Goal: Task Accomplishment & Management: Manage account settings

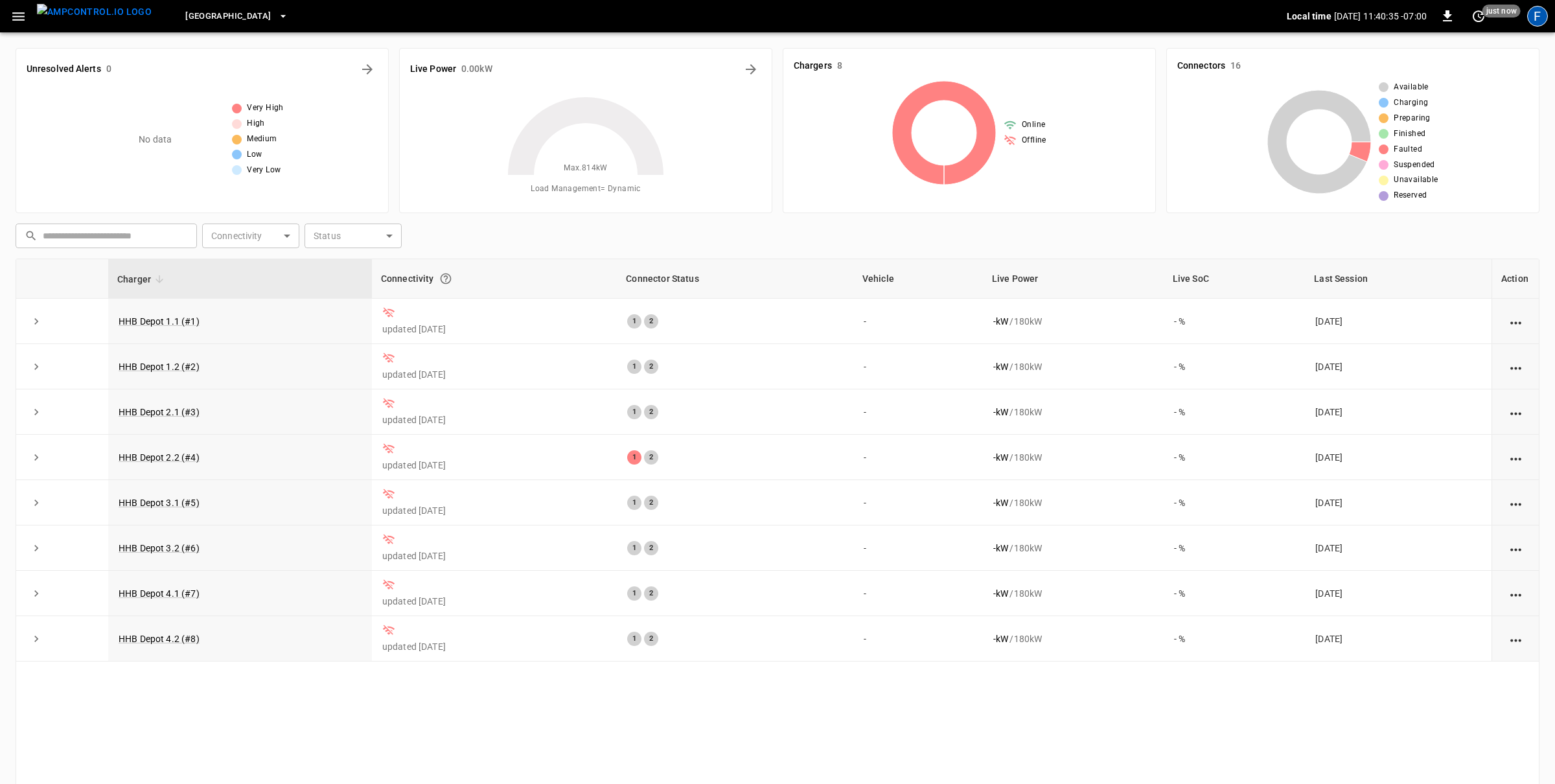
click at [1548, 17] on div "F" at bounding box center [1537, 16] width 21 height 21
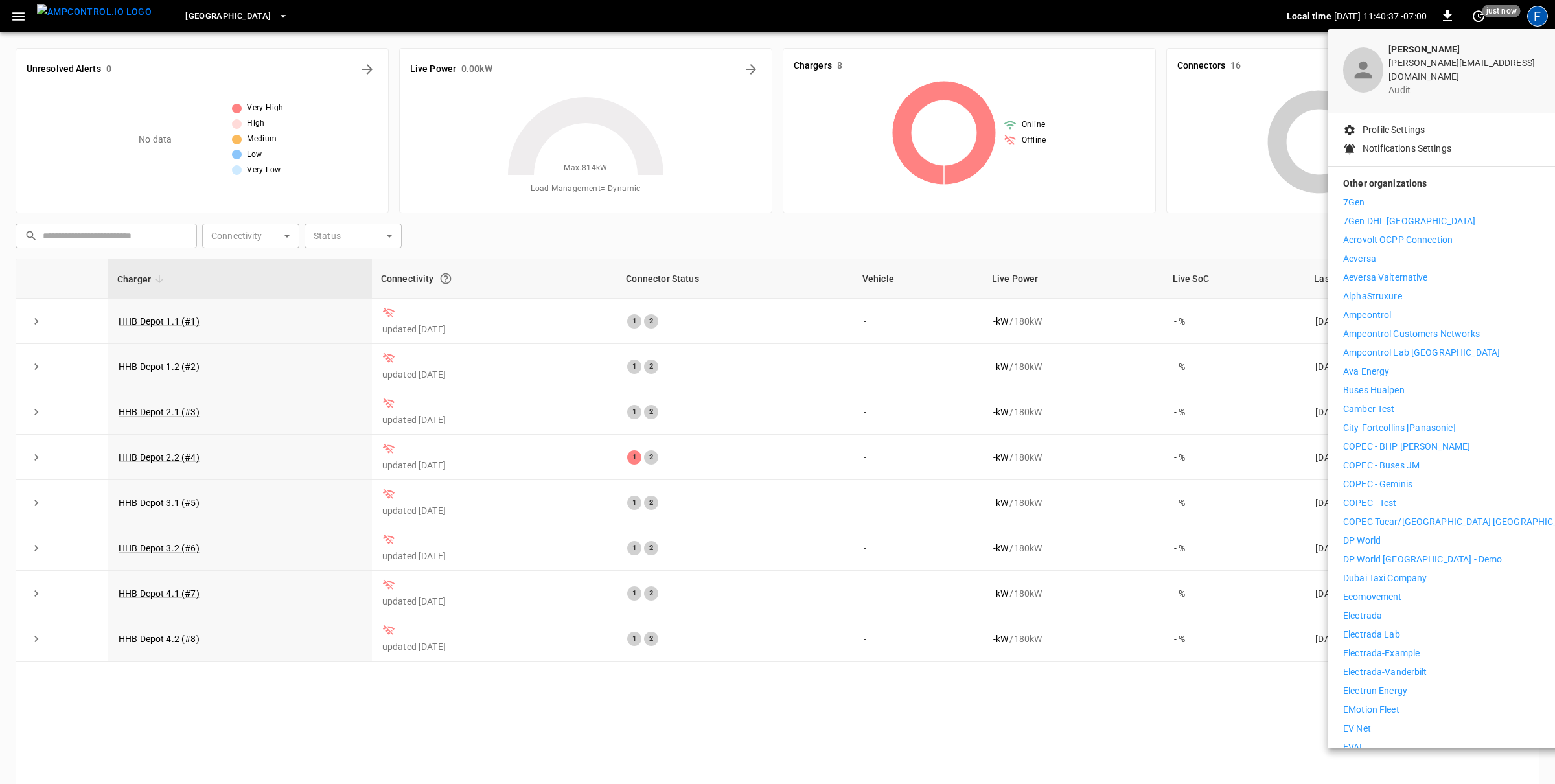
scroll to position [57, 0]
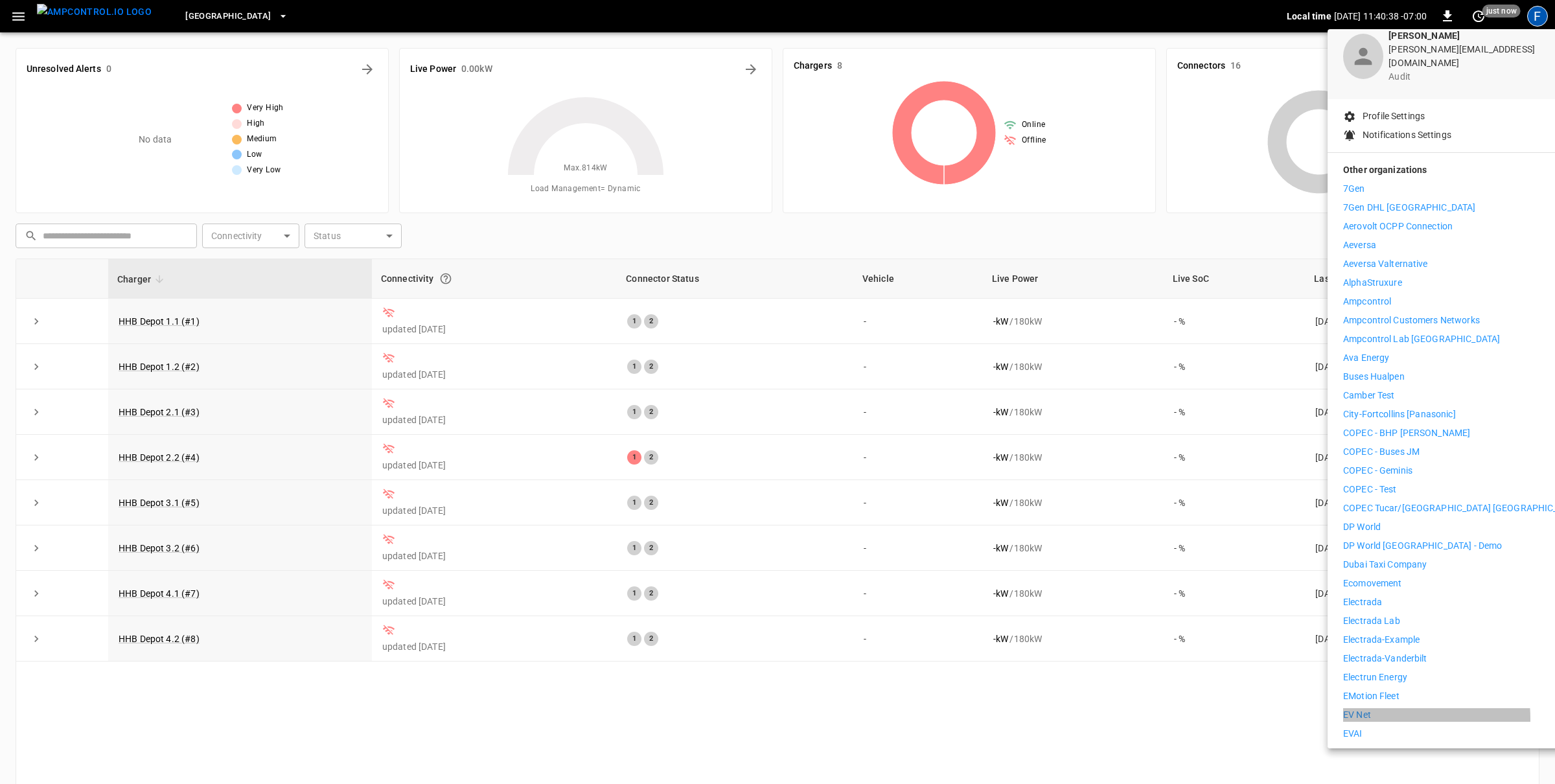
click at [1362, 709] on p "EV Net" at bounding box center [1357, 715] width 28 height 14
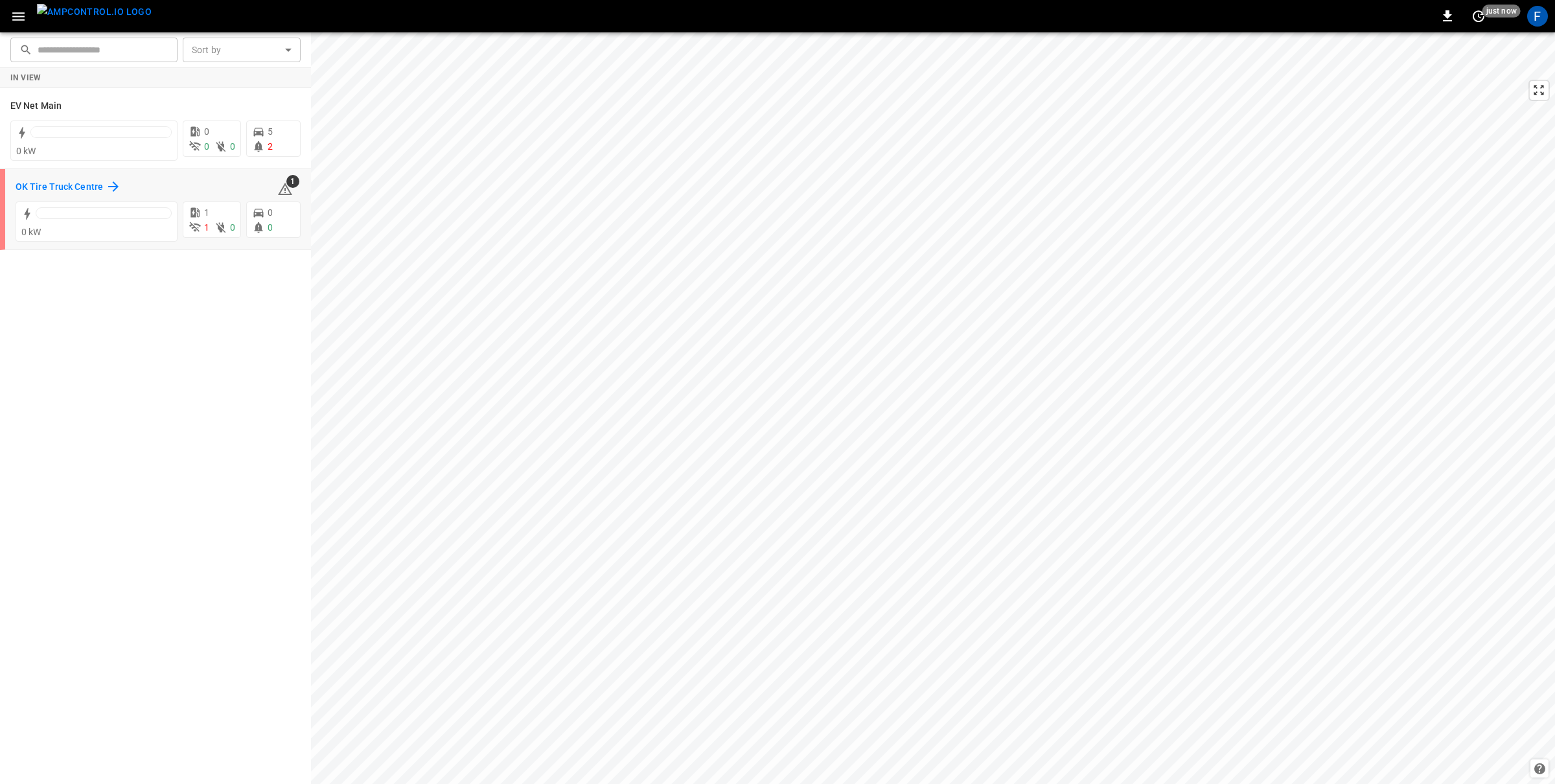
click at [55, 185] on h6 "OK Tire Truck Centre" at bounding box center [60, 187] width 88 height 14
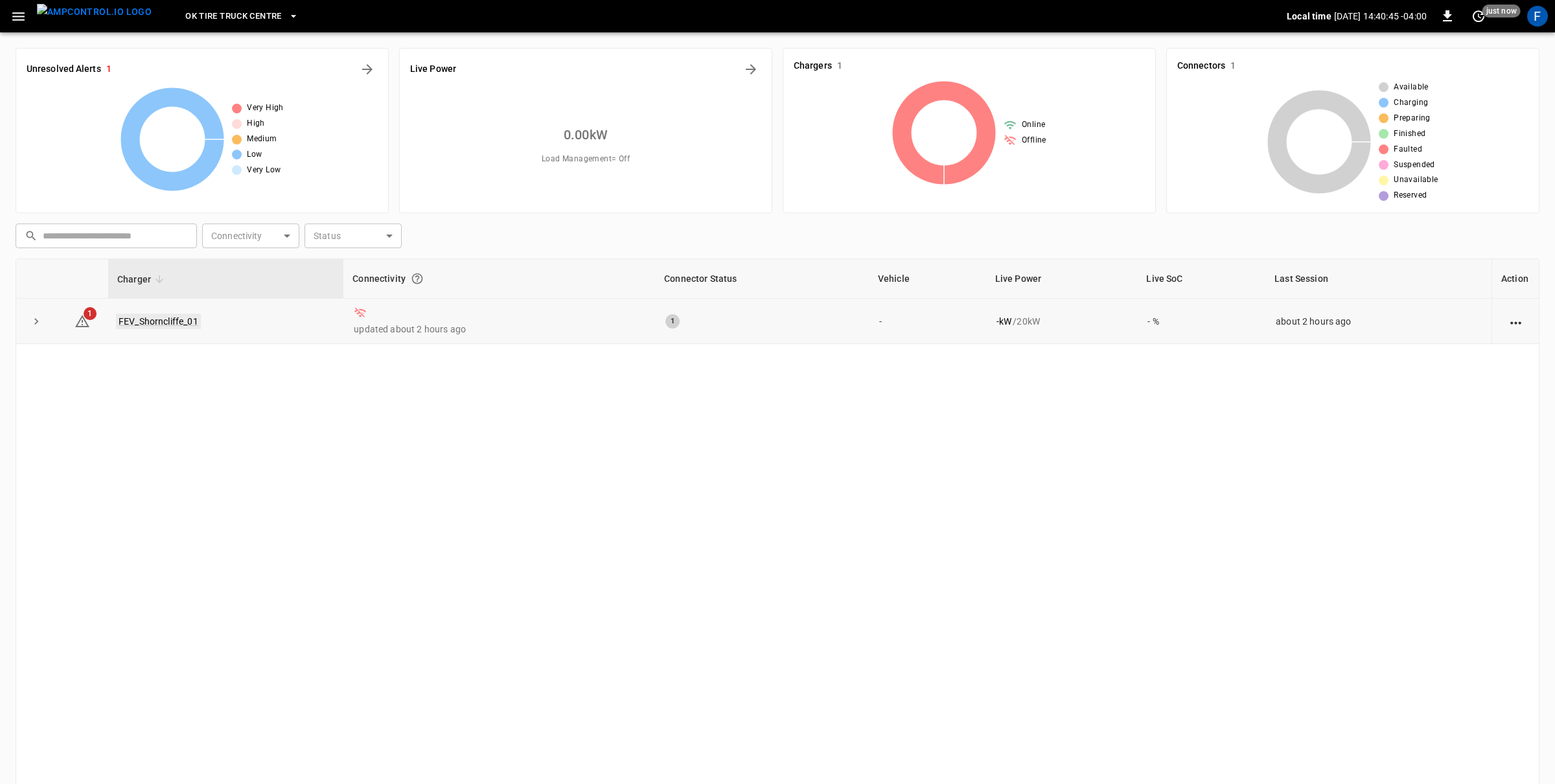
click at [146, 318] on link "FEV_Shorncliffe_01" at bounding box center [158, 321] width 85 height 16
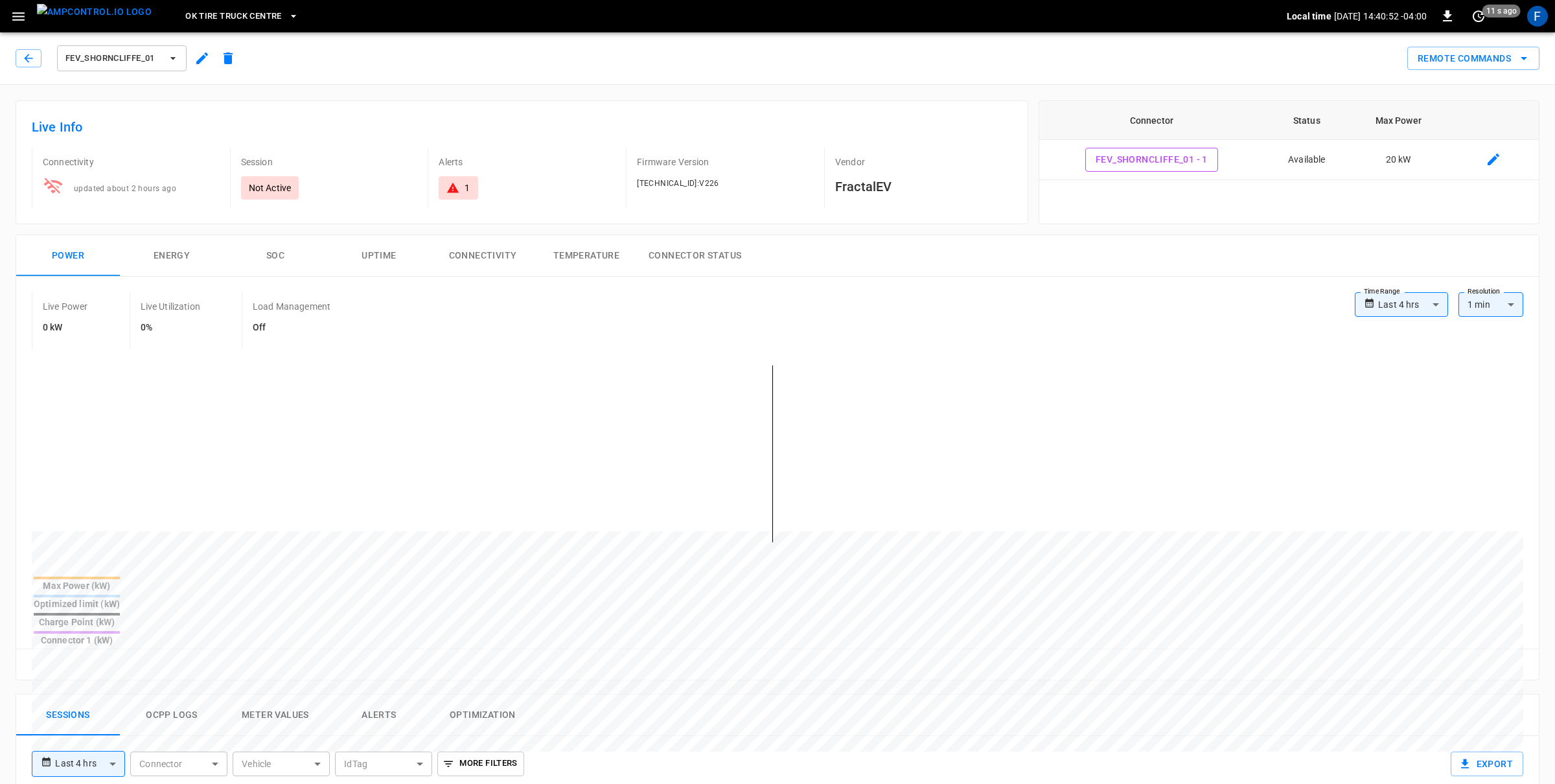
click at [206, 60] on icon "button" at bounding box center [202, 58] width 16 height 16
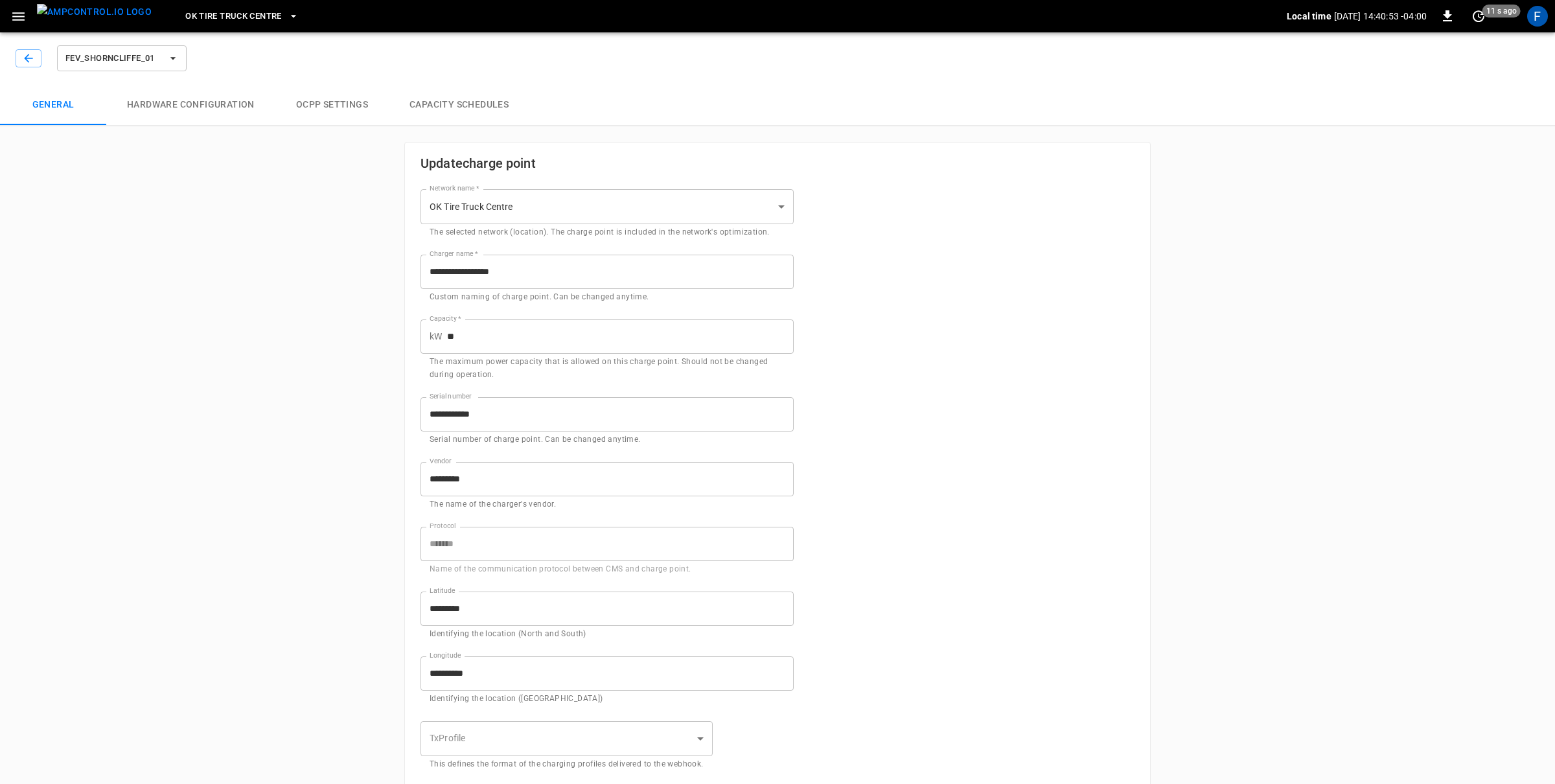
type input "**********"
click at [237, 96] on button "Hardware configuration" at bounding box center [191, 105] width 169 height 41
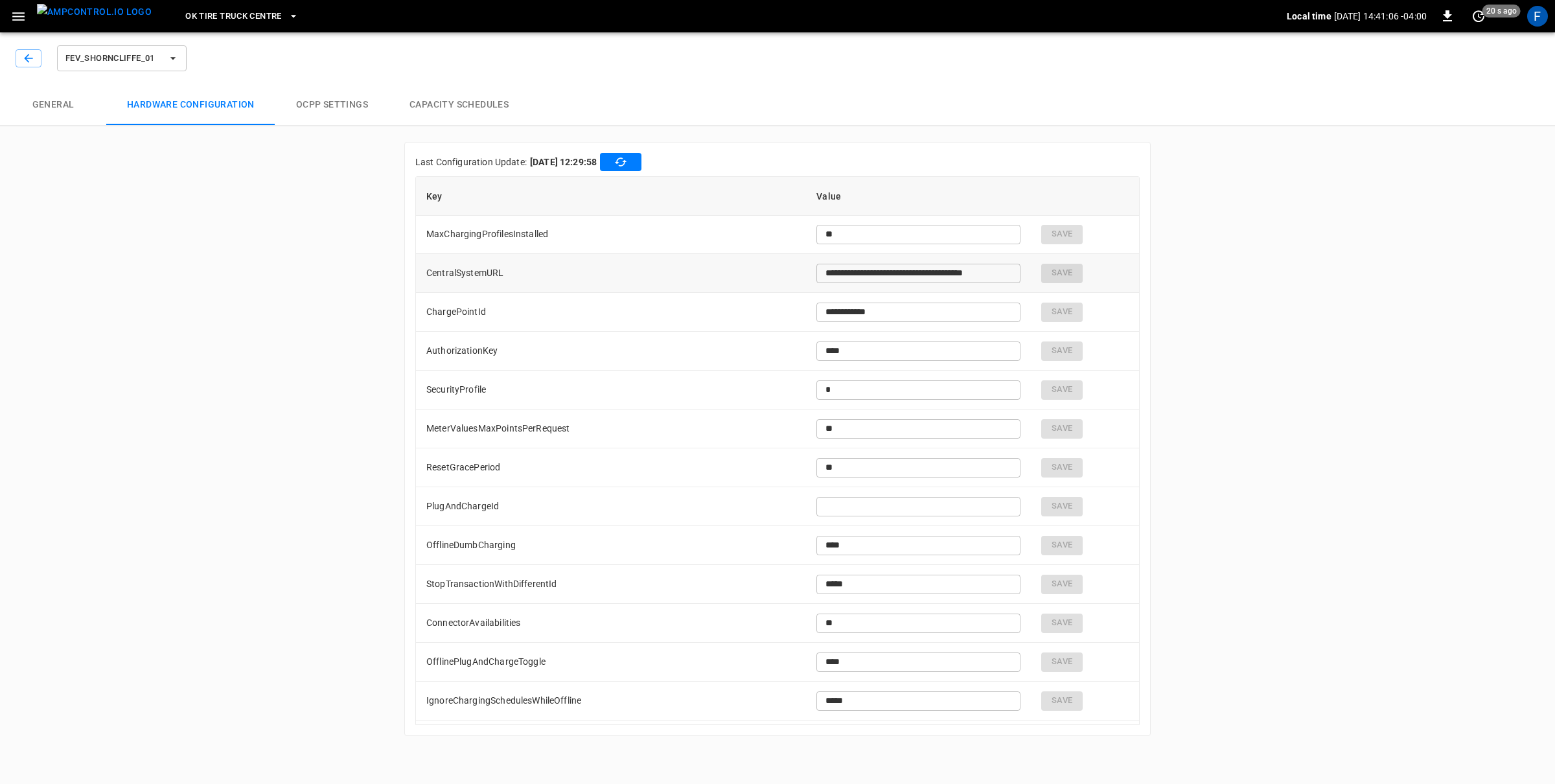
scroll to position [1230, 0]
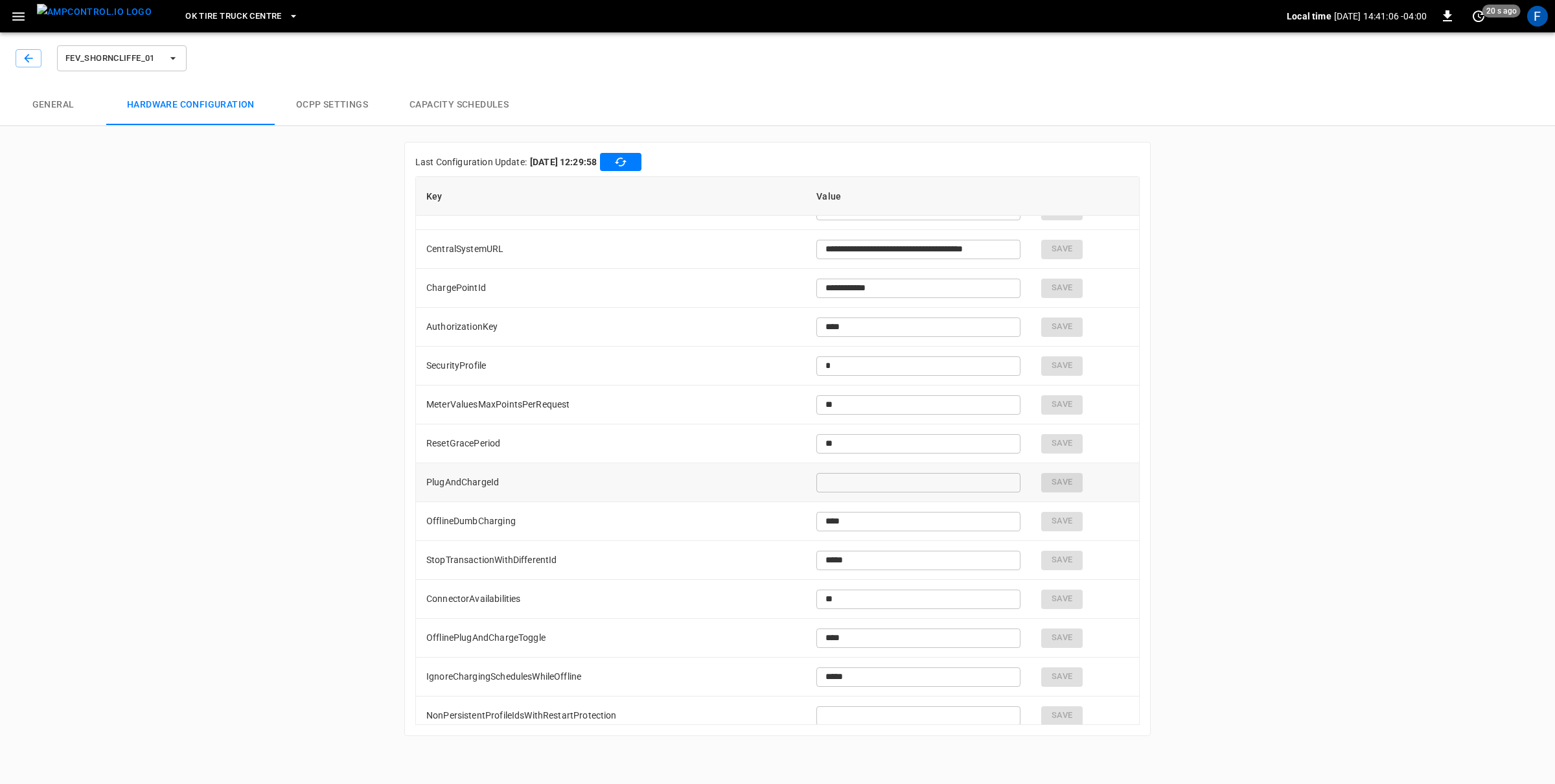
click at [515, 487] on td "PlugAndChargeId" at bounding box center [610, 483] width 390 height 39
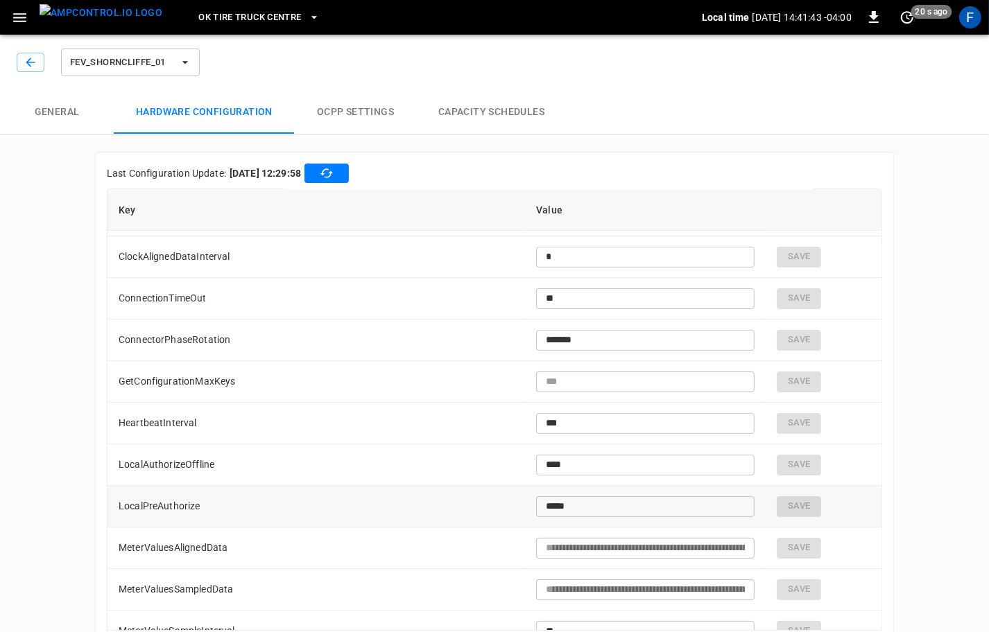
scroll to position [0, 0]
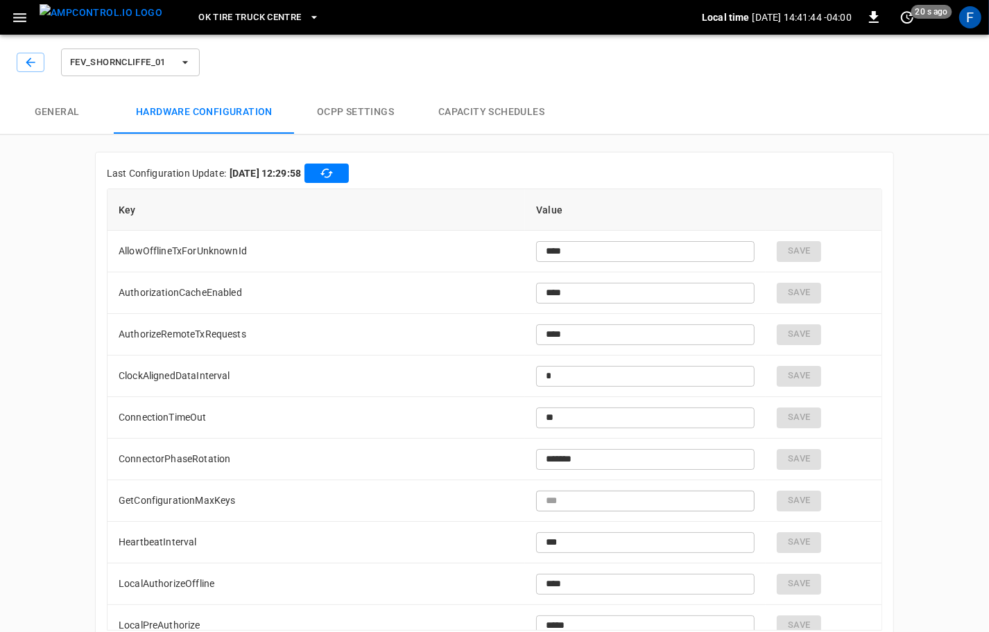
click at [58, 112] on button "General" at bounding box center [57, 112] width 114 height 44
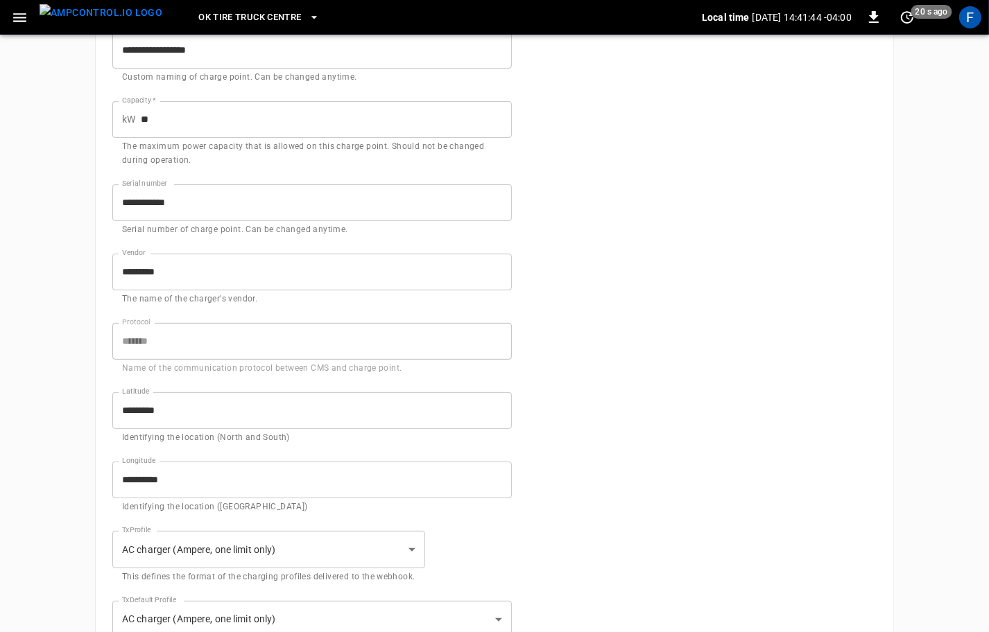
scroll to position [650, 0]
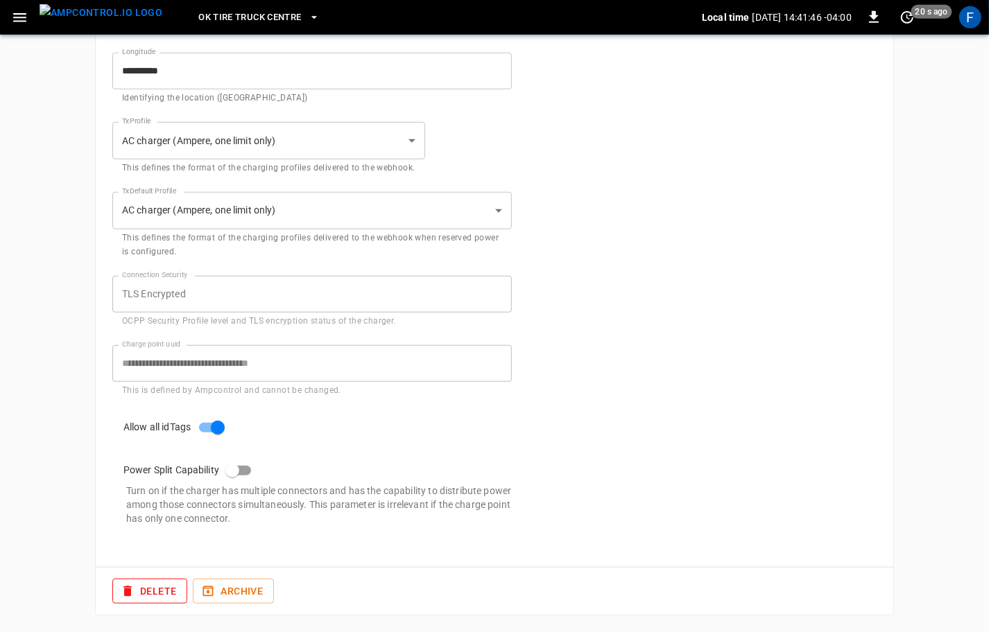
click at [82, 33] on button "menu" at bounding box center [101, 17] width 134 height 35
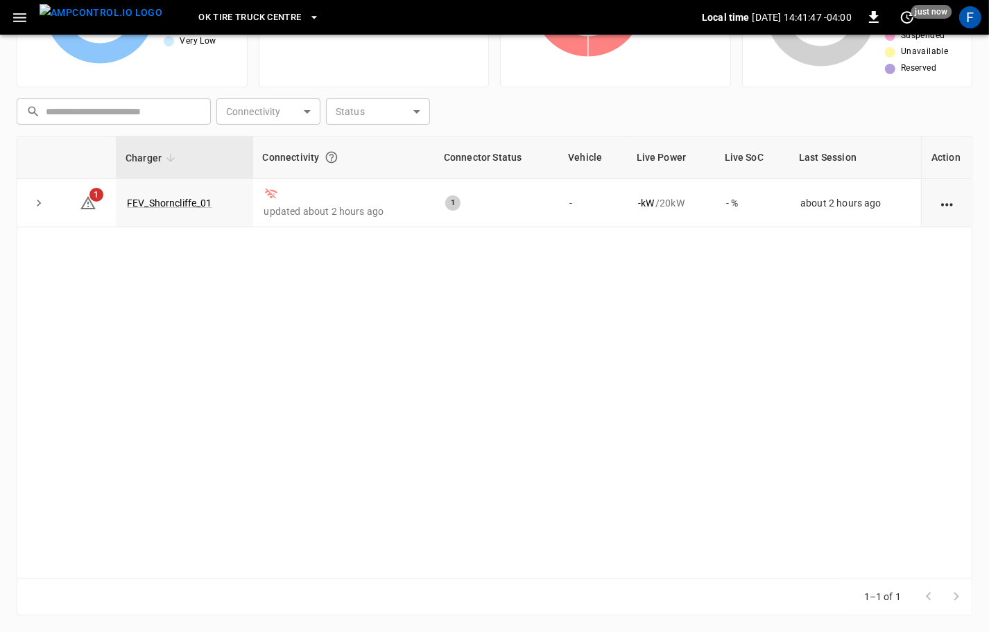
scroll to position [140, 0]
drag, startPoint x: 24, startPoint y: 16, endPoint x: 24, endPoint y: 32, distance: 15.9
click at [24, 16] on icon "button" at bounding box center [19, 17] width 17 height 17
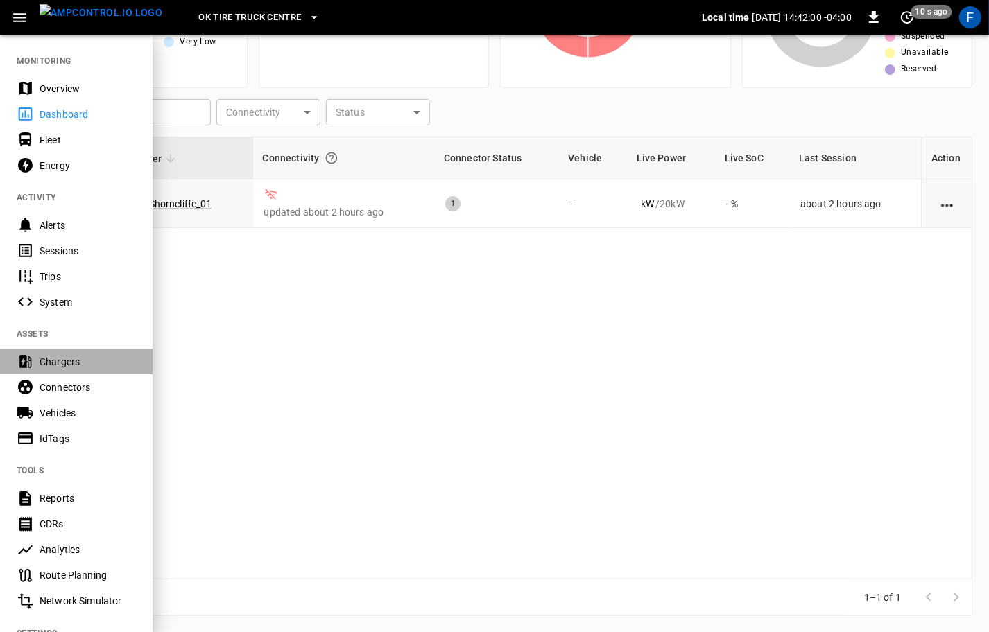
click at [96, 356] on div "Chargers" at bounding box center [88, 362] width 96 height 14
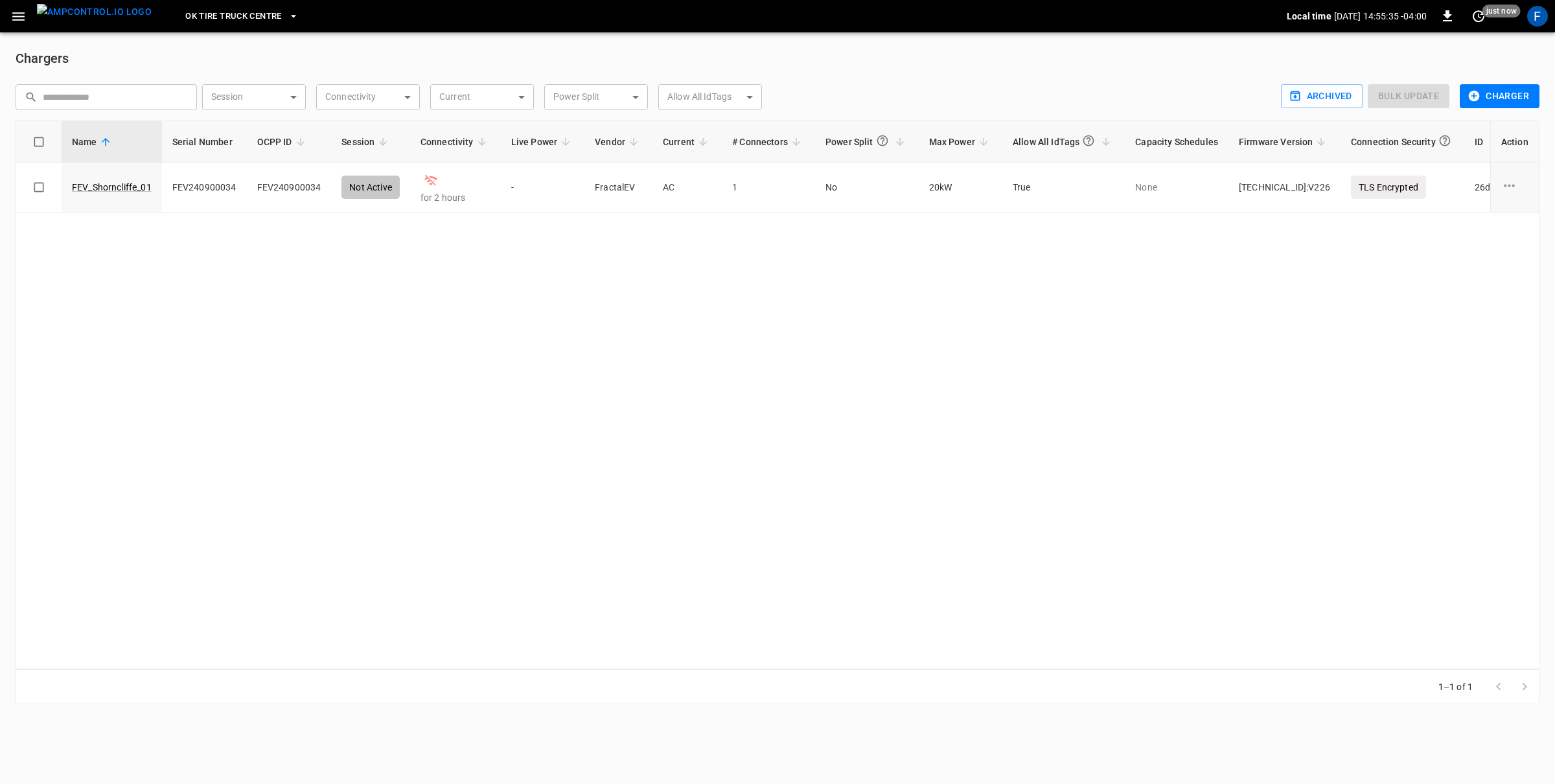
click at [86, 20] on img "menu" at bounding box center [94, 11] width 115 height 16
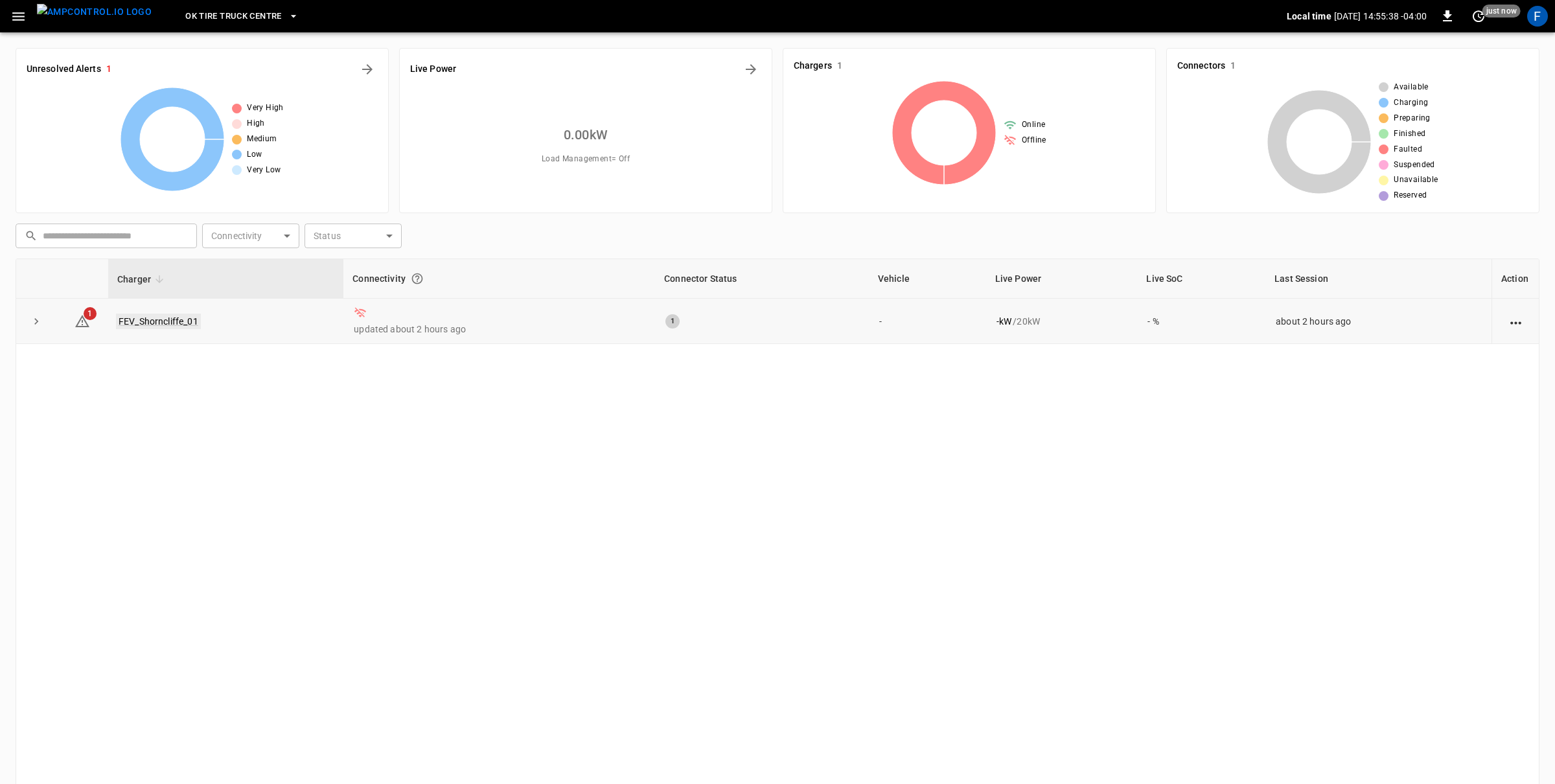
click at [131, 314] on link "FEV_Shorncliffe_01" at bounding box center [158, 321] width 85 height 16
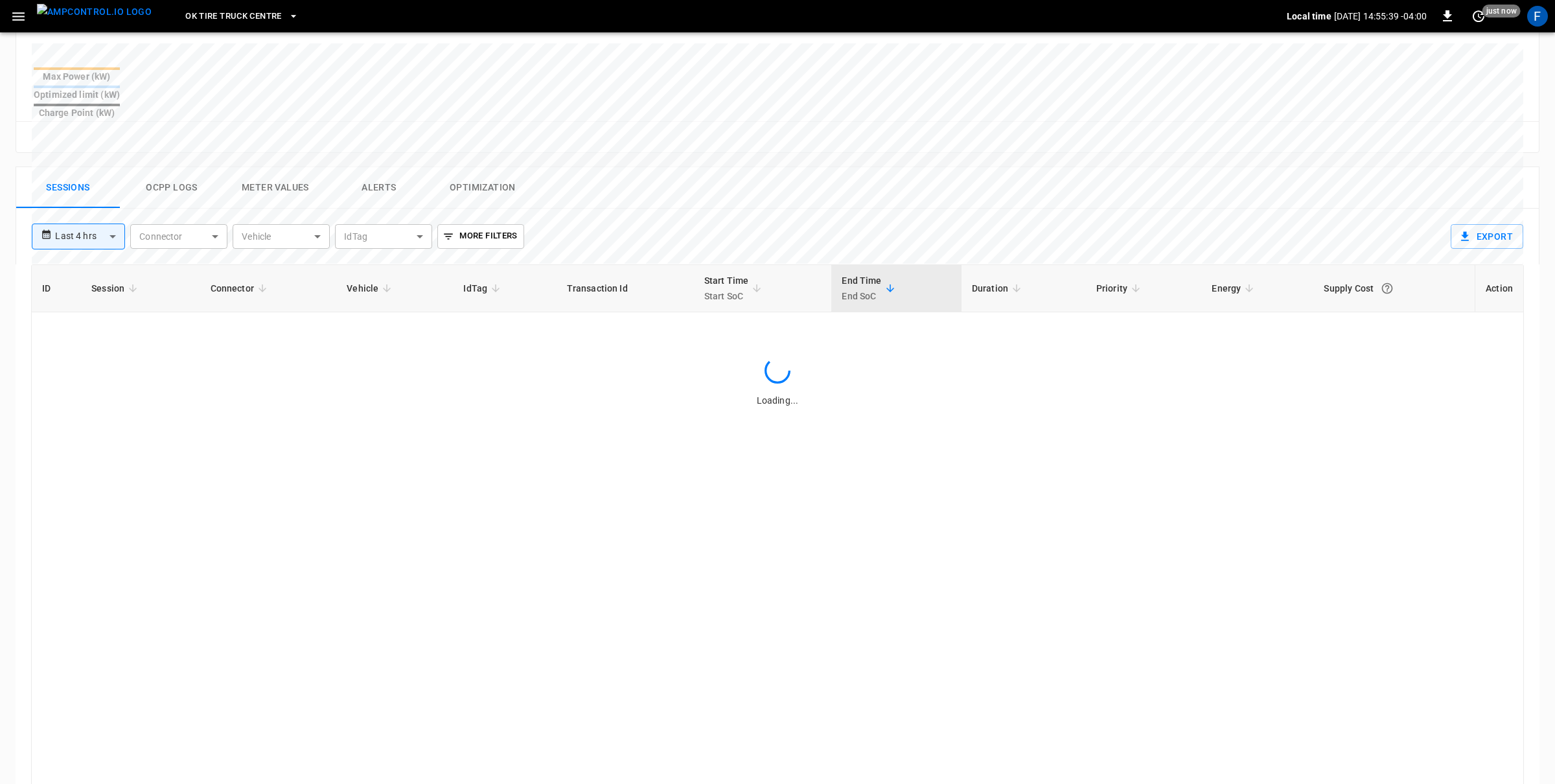
scroll to position [564, 0]
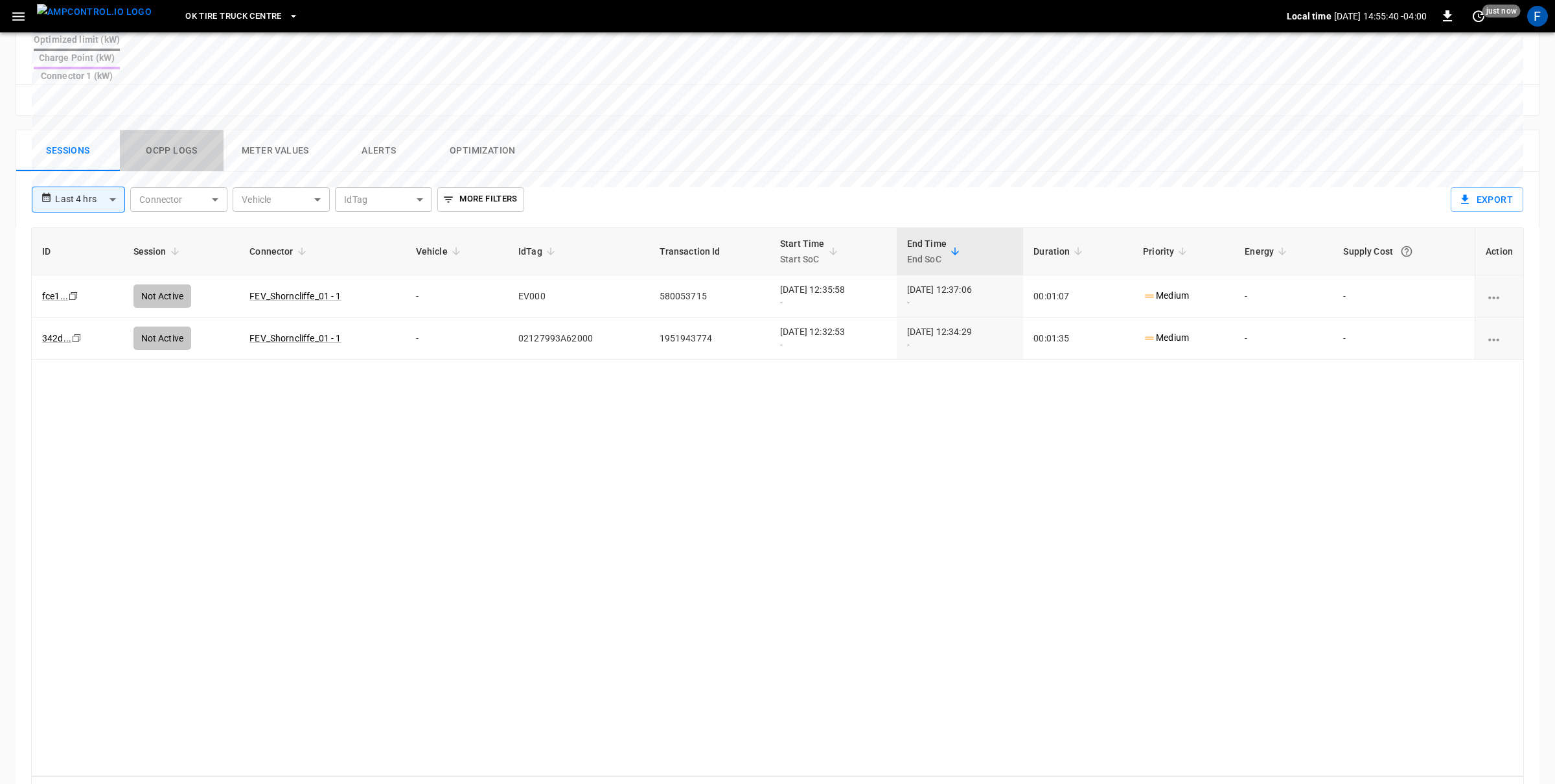
click at [178, 130] on button "Ocpp logs" at bounding box center [171, 150] width 104 height 41
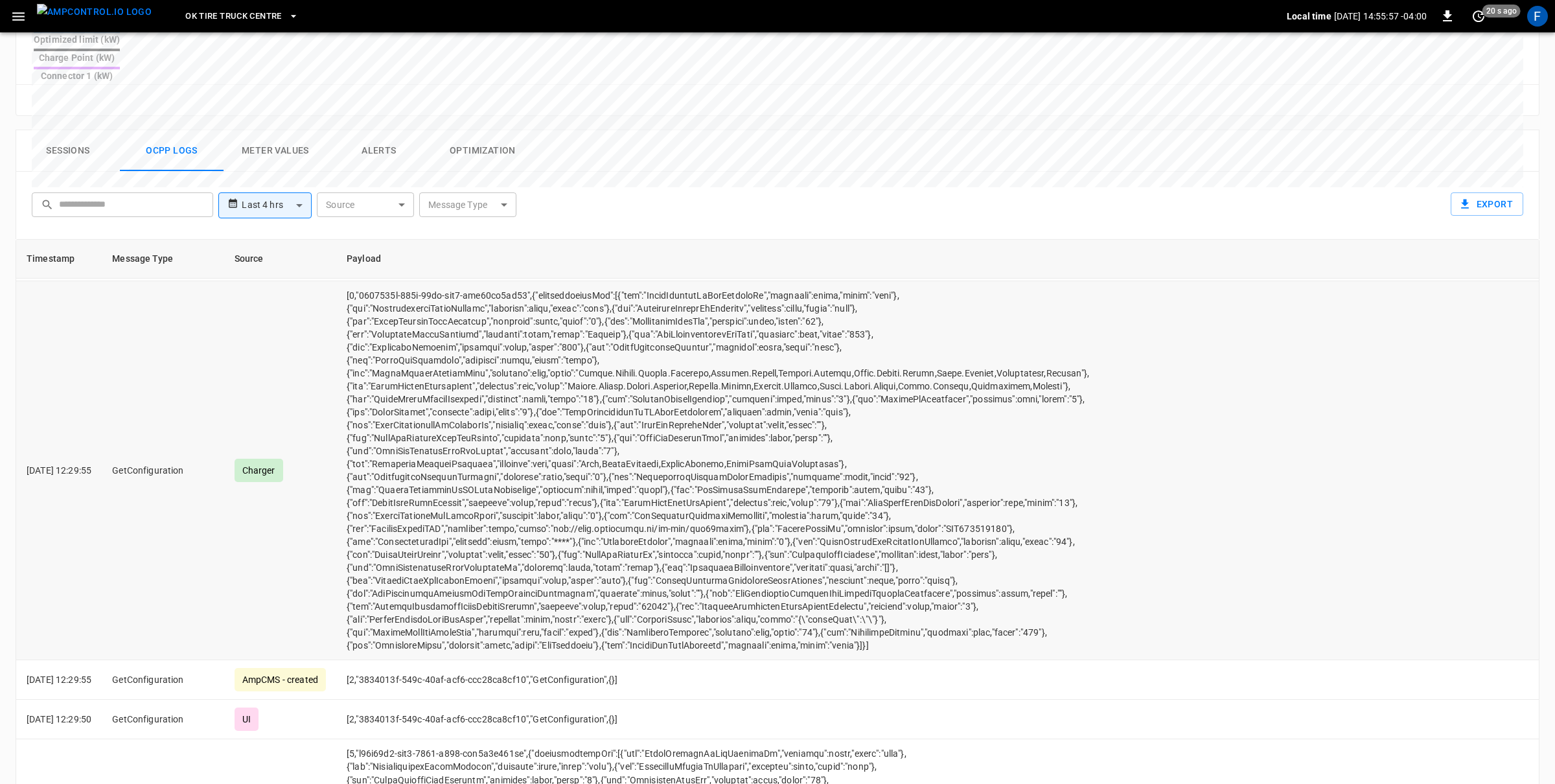
scroll to position [1657, 0]
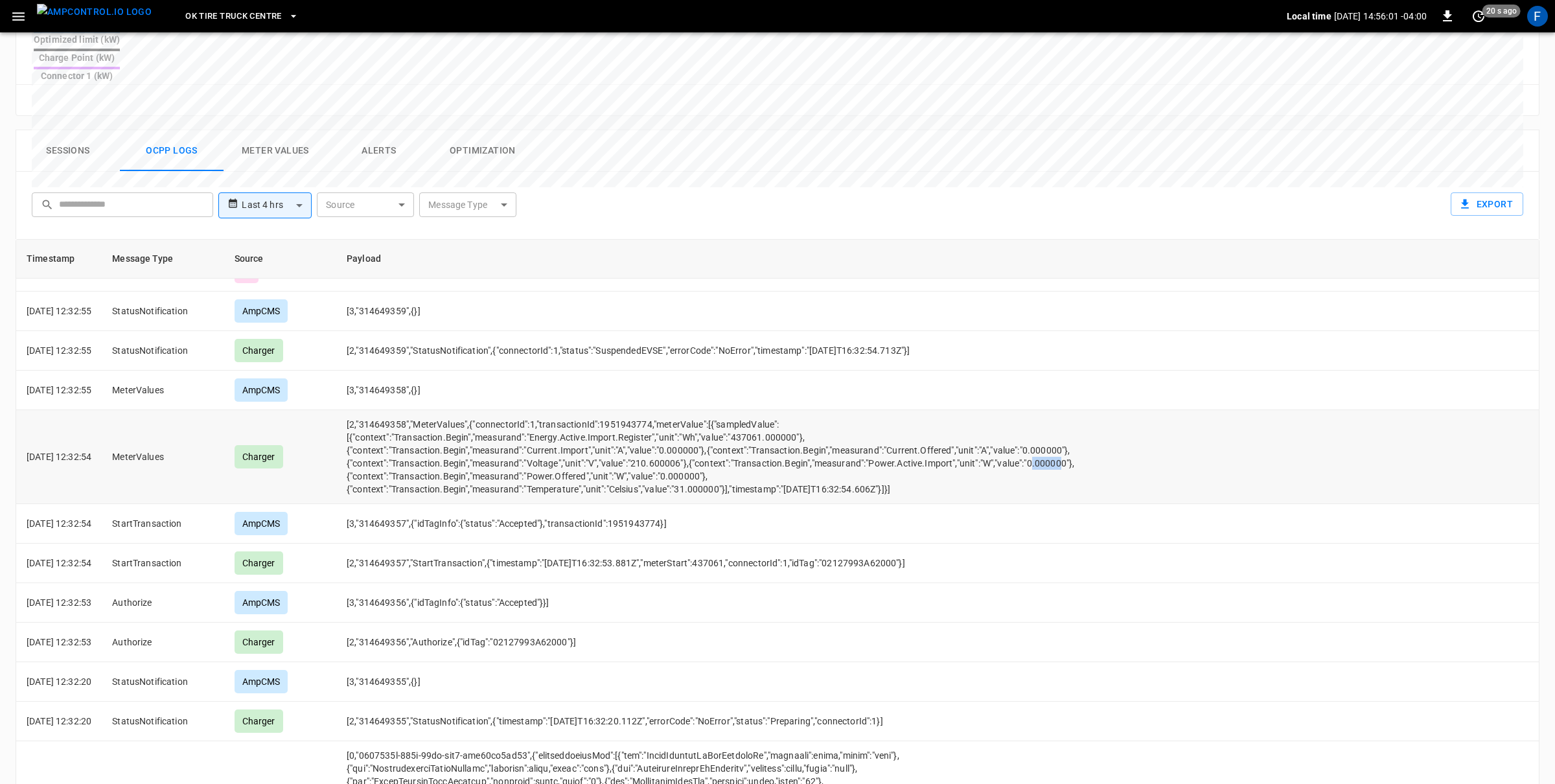
drag, startPoint x: 741, startPoint y: 476, endPoint x: 713, endPoint y: 475, distance: 28.0
click at [713, 475] on td "[2,"314649358","MeterValues",{"connectorId":1,"transactionId":1951943774,"meter…" at bounding box center [718, 457] width 763 height 94
drag, startPoint x: 709, startPoint y: 461, endPoint x: 723, endPoint y: 461, distance: 14.0
click at [723, 461] on td "[2,"314649358","MeterValues",{"connectorId":1,"transactionId":1951943774,"meter…" at bounding box center [718, 457] width 763 height 94
click at [695, 448] on td "[2,"314649358","MeterValues",{"connectorId":1,"transactionId":1951943774,"meter…" at bounding box center [718, 457] width 763 height 94
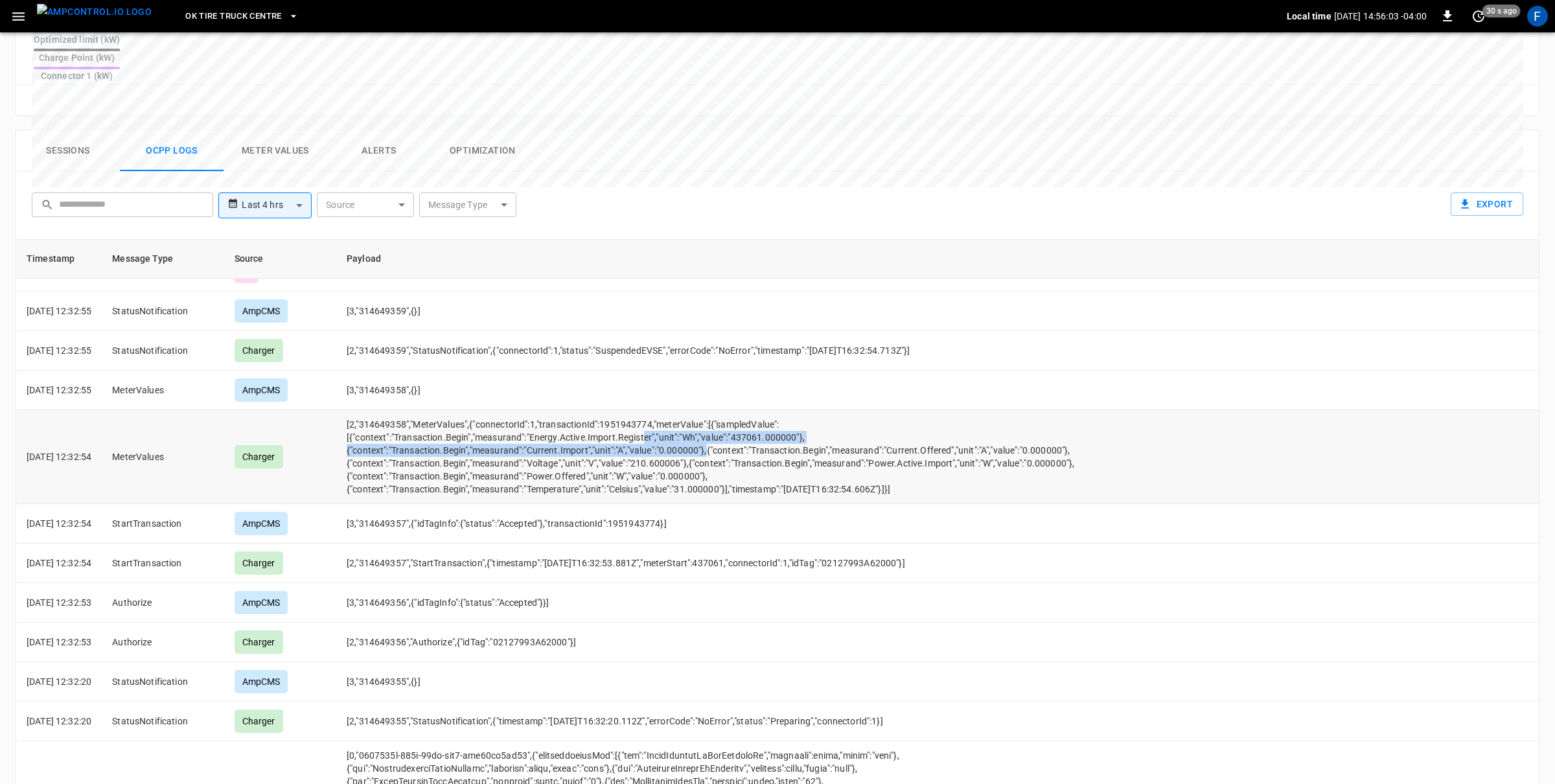
drag, startPoint x: 665, startPoint y: 443, endPoint x: 758, endPoint y: 457, distance: 94.0
click at [758, 457] on td "[2,"314649358","MeterValues",{"connectorId":1,"transactionId":1951943774,"meter…" at bounding box center [718, 457] width 763 height 94
drag, startPoint x: 758, startPoint y: 457, endPoint x: 729, endPoint y: 455, distance: 29.1
click at [757, 457] on td "[2,"314649358","MeterValues",{"connectorId":1,"transactionId":1951943774,"meter…" at bounding box center [718, 457] width 763 height 94
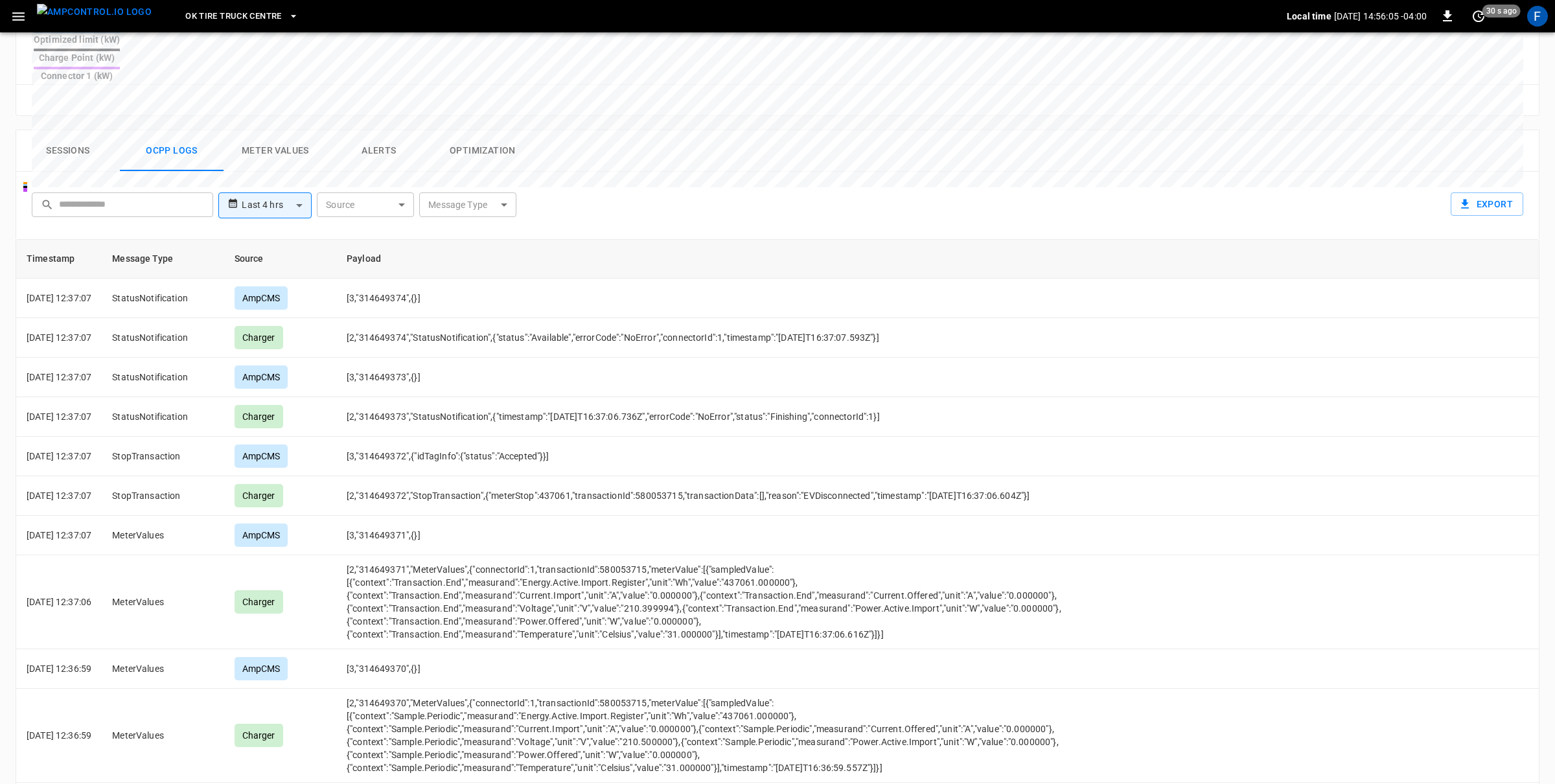
scroll to position [0, 0]
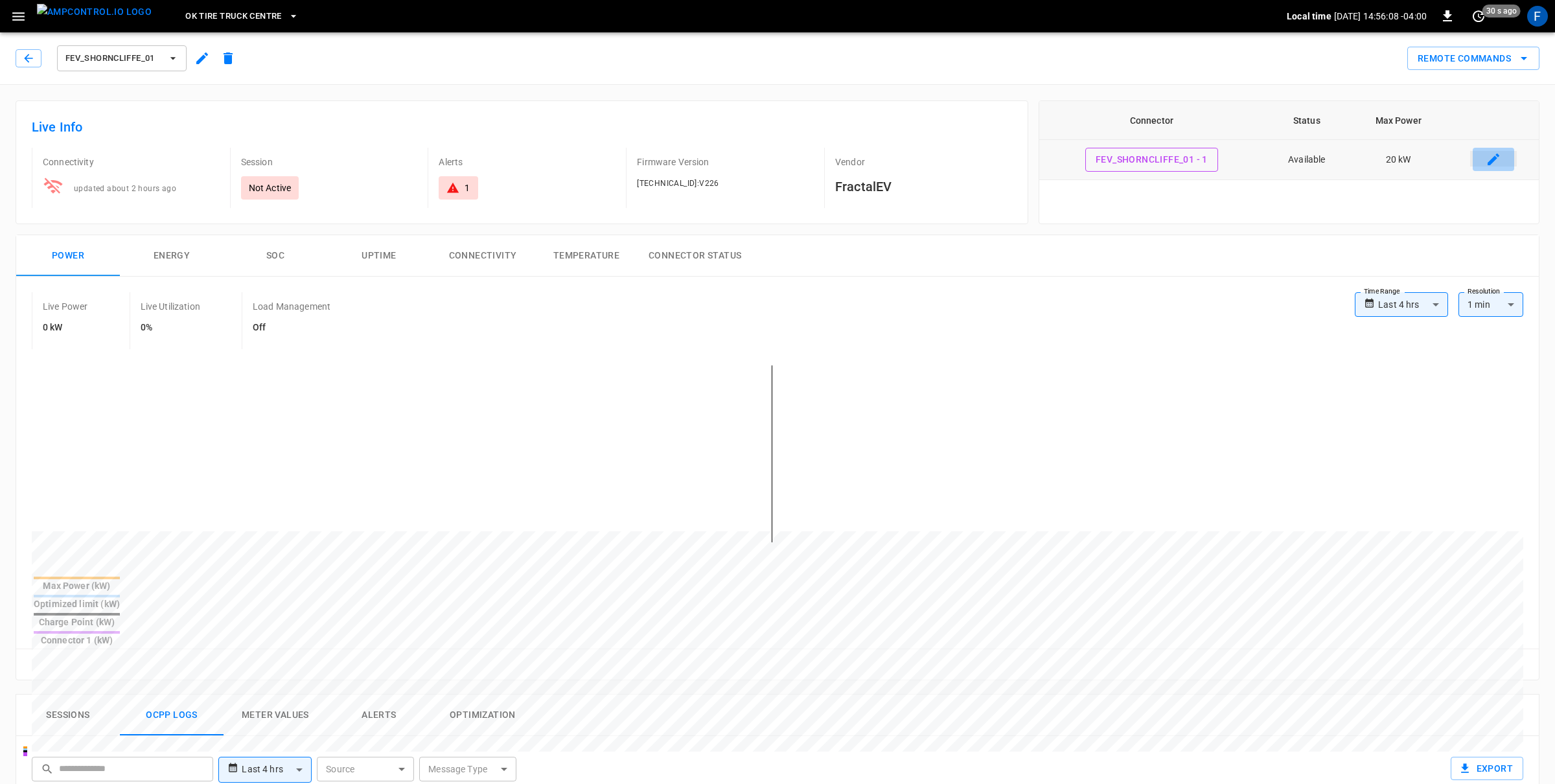
click at [1493, 162] on icon "connector table" at bounding box center [1493, 159] width 11 height 11
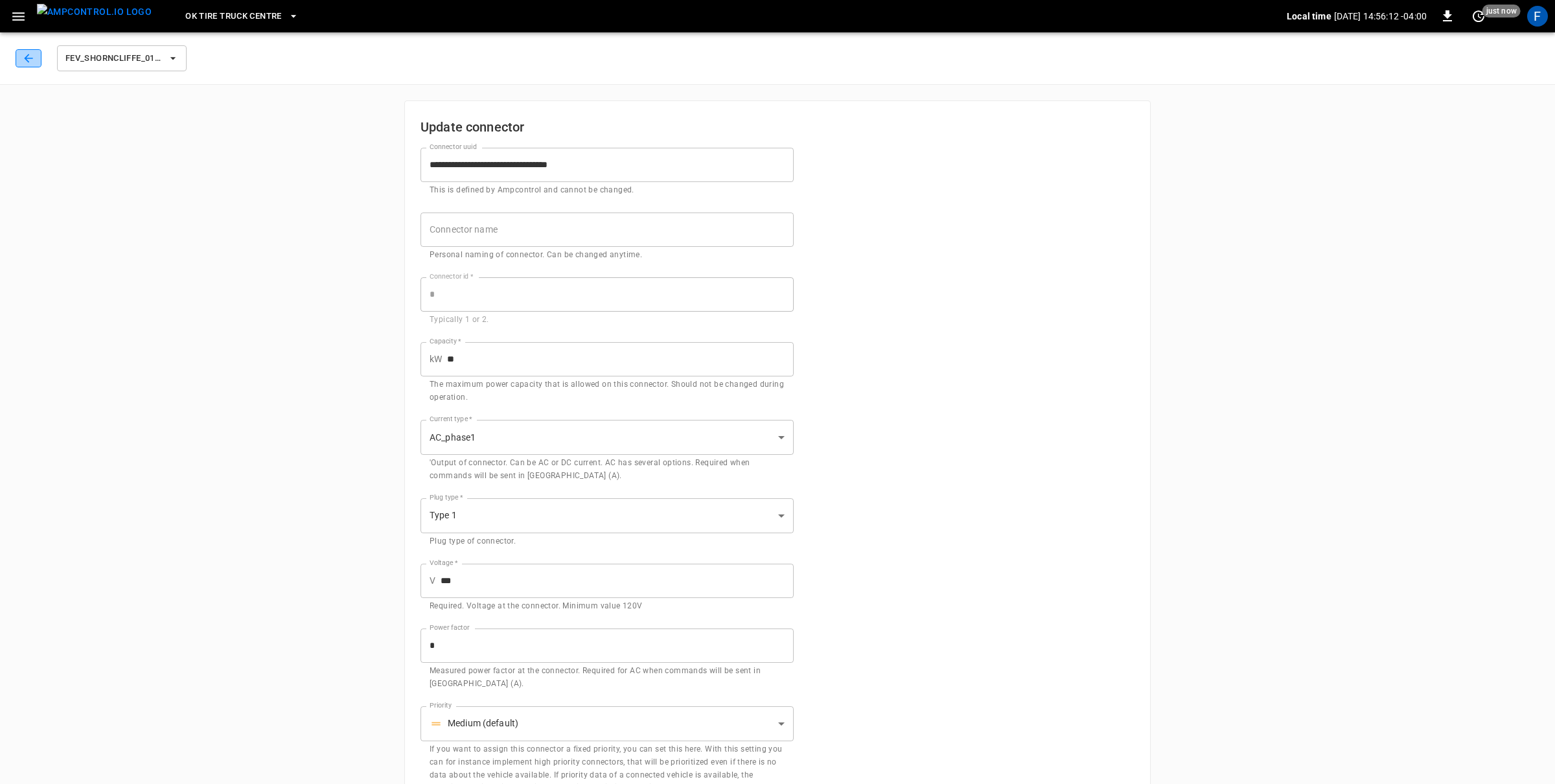
click at [36, 60] on button "button" at bounding box center [29, 58] width 26 height 18
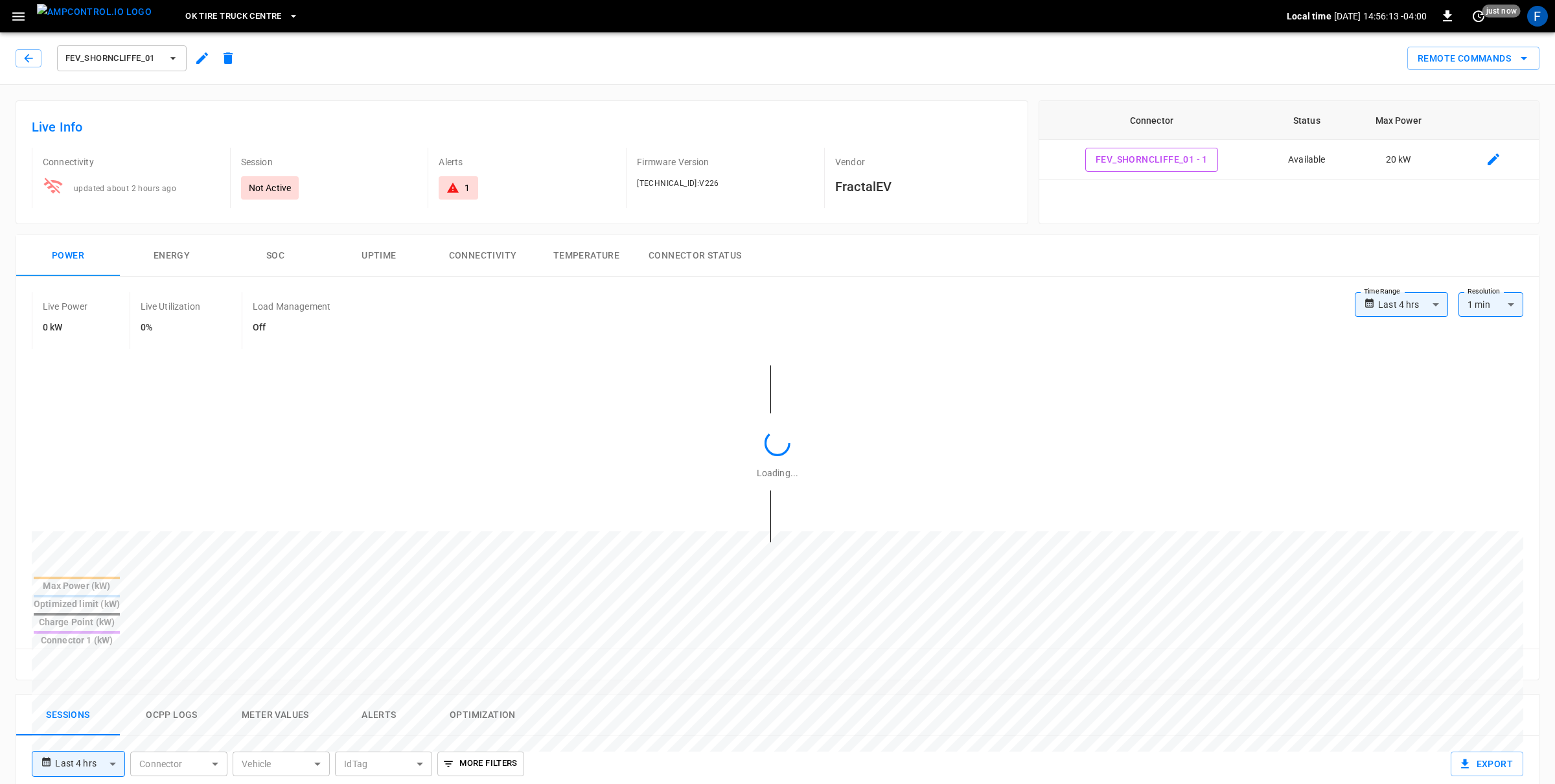
click at [208, 61] on icon "button" at bounding box center [202, 58] width 16 height 16
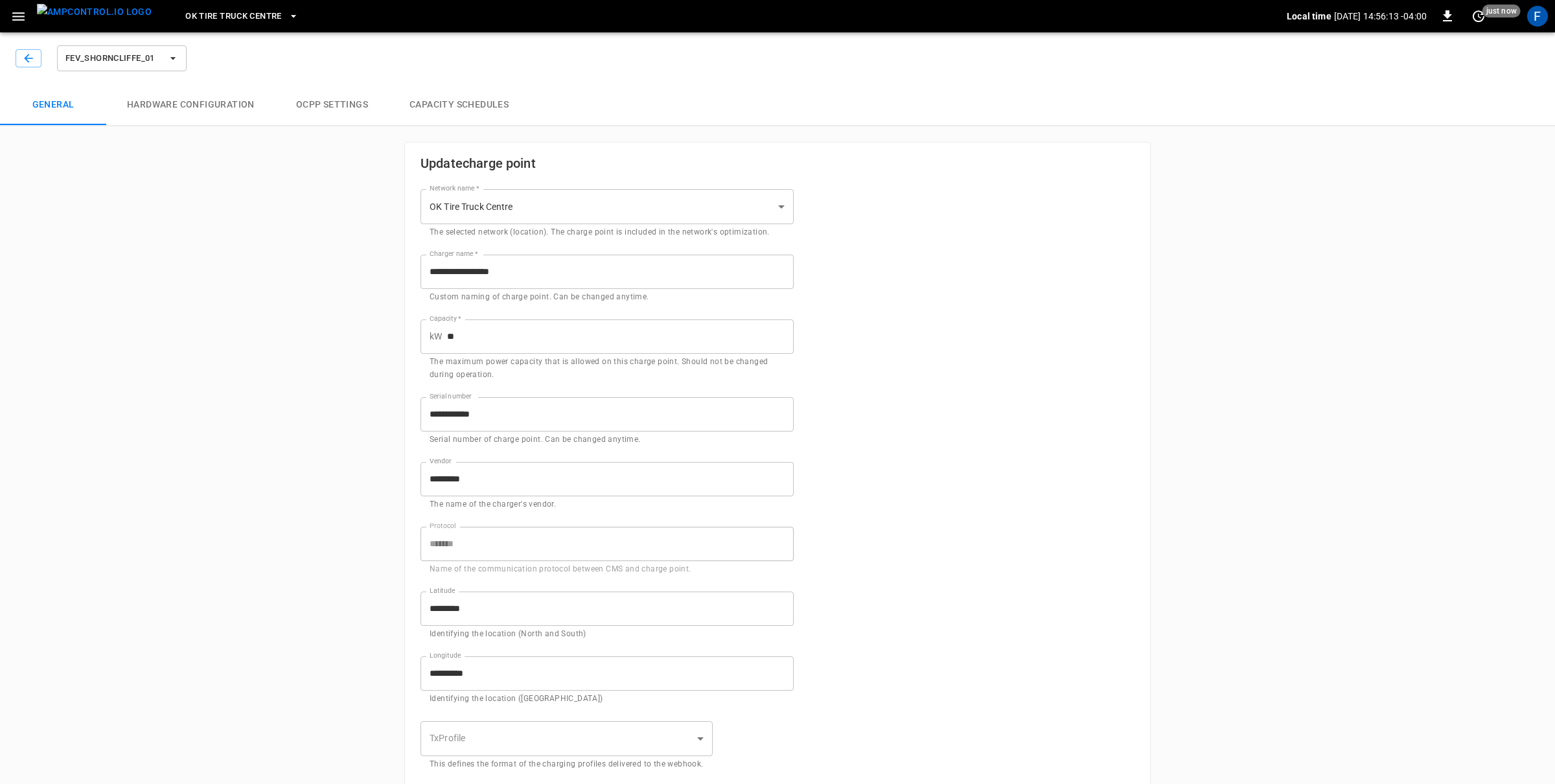
type input "**********"
click at [83, 11] on img "menu" at bounding box center [94, 11] width 115 height 16
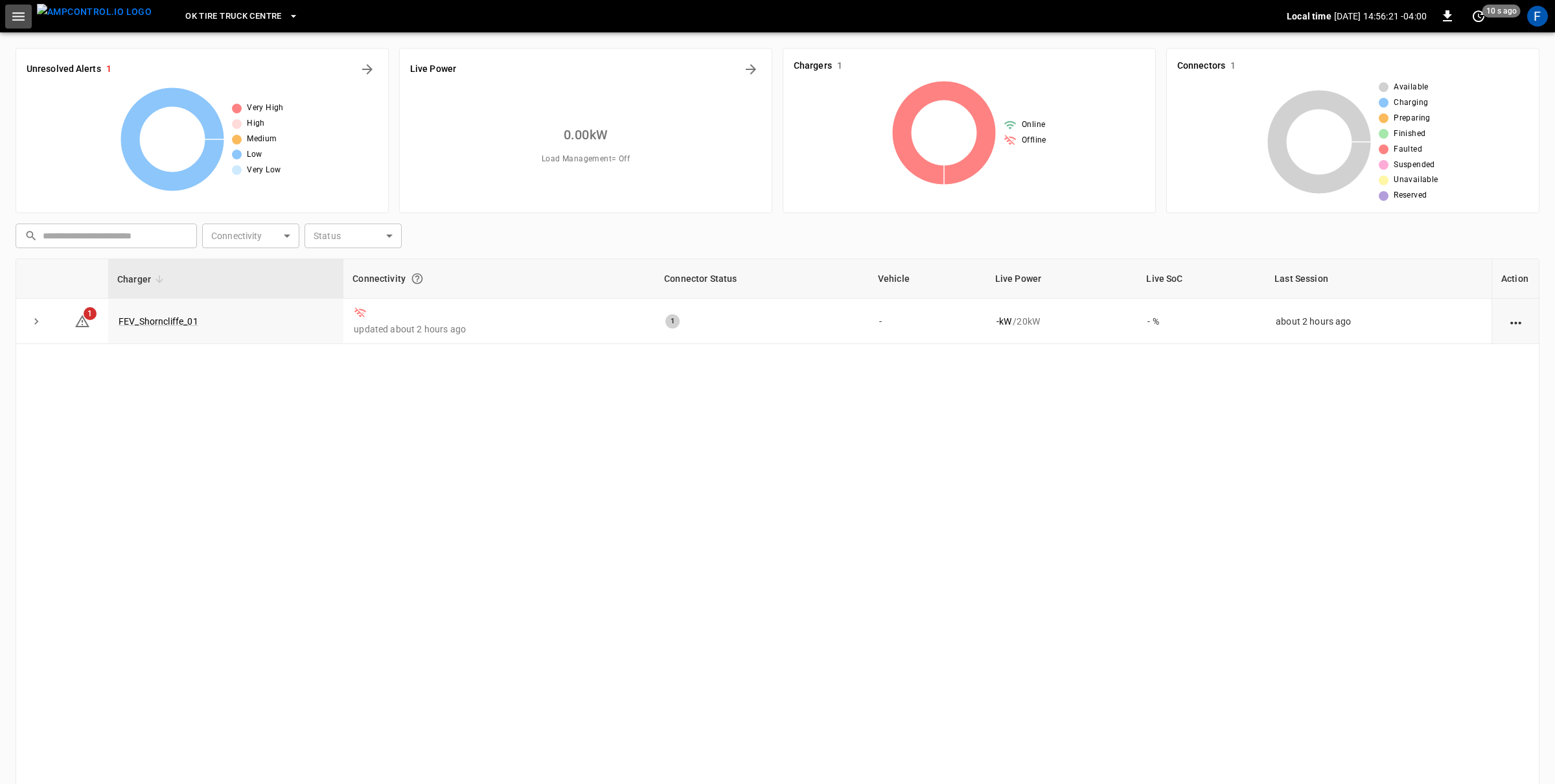
click at [29, 11] on button "button" at bounding box center [19, 17] width 26 height 24
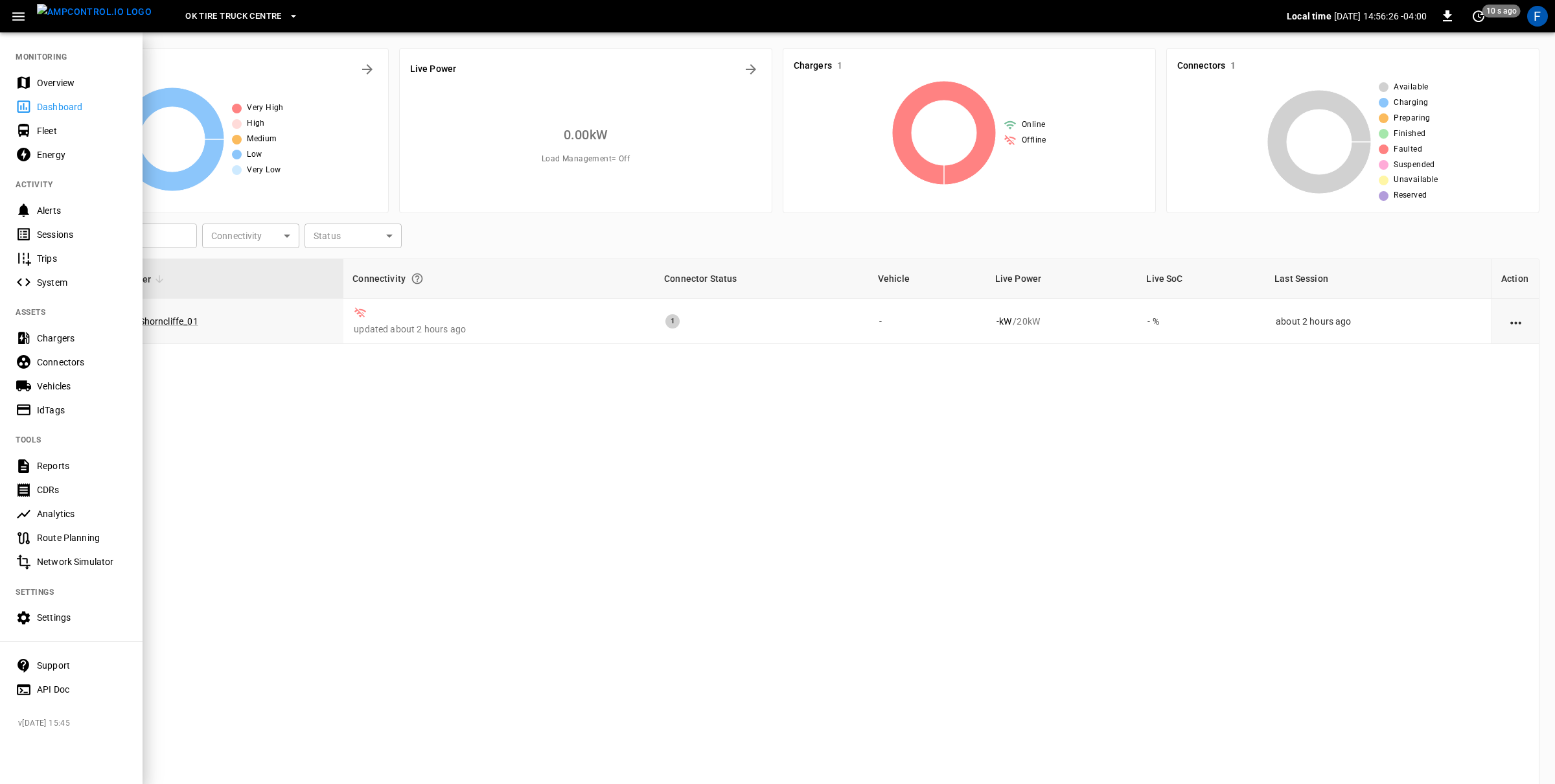
drag, startPoint x: 68, startPoint y: 335, endPoint x: 81, endPoint y: 331, distance: 13.6
click at [68, 335] on div "Chargers" at bounding box center [82, 338] width 90 height 13
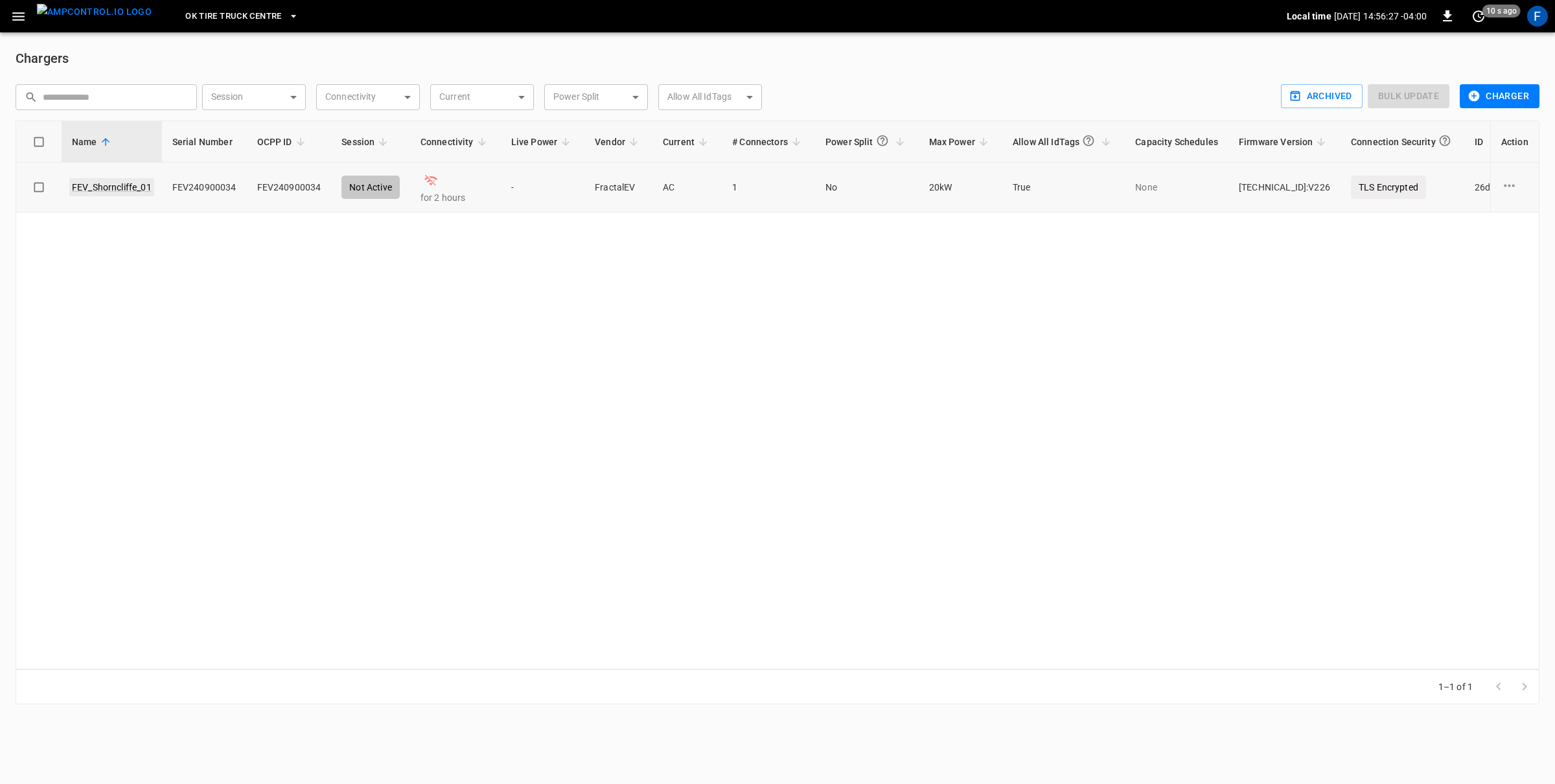
click at [87, 189] on link "FEV_Shorncliffe_01" at bounding box center [111, 187] width 85 height 18
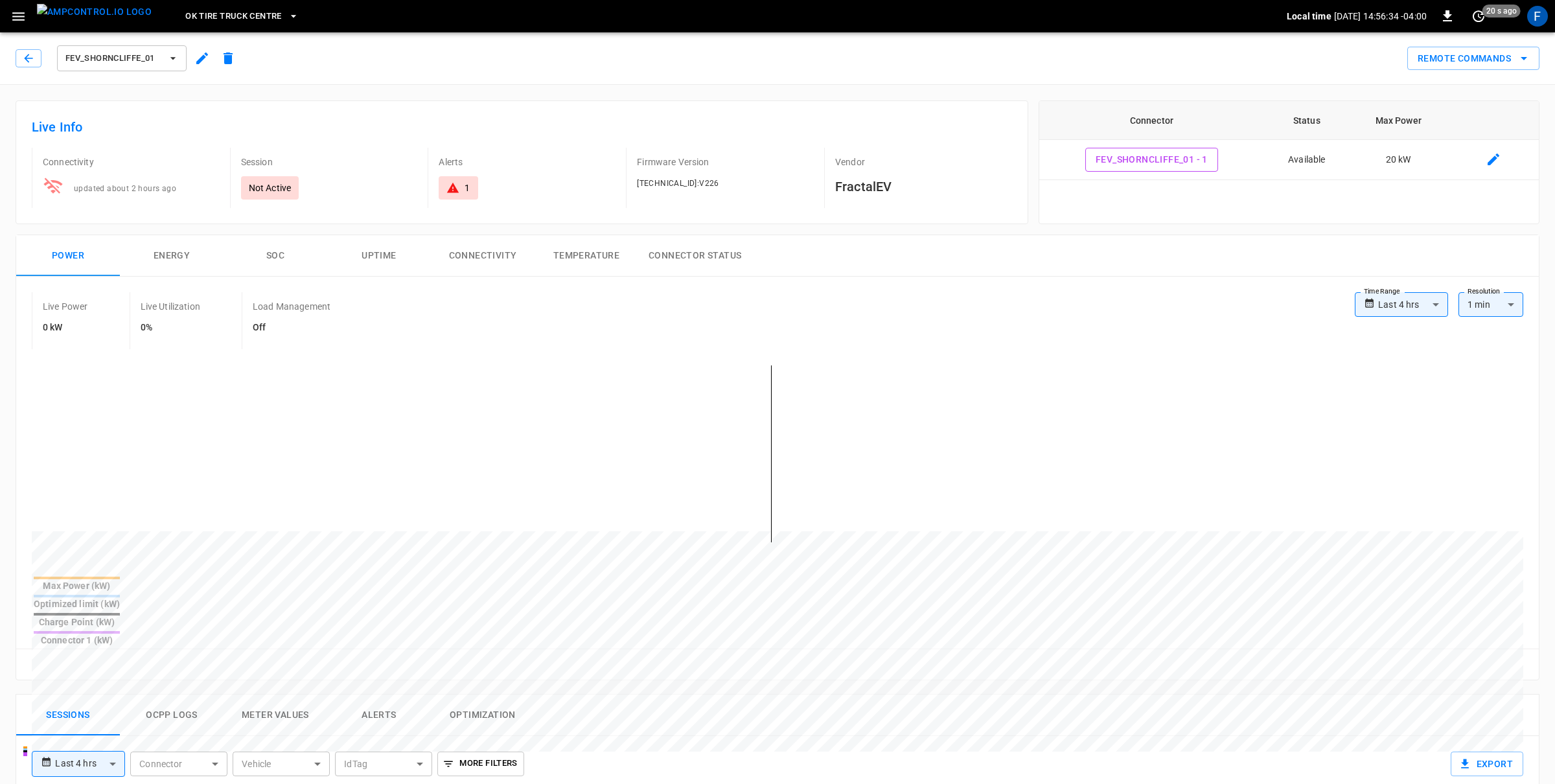
click at [1441, 293] on body "**********" at bounding box center [778, 695] width 1555 height 1391
click at [1425, 359] on li "Last 24 hrs" at bounding box center [1402, 355] width 93 height 21
type input "**********"
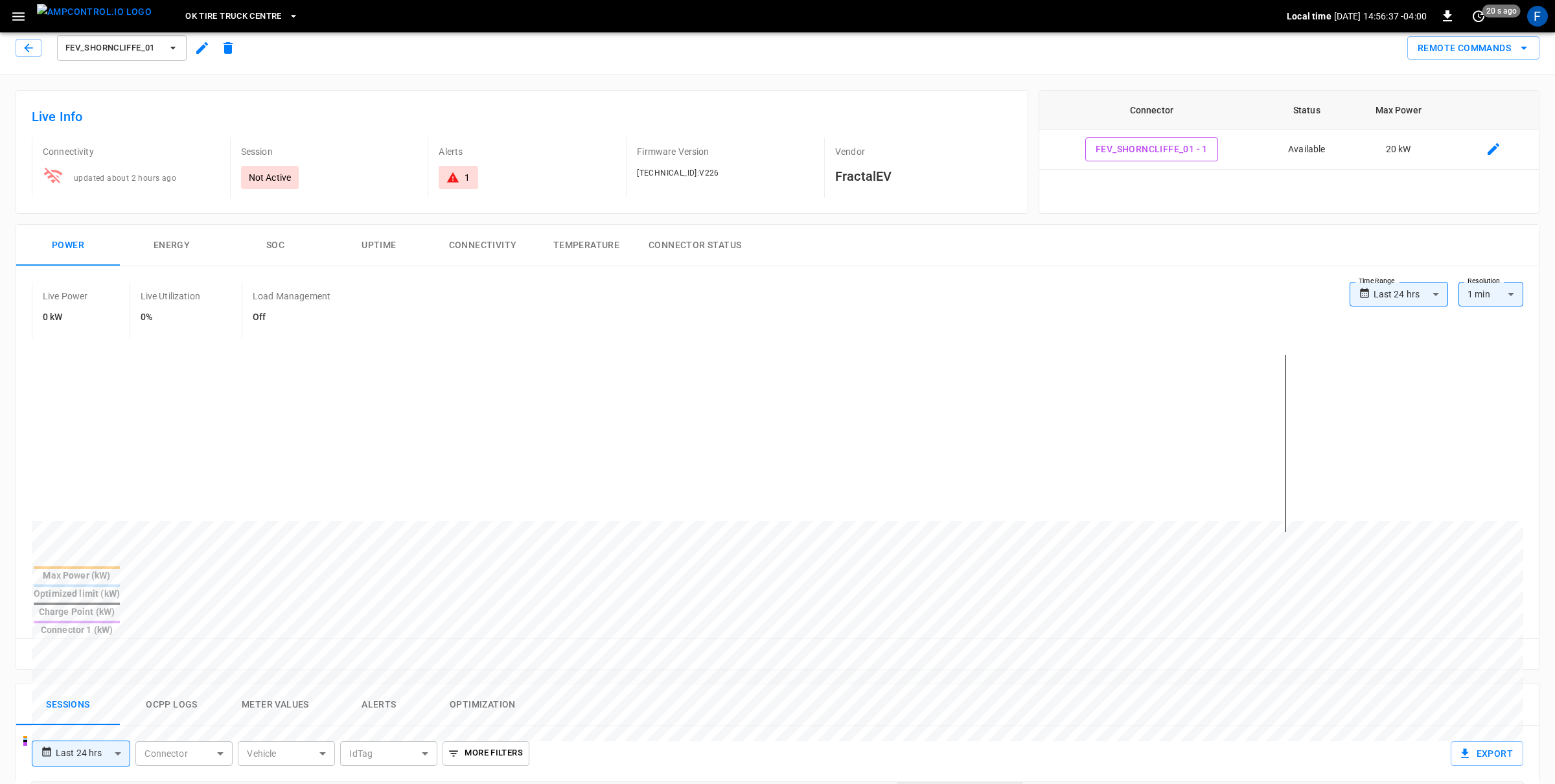
click at [1454, 289] on div "**********" at bounding box center [1436, 294] width 174 height 24
click at [1438, 292] on body "**********" at bounding box center [778, 685] width 1555 height 1391
drag, startPoint x: 1408, startPoint y: 392, endPoint x: 1393, endPoint y: 394, distance: 15.1
click at [1407, 392] on li "Last 7 days" at bounding box center [1398, 388] width 98 height 21
type input "**********"
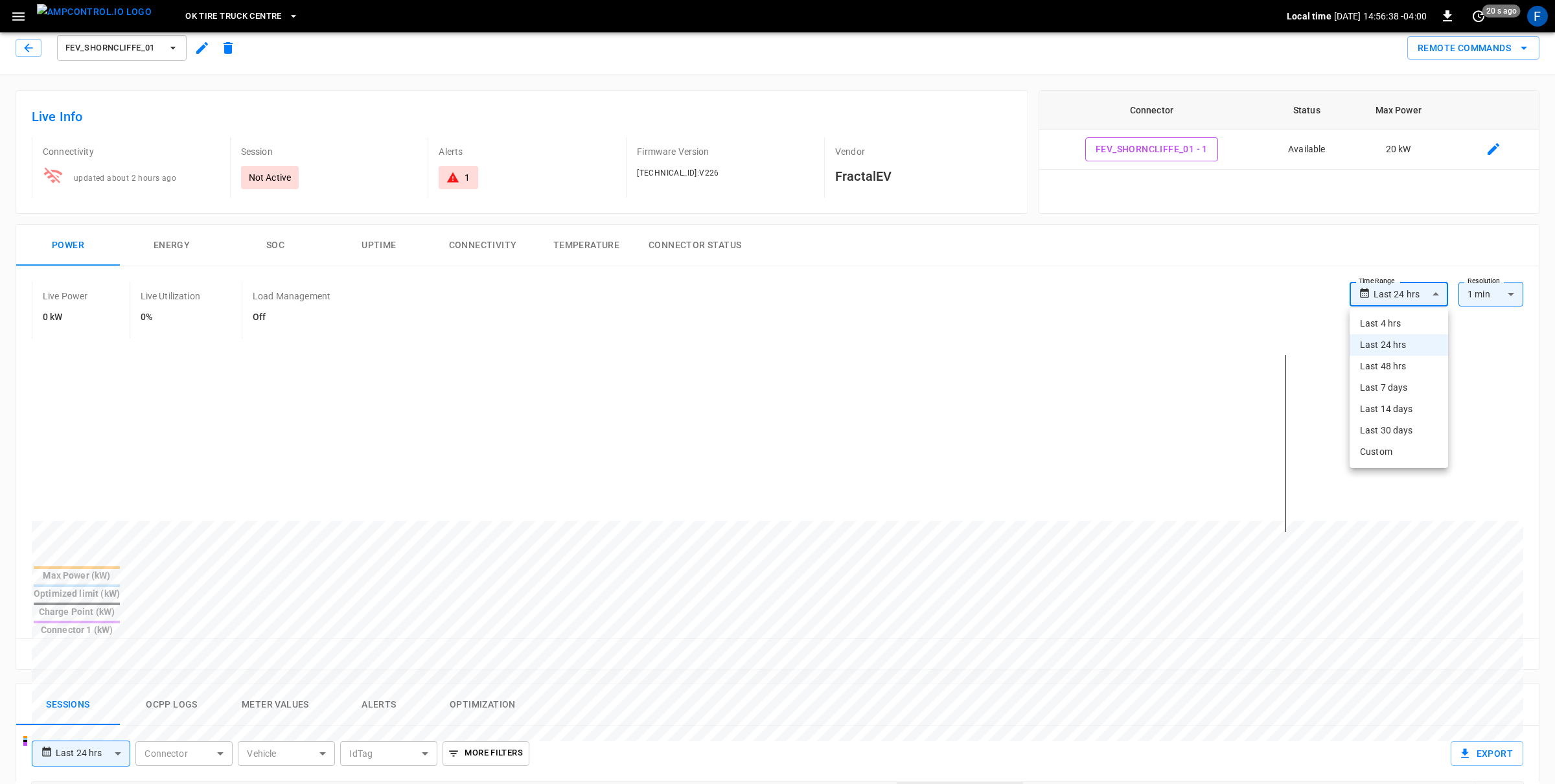
type input "***"
type input "**********"
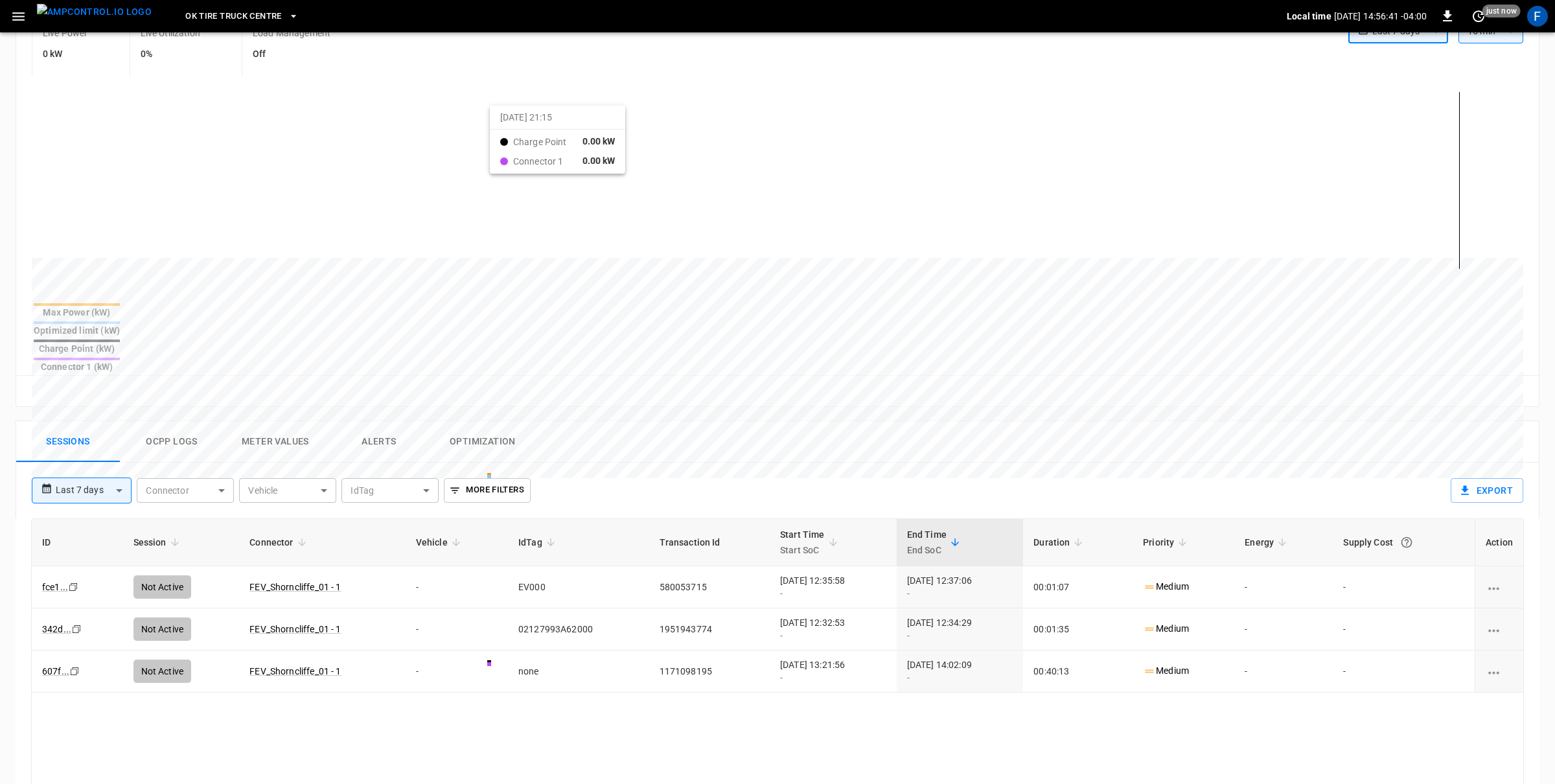
scroll to position [403, 0]
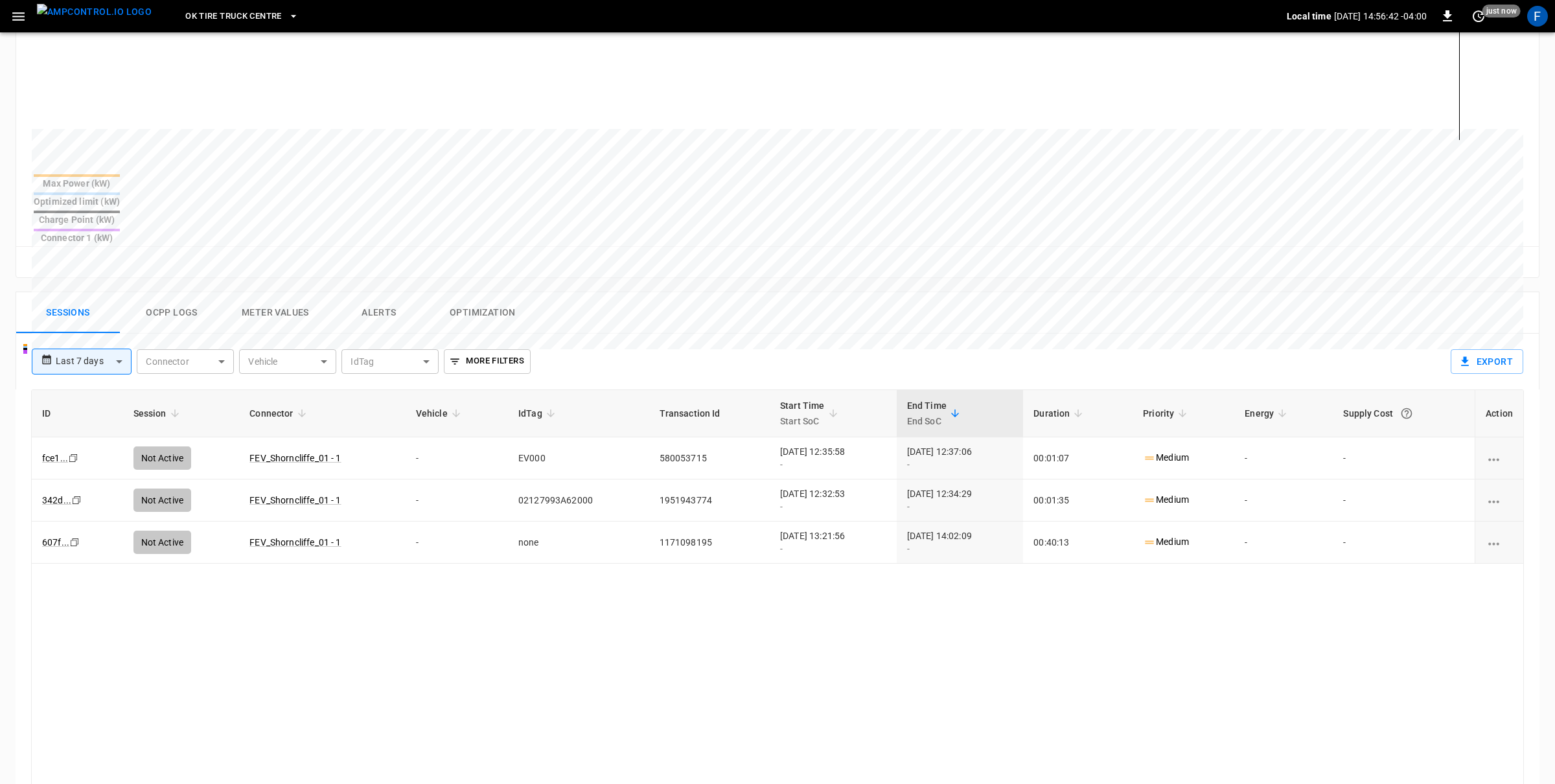
click at [172, 334] on div "**********" at bounding box center [734, 356] width 1424 height 46
click at [180, 292] on button "Ocpp logs" at bounding box center [171, 313] width 104 height 41
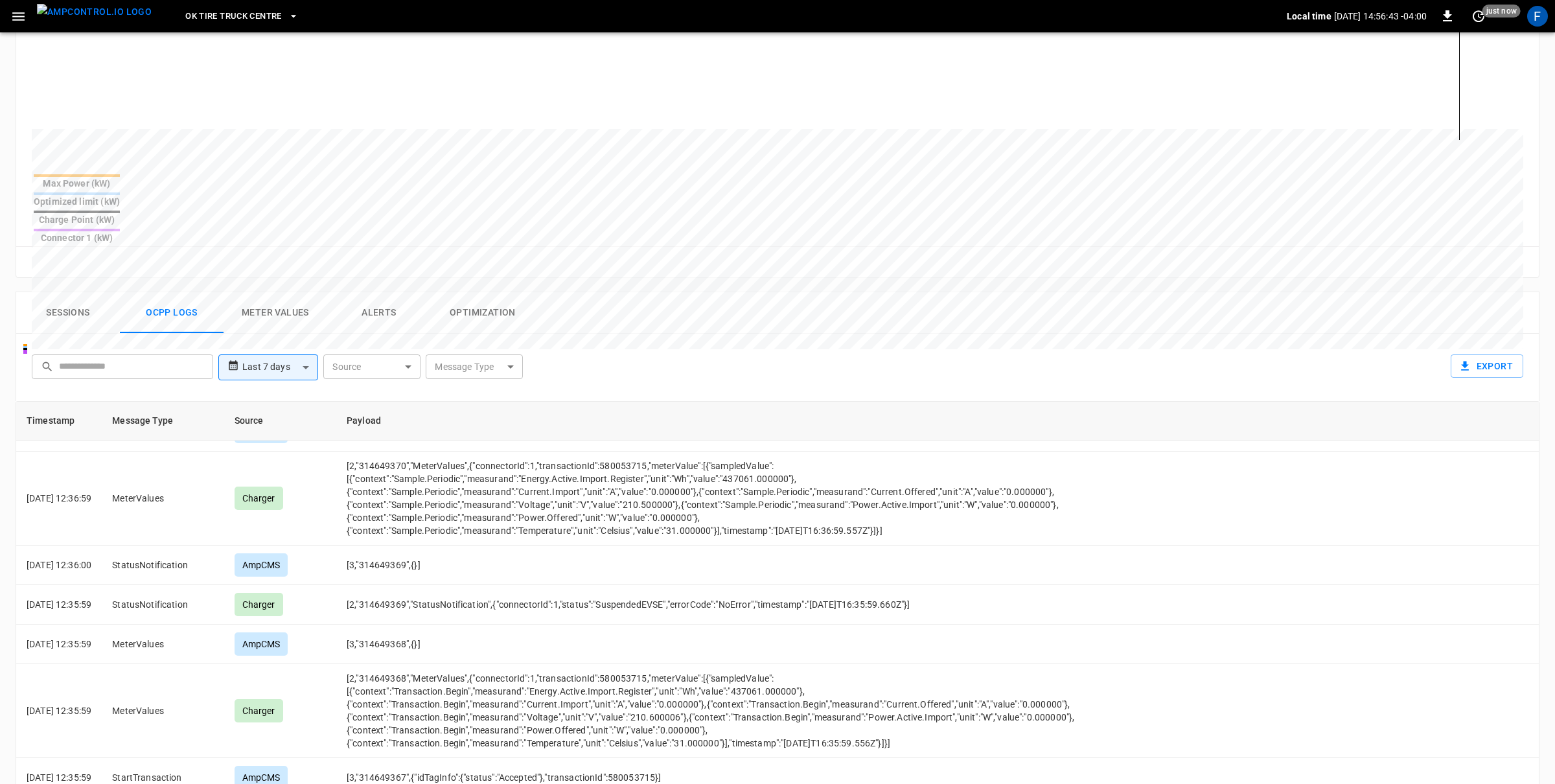
scroll to position [325, 0]
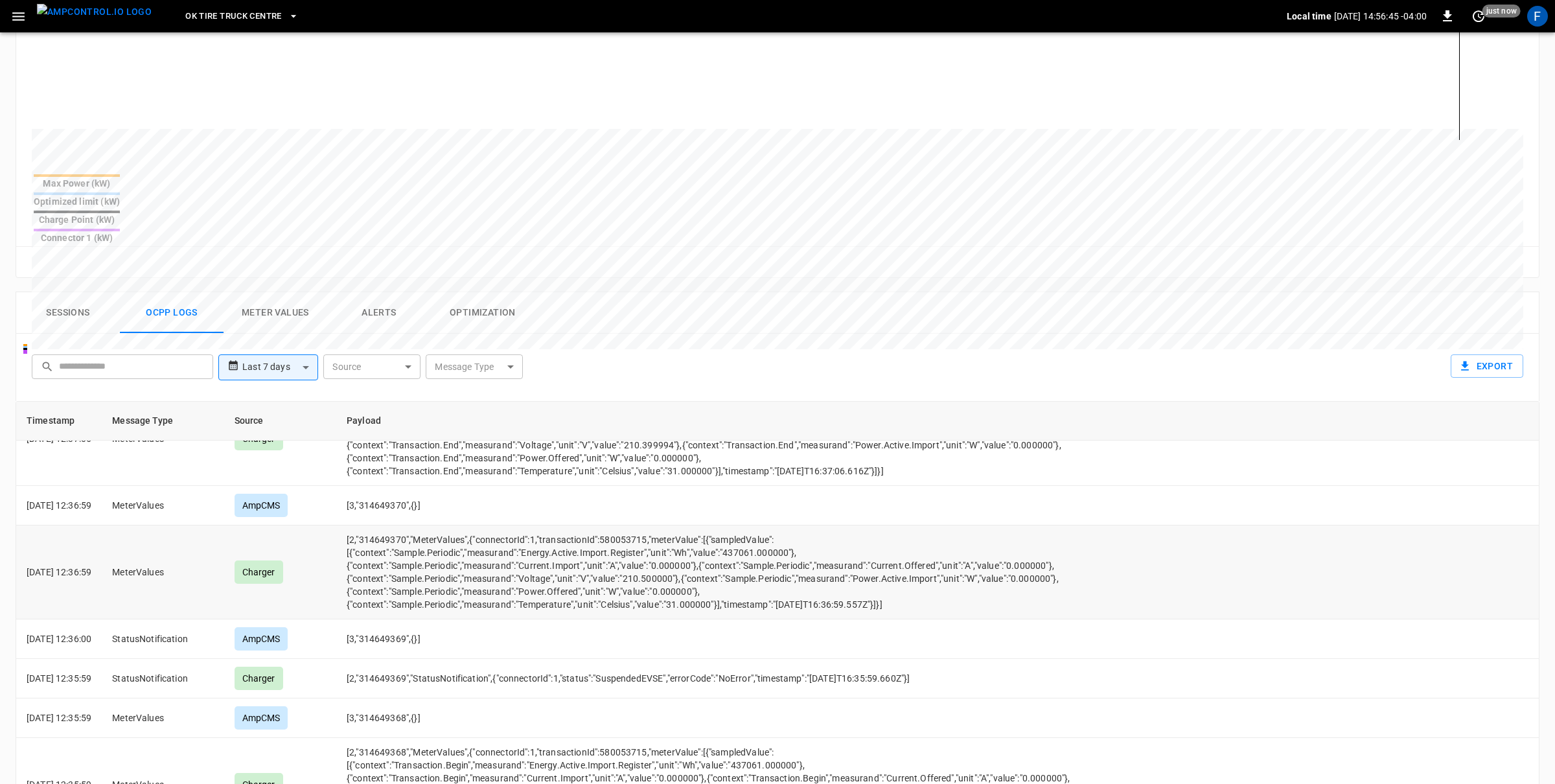
click at [571, 540] on td "[2,"314649370","MeterValues",{"connectorId":1,"transactionId":580053715,"meterV…" at bounding box center [718, 572] width 763 height 94
click at [594, 545] on td "[2,"314649370","MeterValues",{"connectorId":1,"transactionId":580053715,"meterV…" at bounding box center [718, 572] width 763 height 94
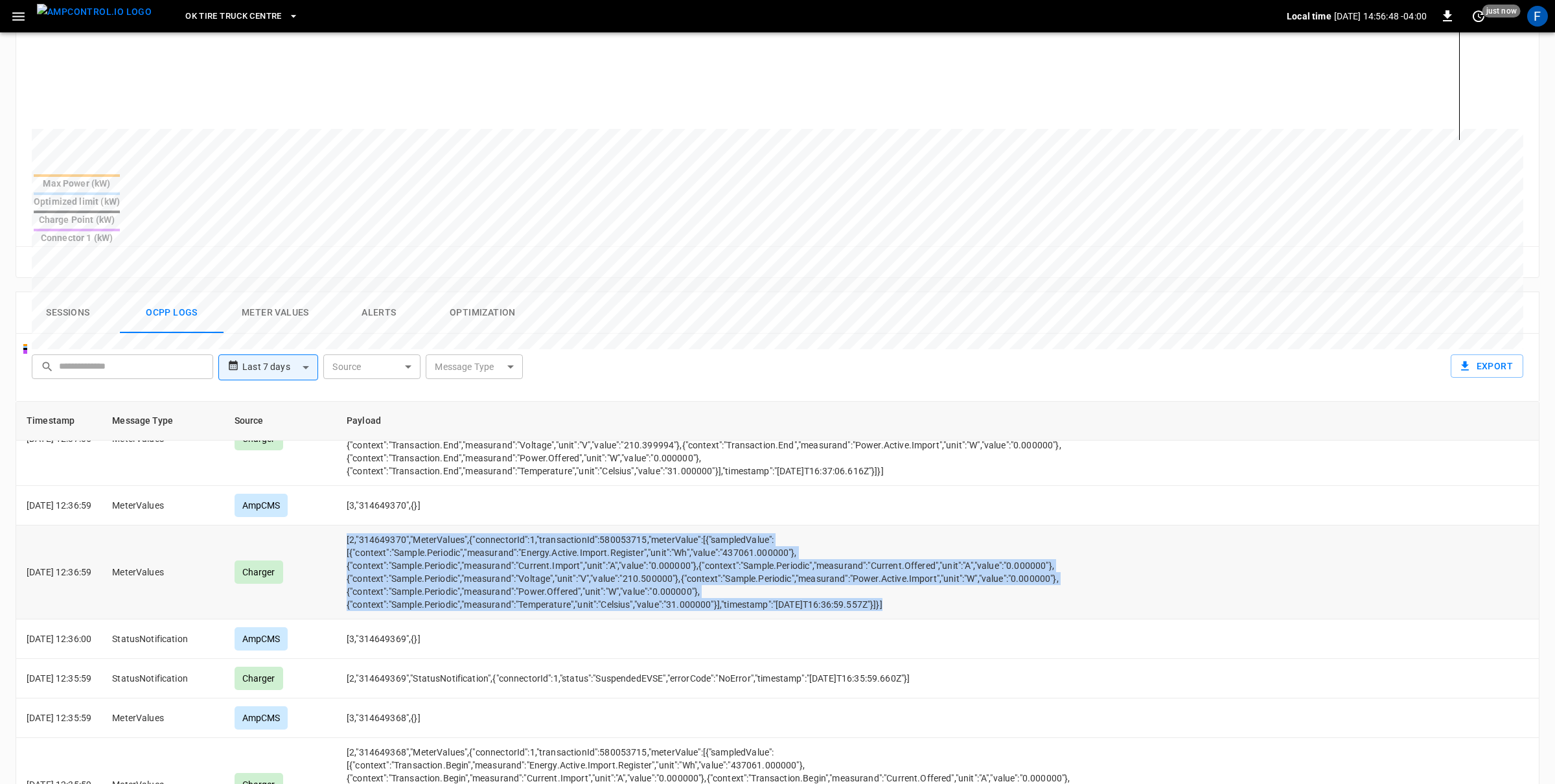
click at [594, 545] on td "[2,"314649370","MeterValues",{"connectorId":1,"transactionId":580053715,"meterV…" at bounding box center [718, 572] width 763 height 94
click at [587, 546] on td "[2,"314649370","MeterValues",{"connectorId":1,"transactionId":580053715,"meterV…" at bounding box center [718, 572] width 763 height 94
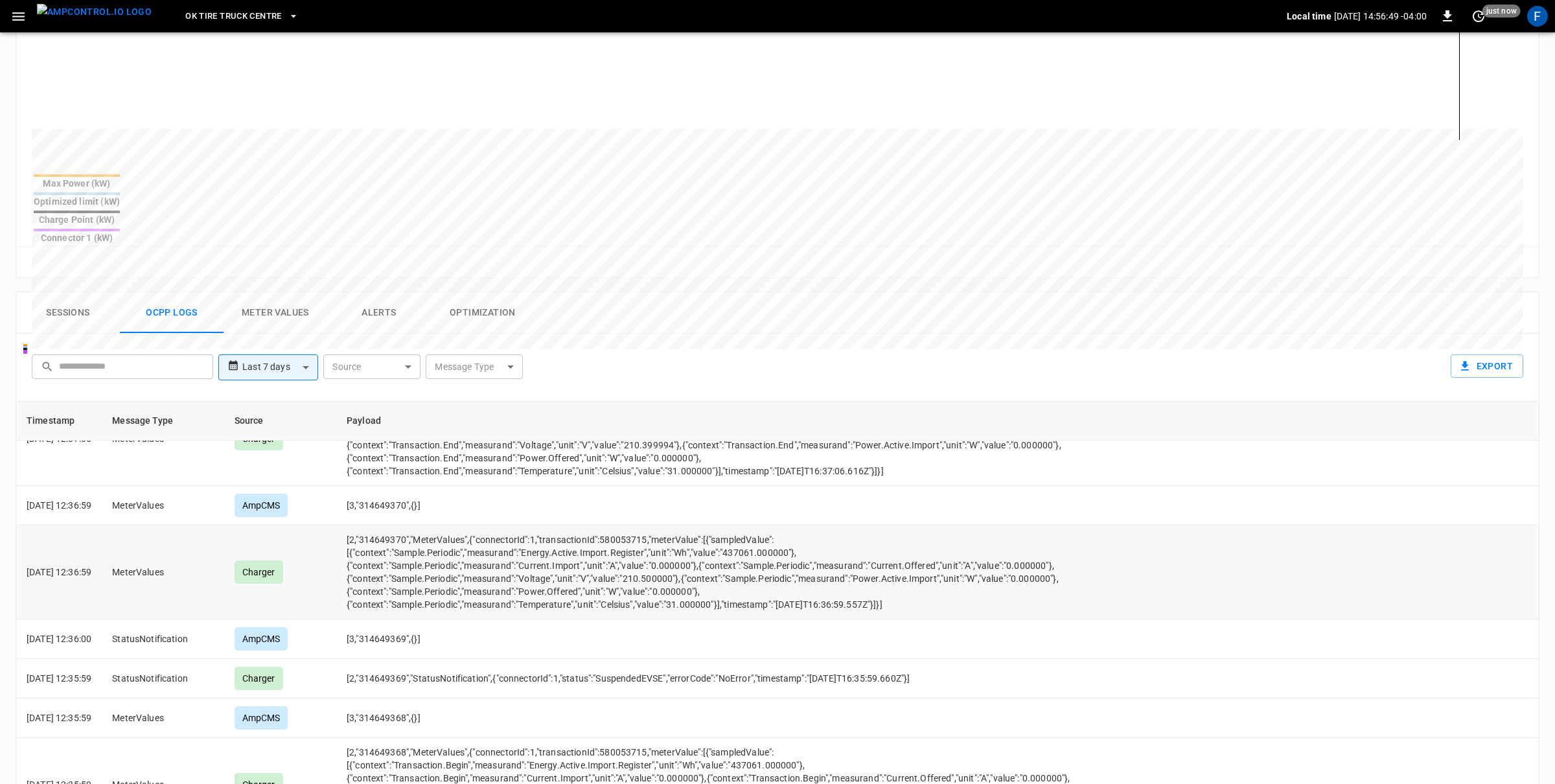
click at [589, 549] on td "[2,"314649370","MeterValues",{"connectorId":1,"transactionId":580053715,"meterV…" at bounding box center [718, 572] width 763 height 94
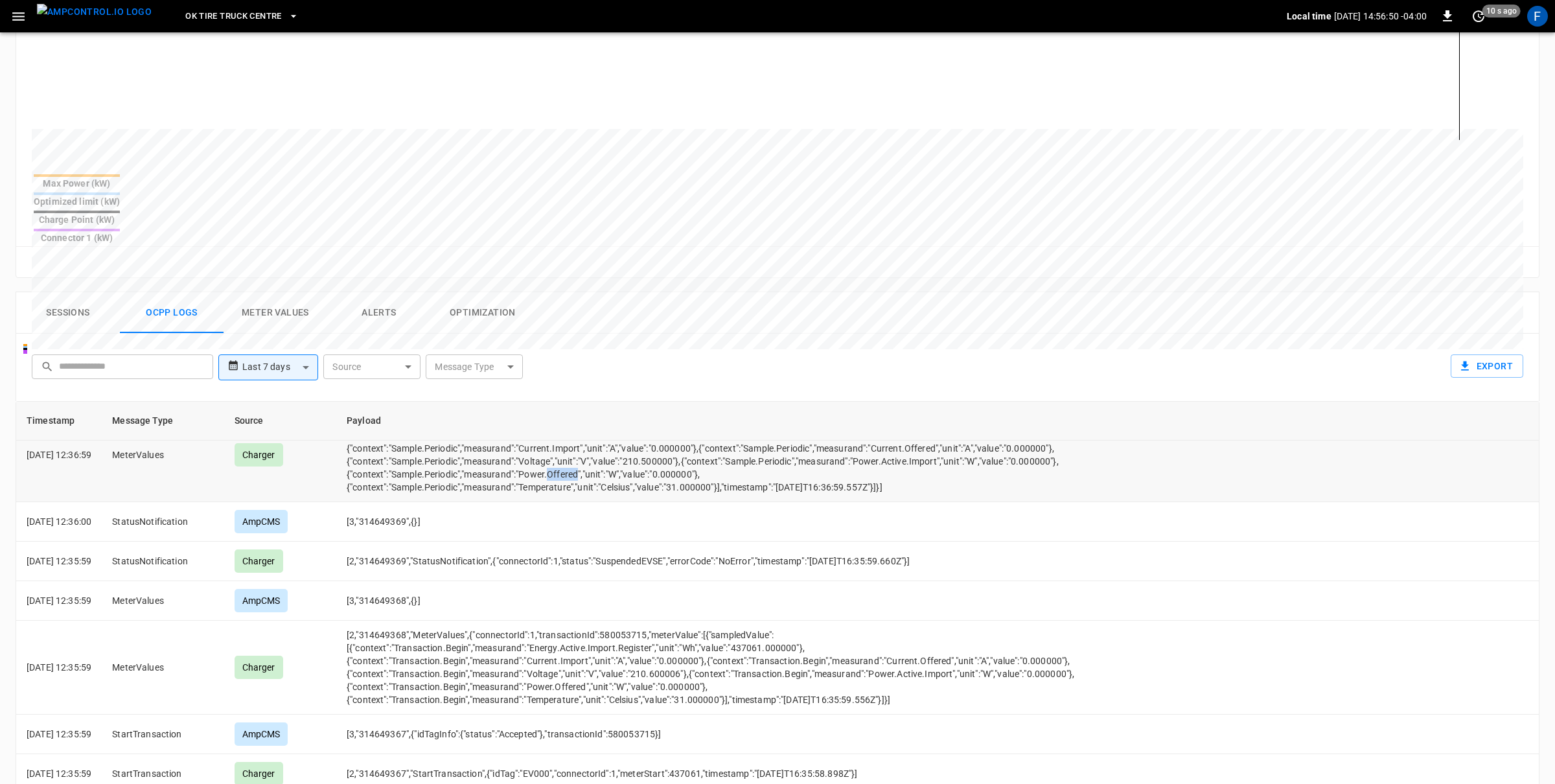
scroll to position [548, 0]
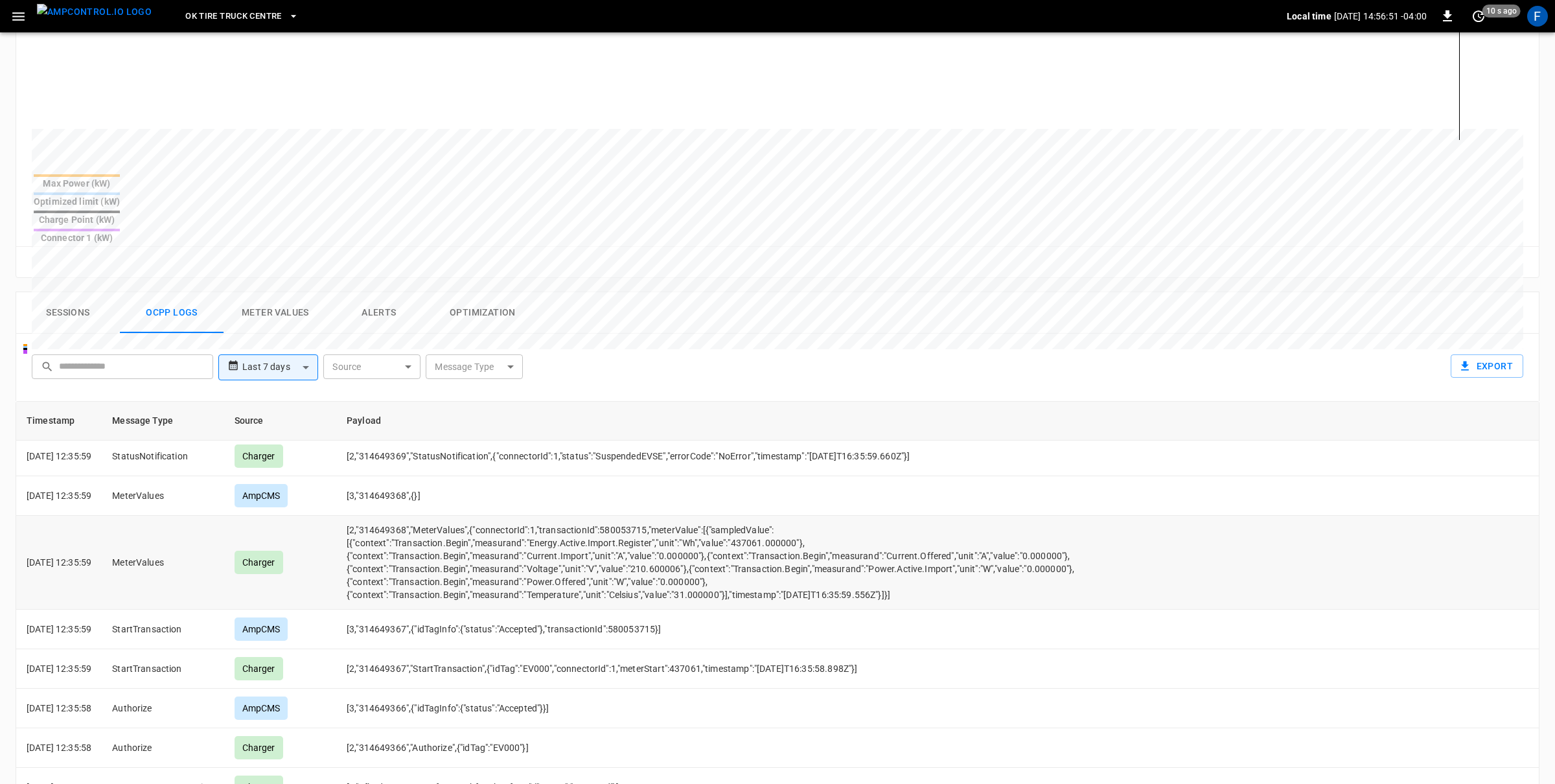
click at [589, 550] on td "[2,"314649368","MeterValues",{"connectorId":1,"transactionId":580053715,"meterV…" at bounding box center [718, 563] width 763 height 94
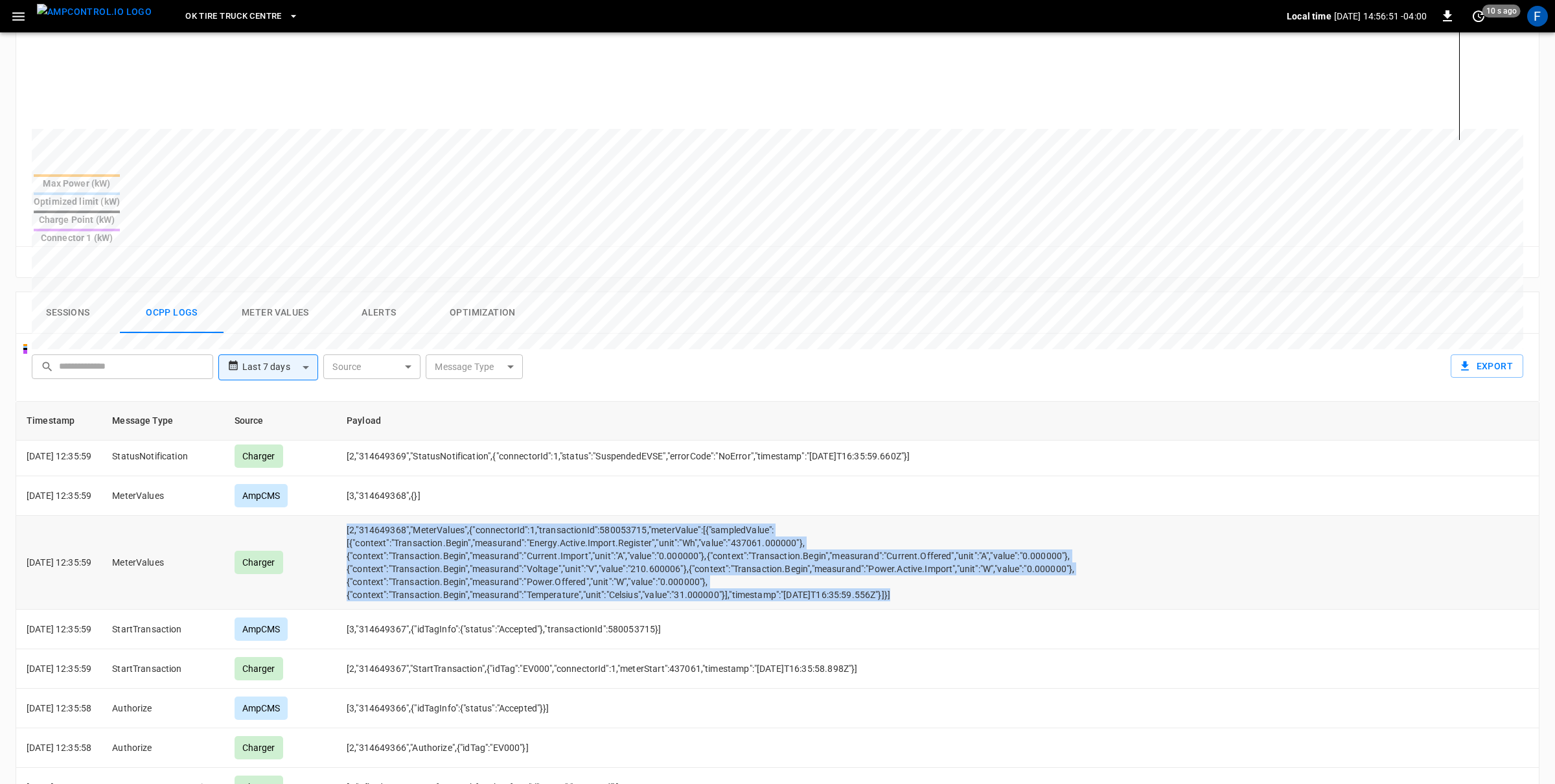
click at [589, 550] on td "[2,"314649368","MeterValues",{"connectorId":1,"transactionId":580053715,"meterV…" at bounding box center [718, 563] width 763 height 94
copy td "[2,"314649368","MeterValues",{"connectorId":1,"transactionId":580053715,"meterV…"
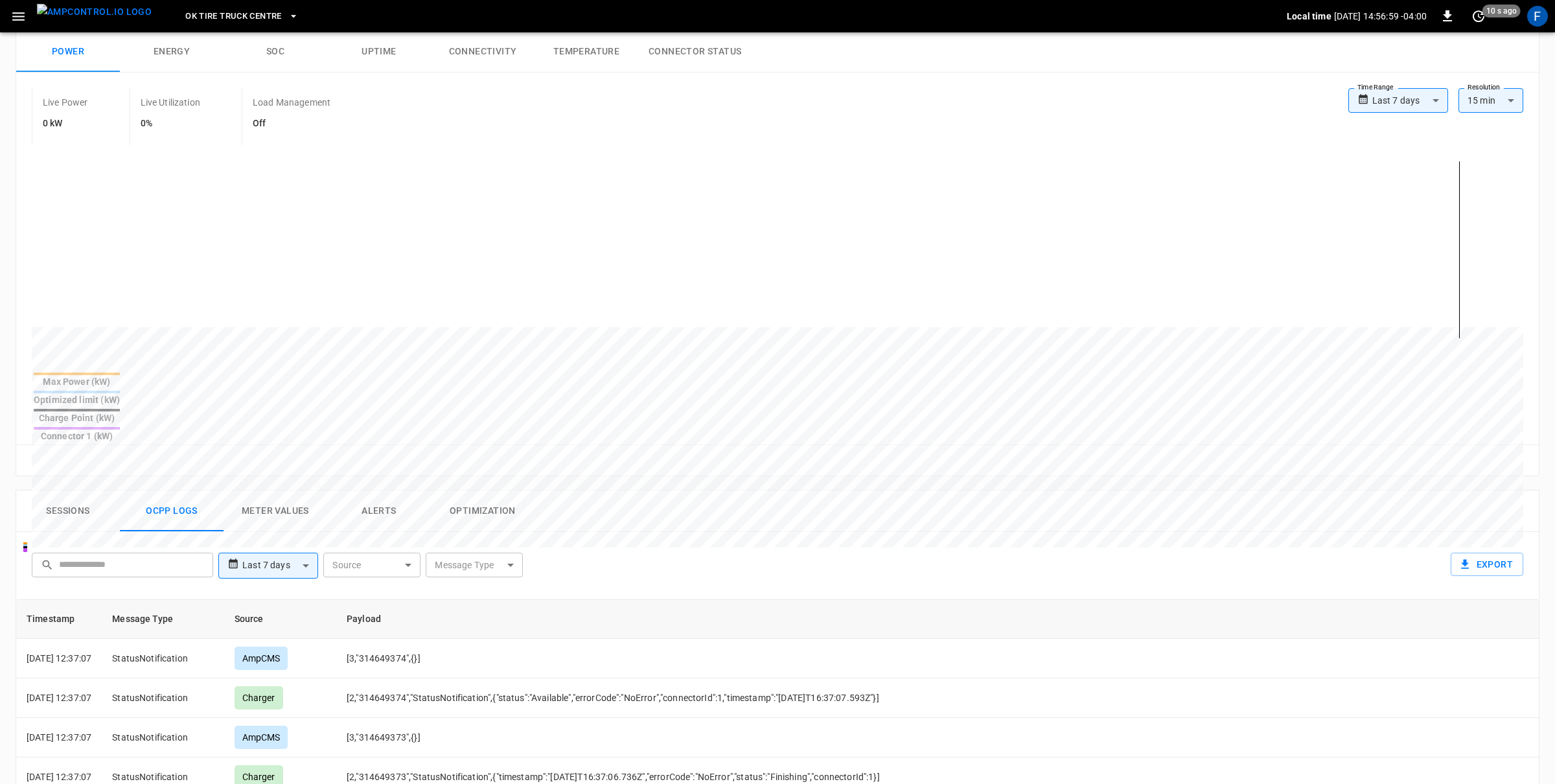
scroll to position [0, 0]
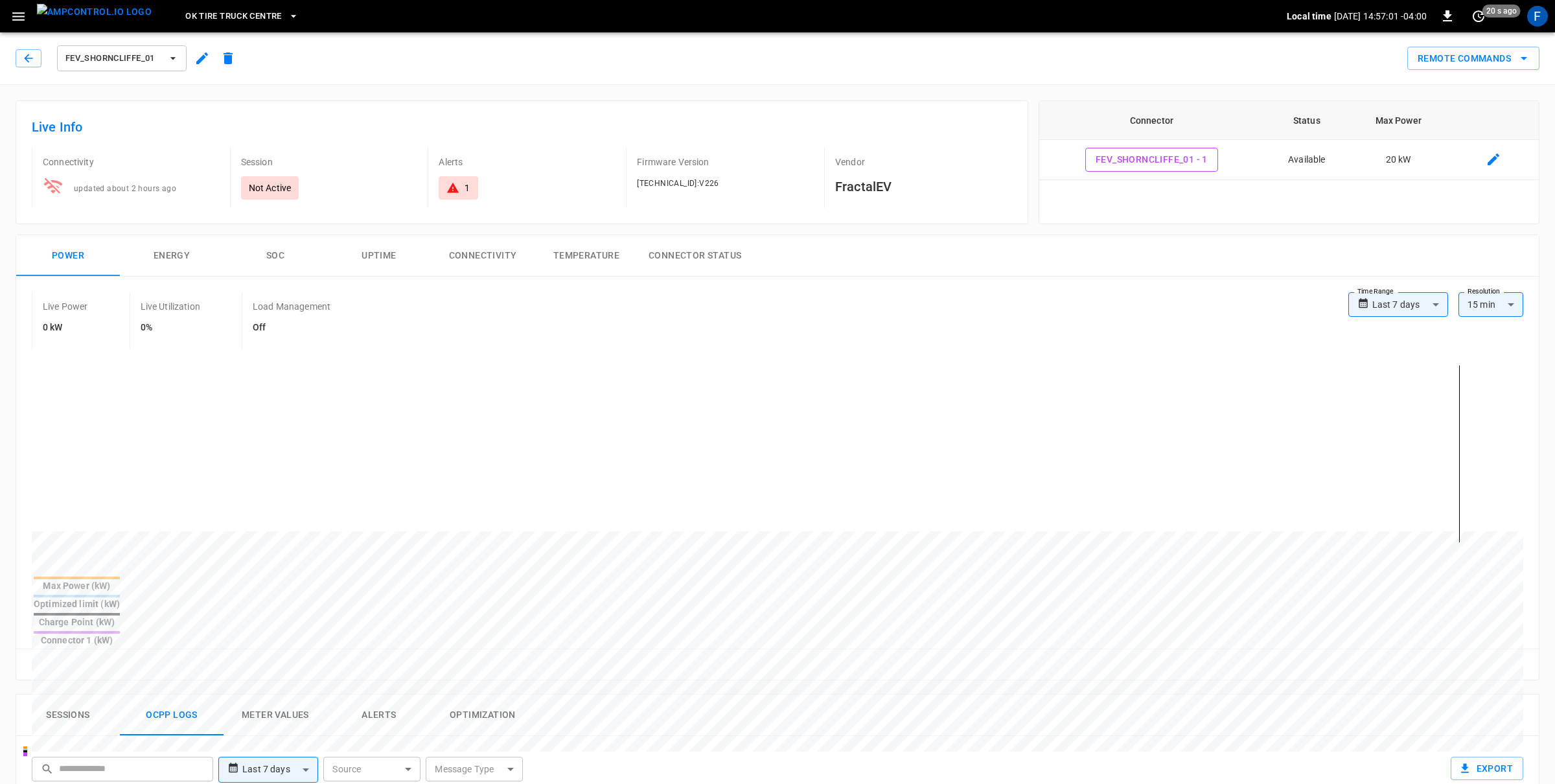
click at [19, 12] on icon "button" at bounding box center [18, 16] width 12 height 8
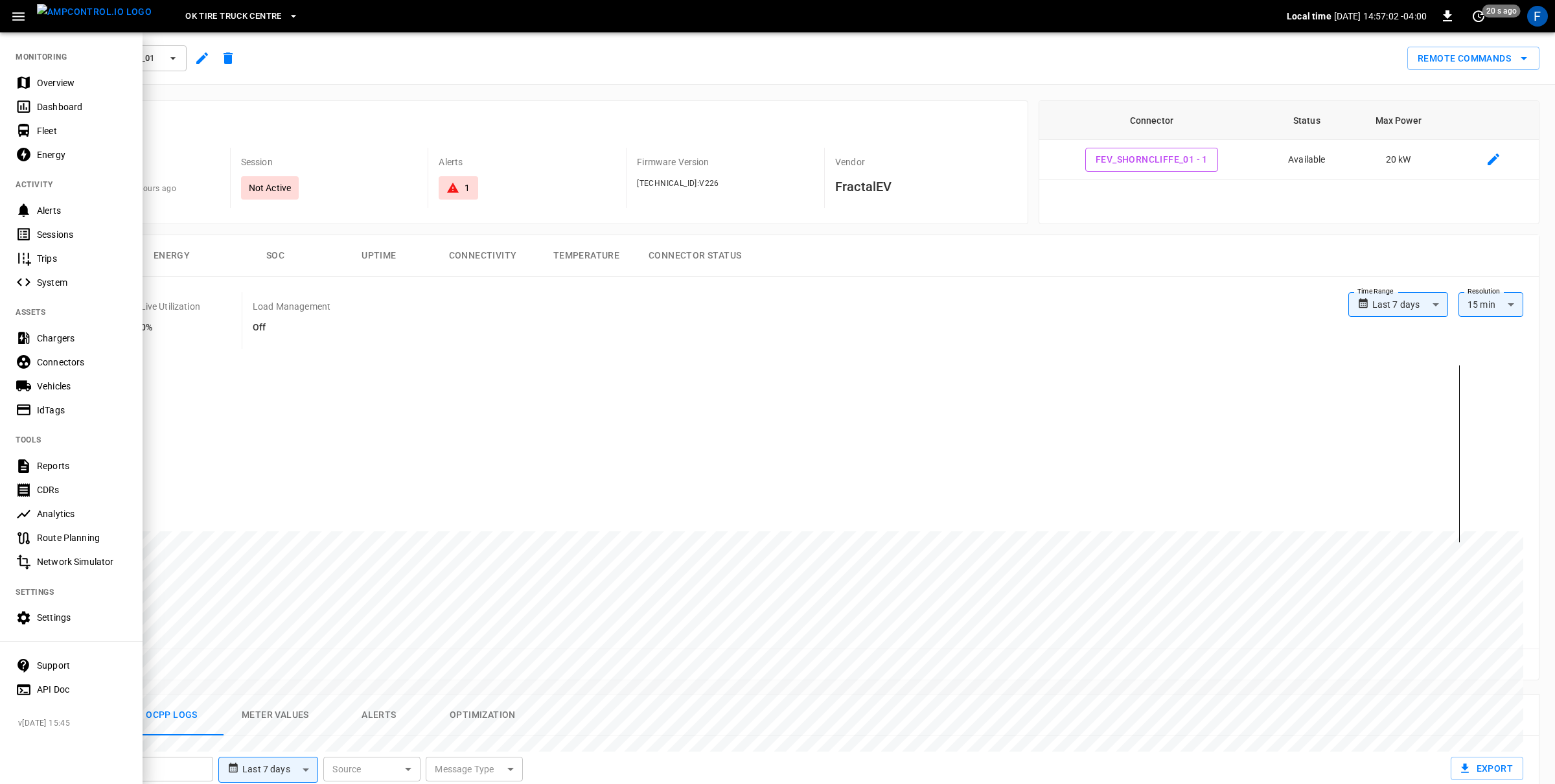
click at [77, 629] on div "Settings" at bounding box center [71, 618] width 143 height 24
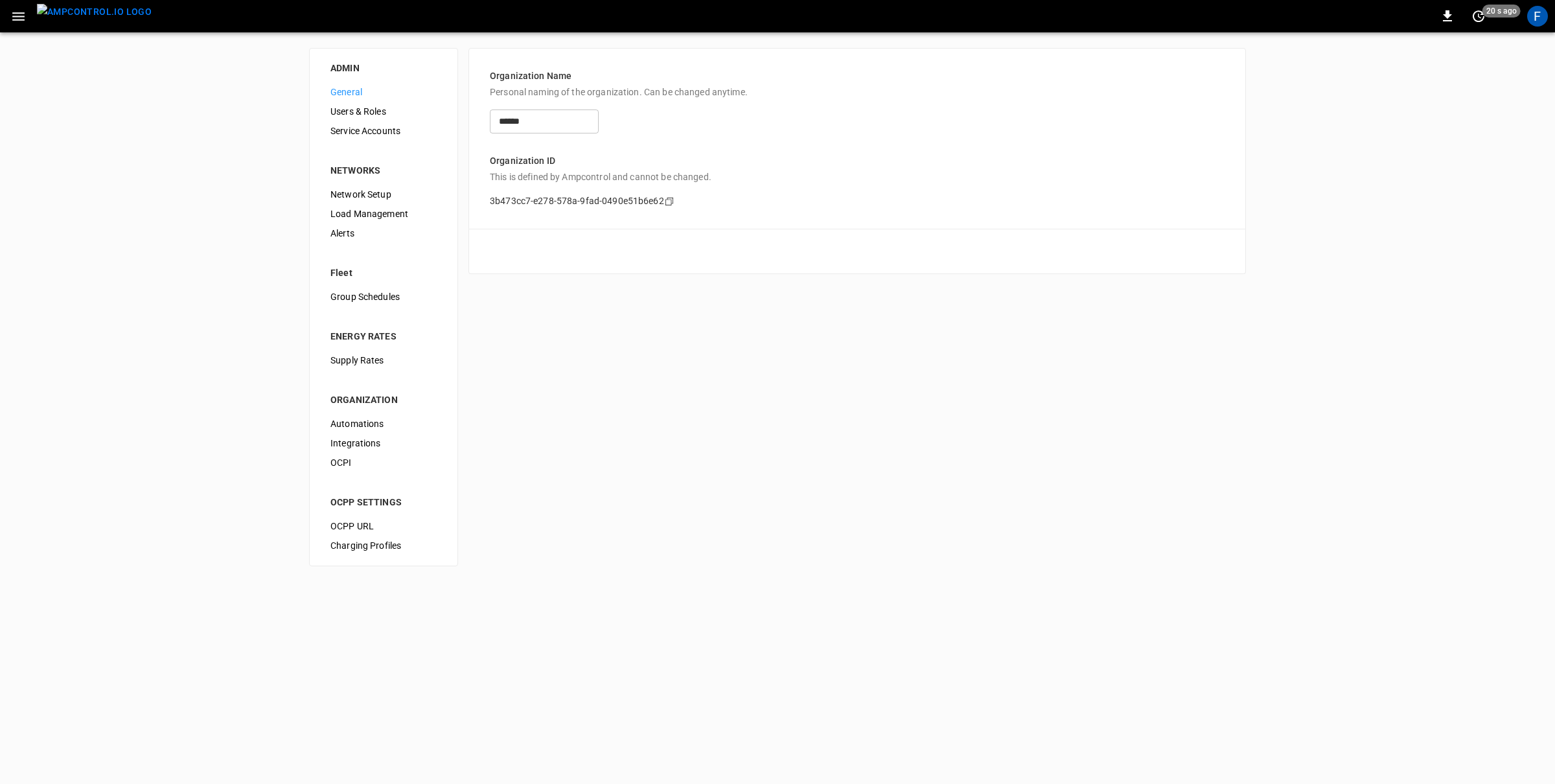
click at [404, 220] on span "Load Management" at bounding box center [384, 214] width 107 height 14
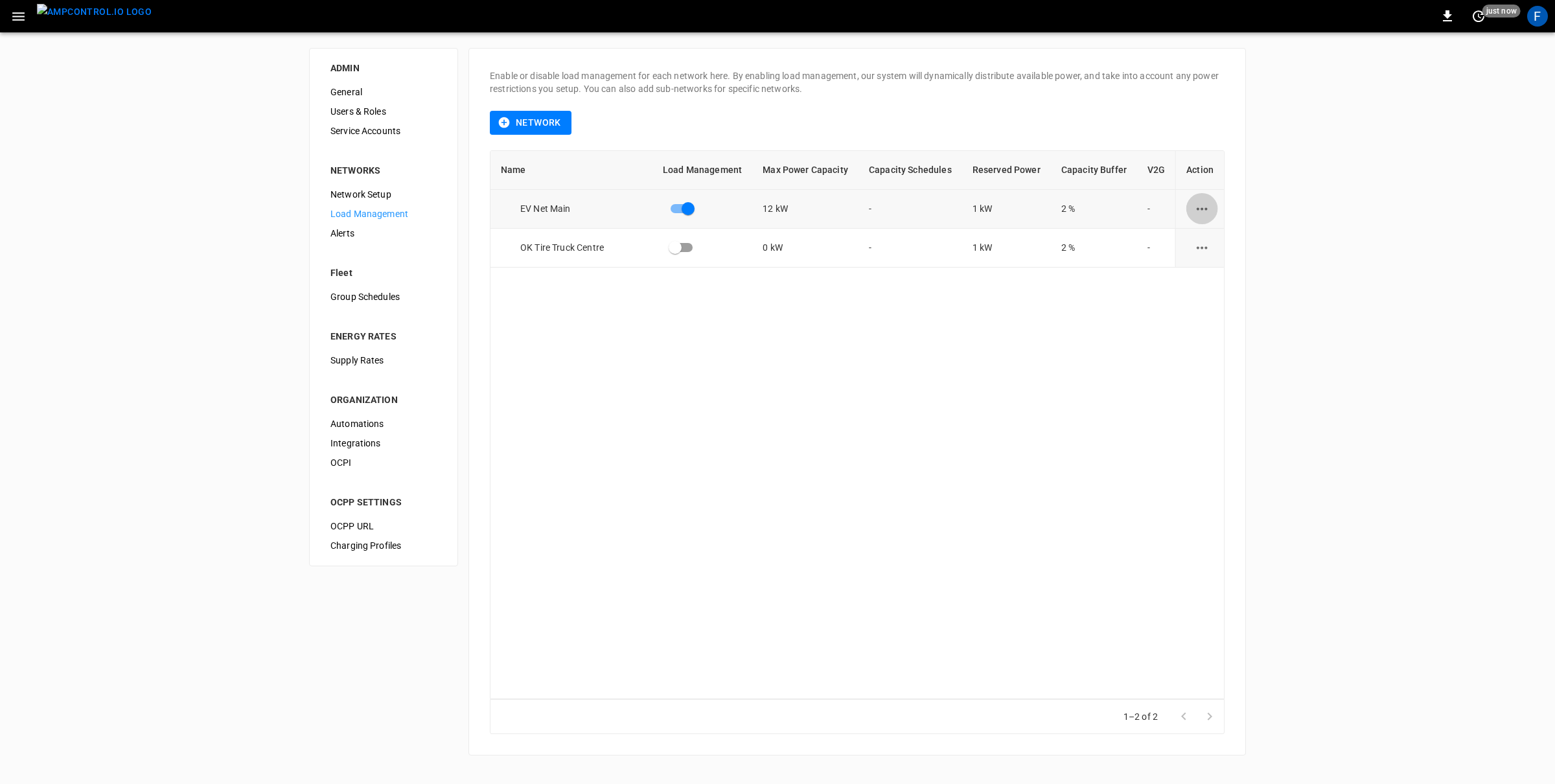
click at [1205, 212] on button "load management options" at bounding box center [1203, 209] width 32 height 32
click at [1211, 236] on li "Edit" at bounding box center [1226, 240] width 92 height 21
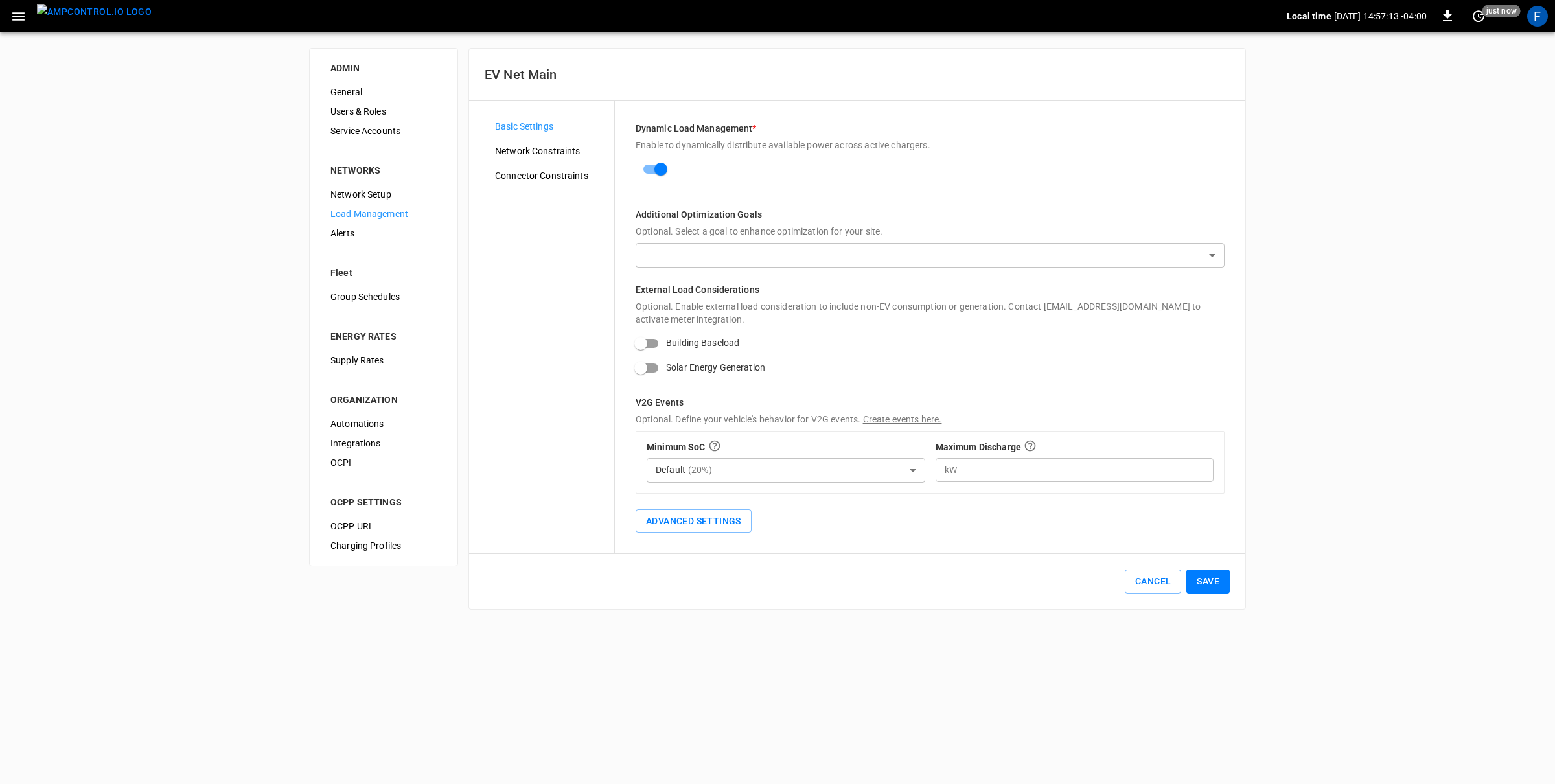
click at [561, 145] on span "Network Constraints" at bounding box center [549, 151] width 108 height 14
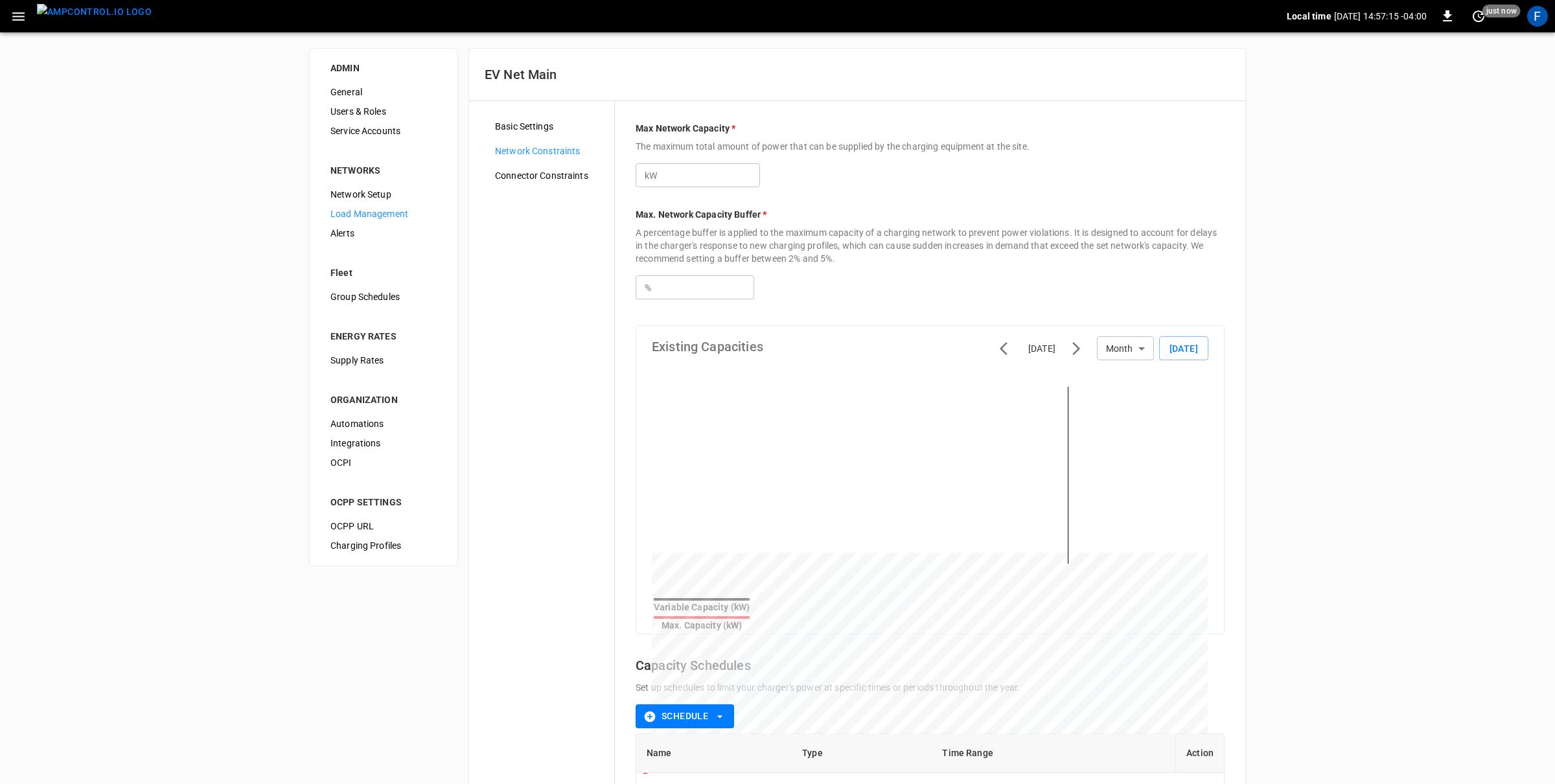
click at [539, 175] on span "Connector Constraints" at bounding box center [549, 176] width 108 height 14
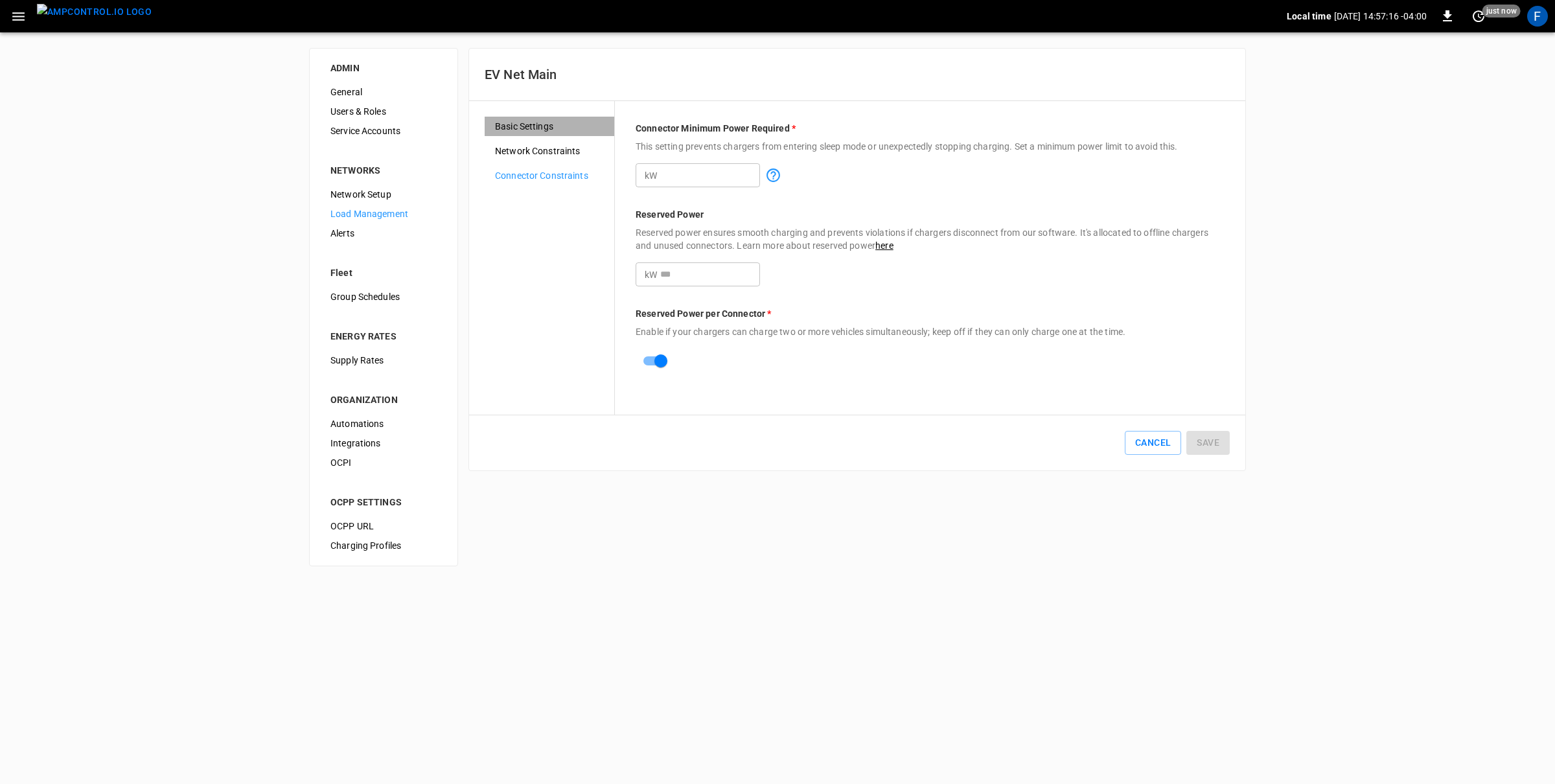
click at [527, 119] on div "Basic Settings" at bounding box center [549, 126] width 130 height 20
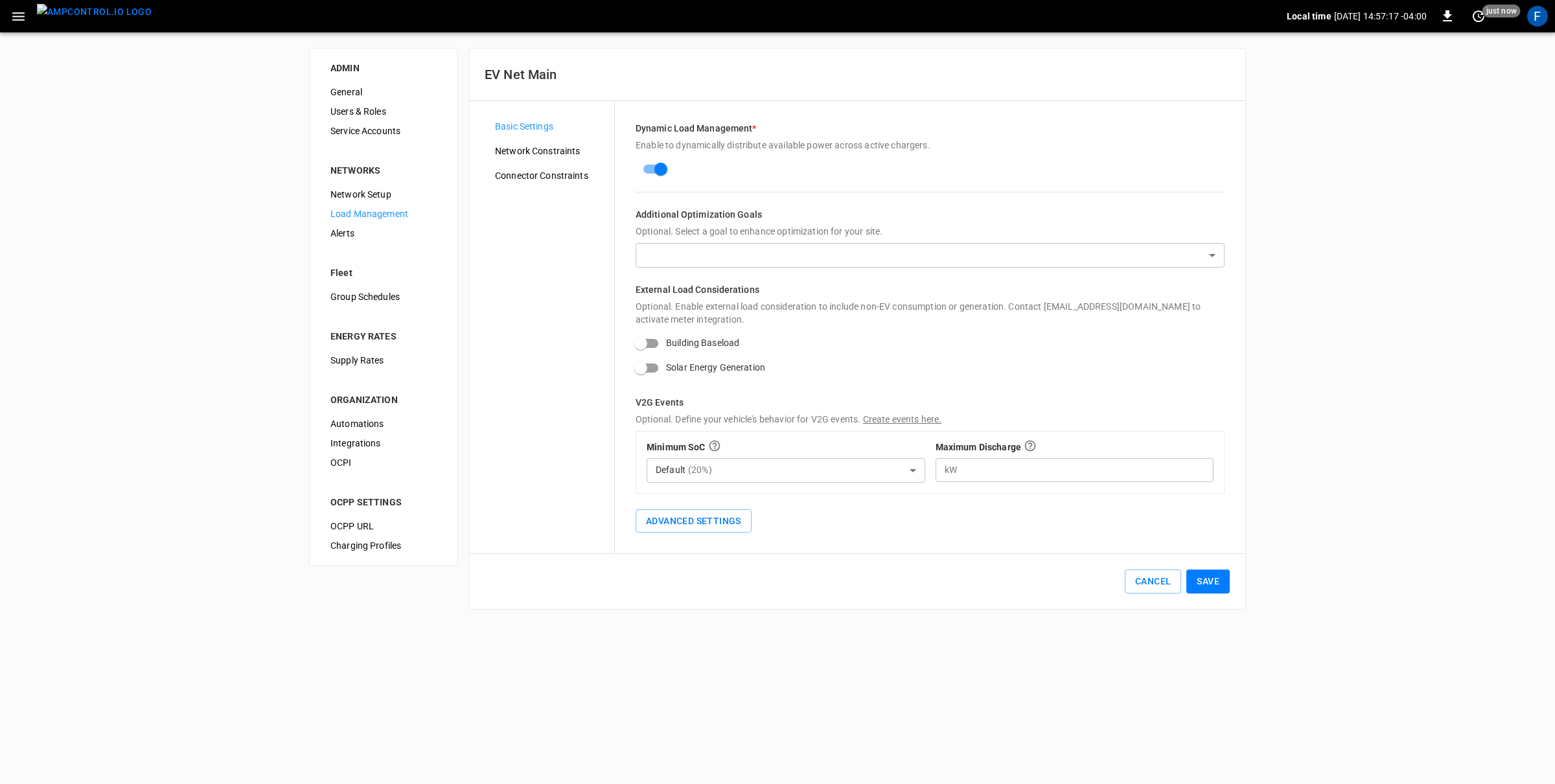
click at [90, 9] on img "menu" at bounding box center [94, 11] width 115 height 16
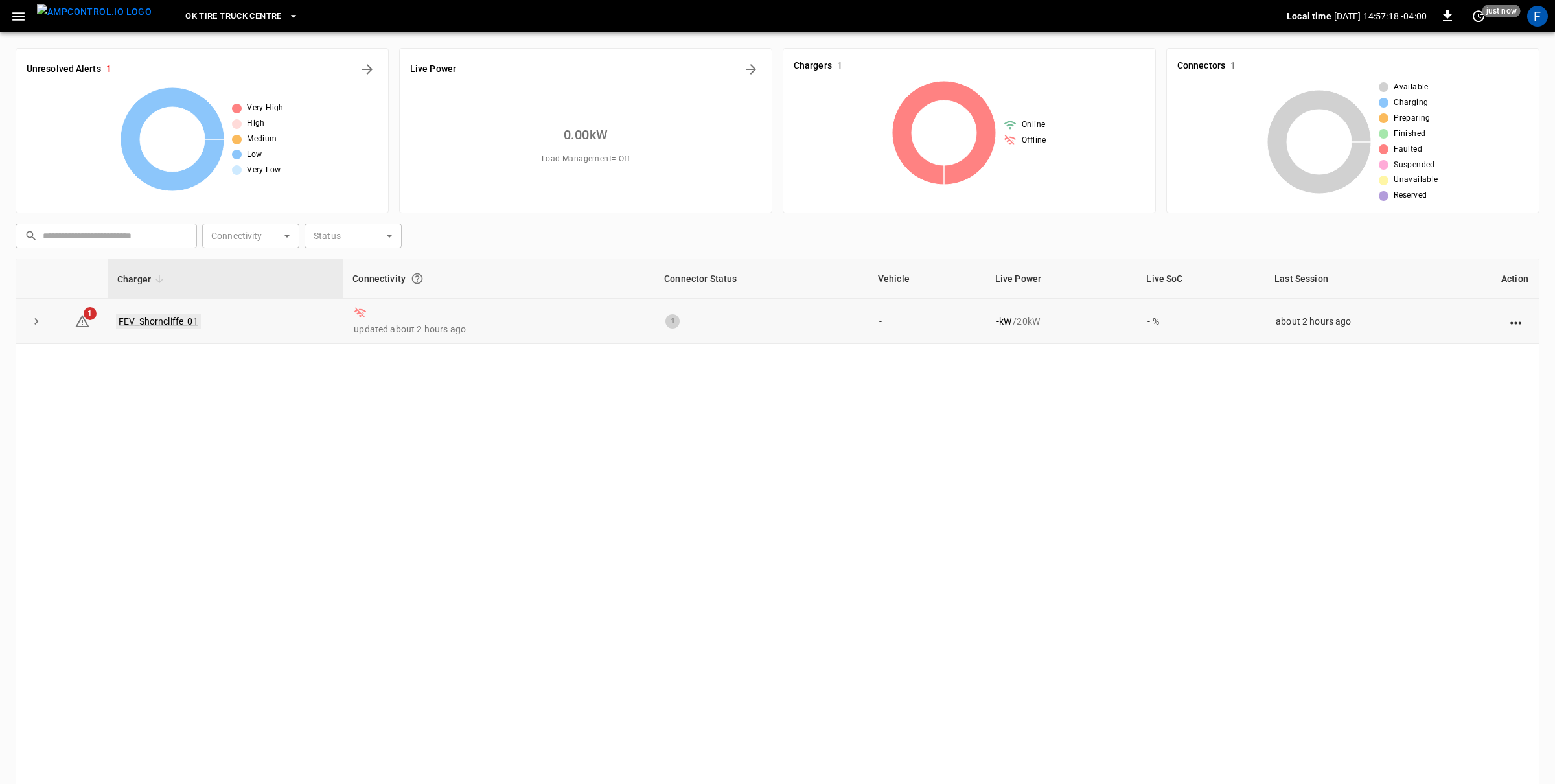
drag, startPoint x: 177, startPoint y: 309, endPoint x: 173, endPoint y: 318, distance: 9.8
click at [176, 309] on td "FEV_Shorncliffe_01" at bounding box center [226, 321] width 235 height 46
click at [172, 319] on link "FEV_Shorncliffe_01" at bounding box center [158, 321] width 85 height 16
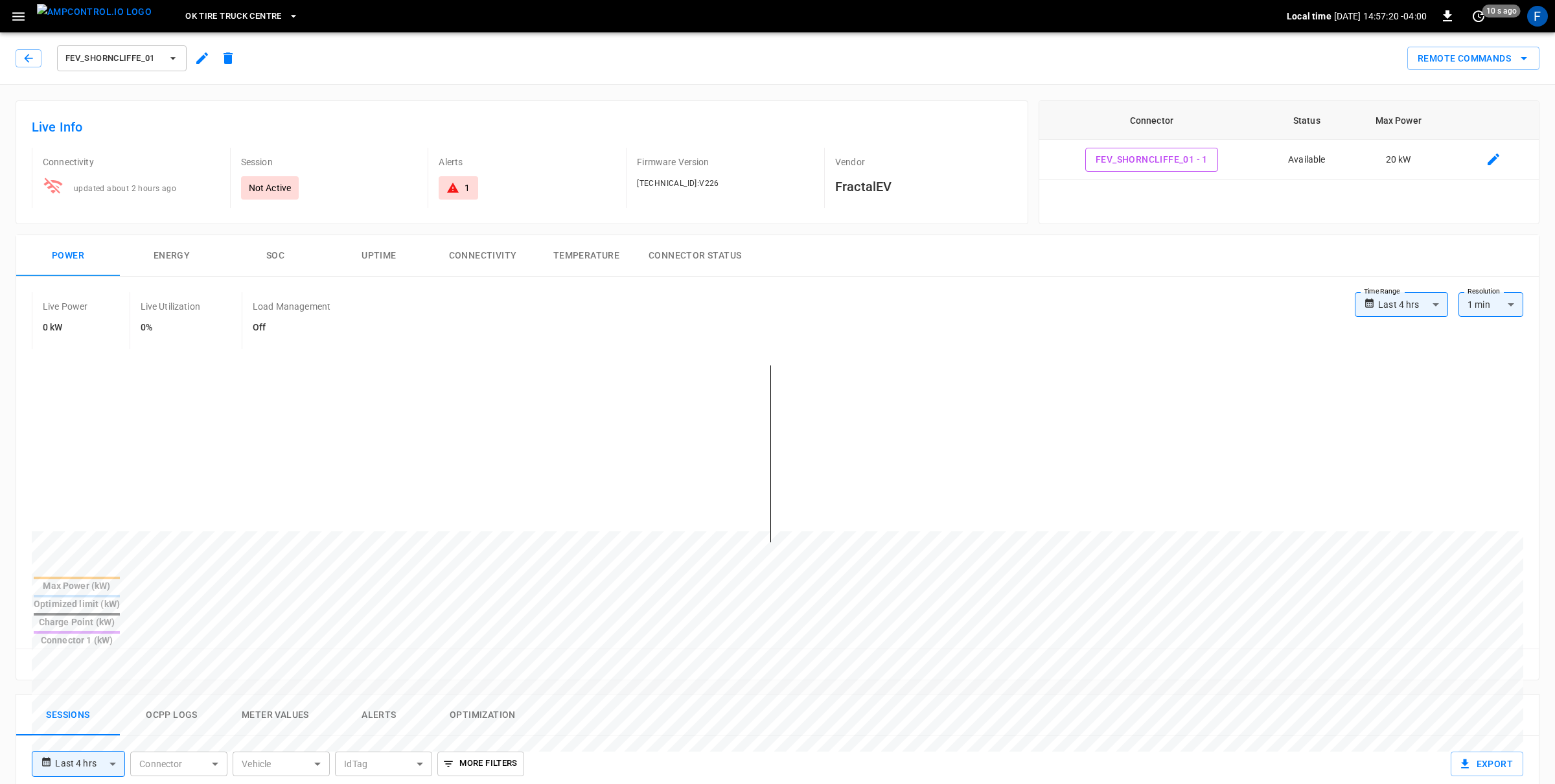
click at [196, 55] on icon "button" at bounding box center [202, 58] width 16 height 16
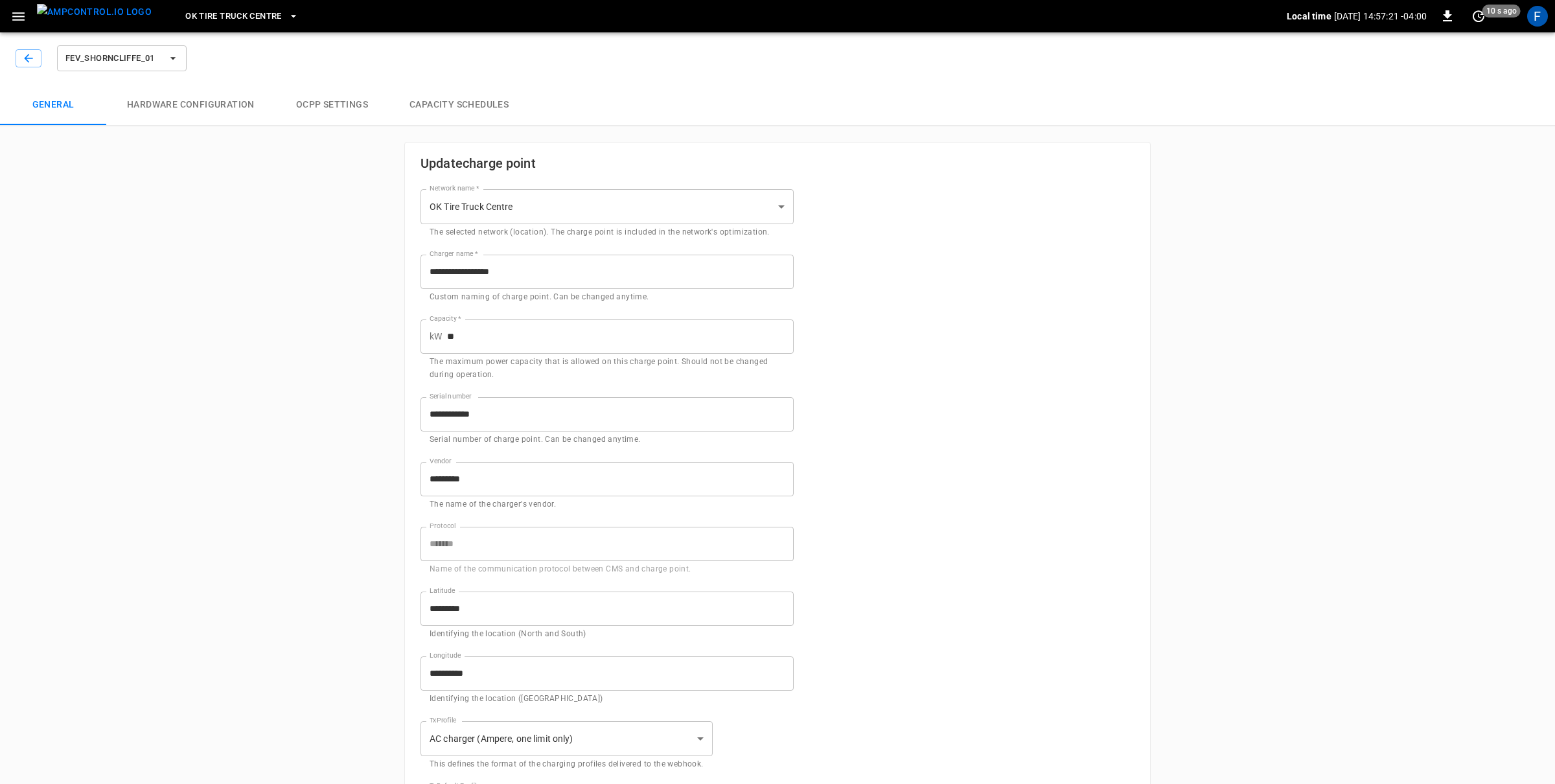
click at [402, 92] on button "Capacity Schedules" at bounding box center [459, 105] width 140 height 41
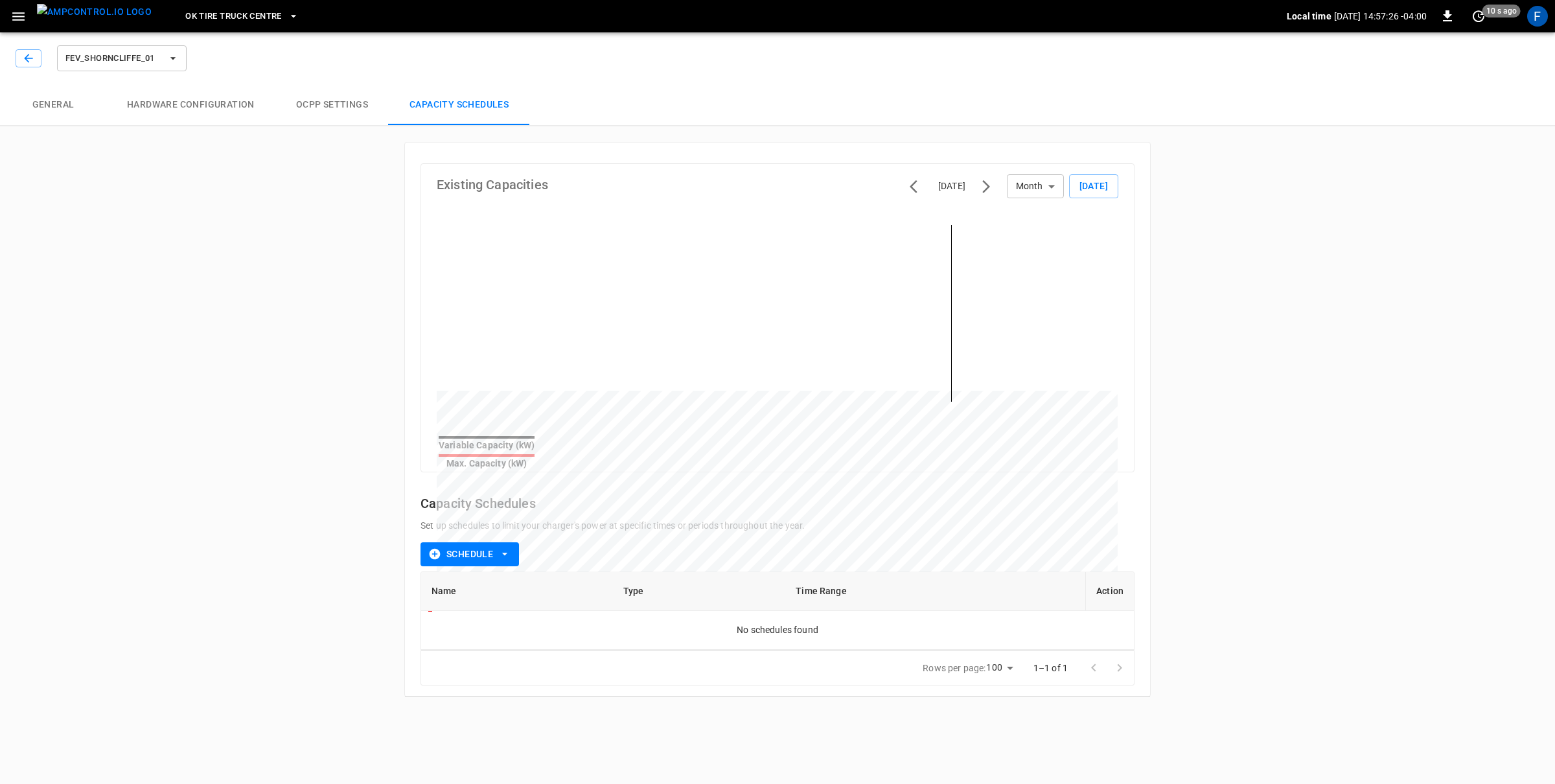
click at [51, 50] on div "FEV_Shorncliffe_01" at bounding box center [103, 58] width 174 height 31
click at [39, 53] on button "button" at bounding box center [29, 58] width 26 height 18
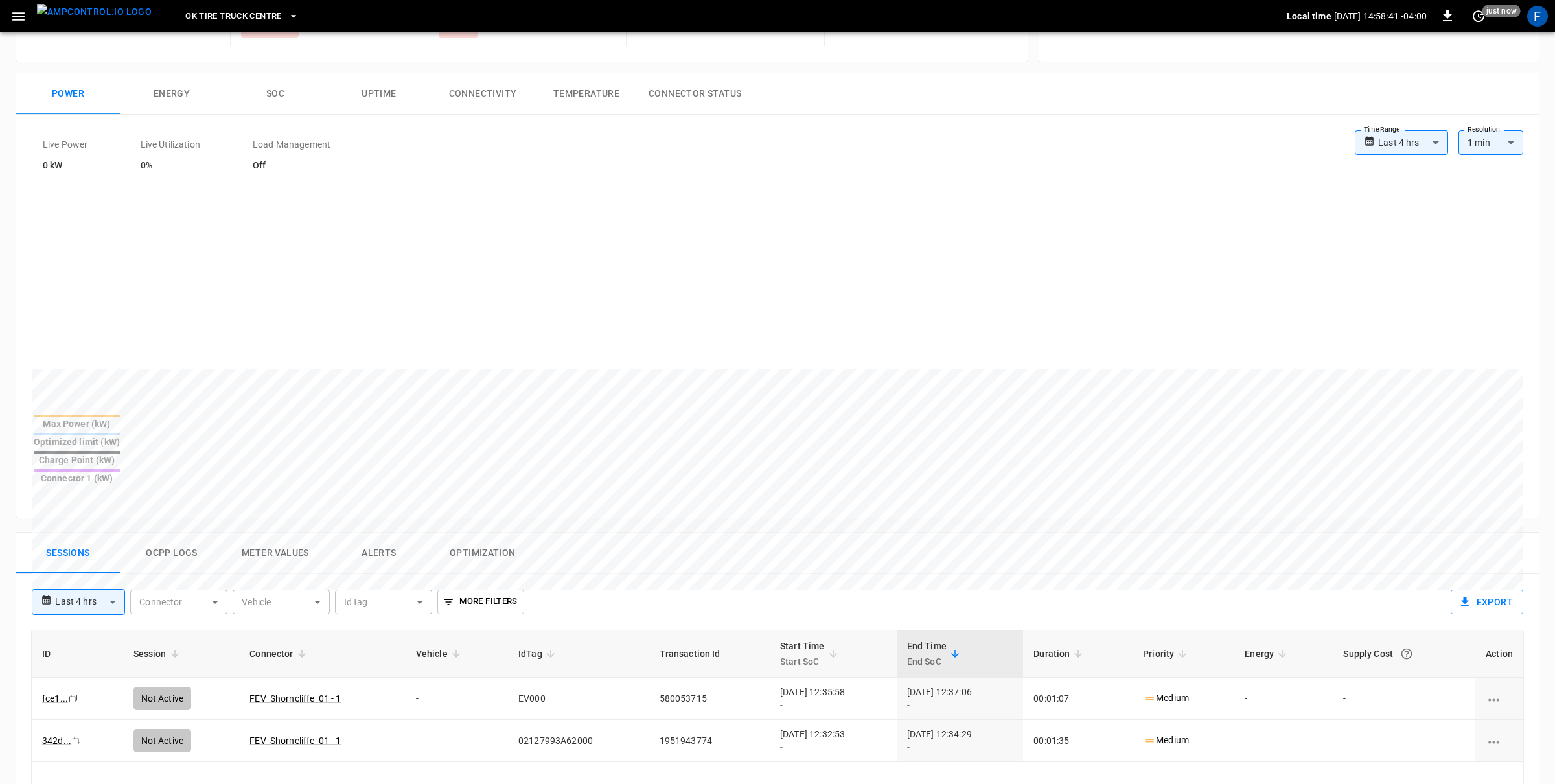
scroll to position [436, 0]
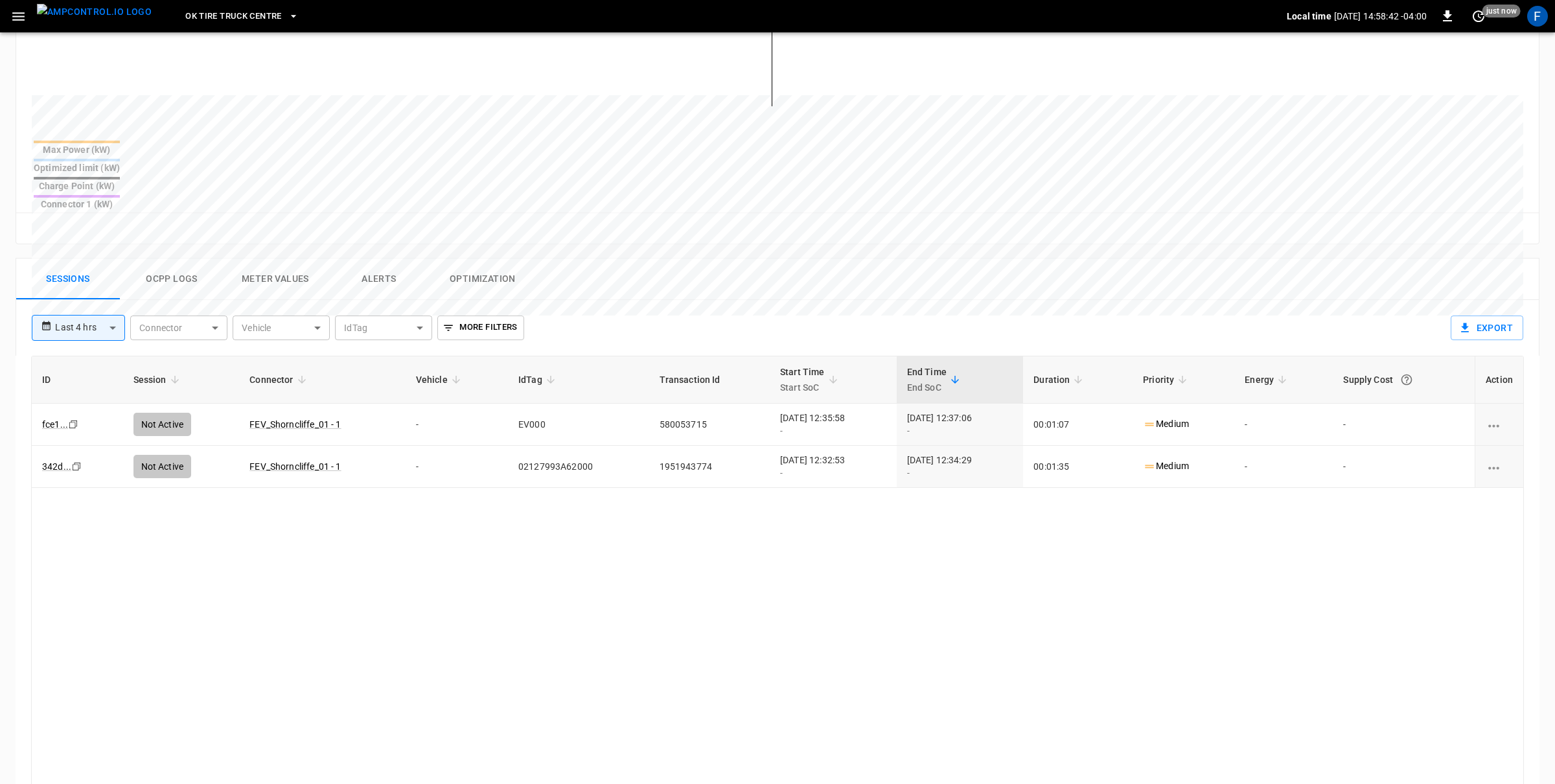
click at [183, 259] on button "Ocpp logs" at bounding box center [171, 279] width 104 height 41
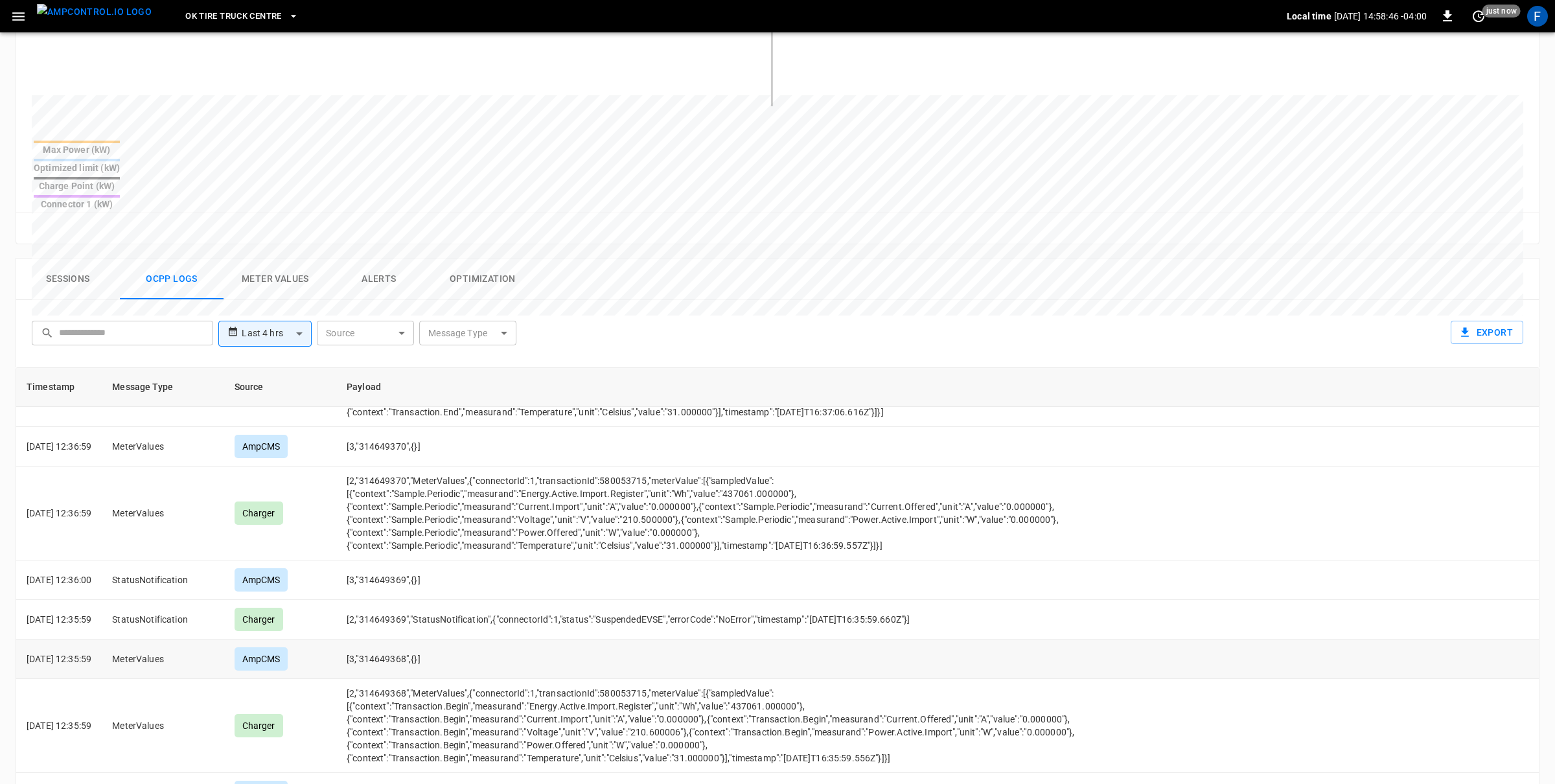
scroll to position [348, 0]
click at [513, 480] on td "[2,"314649370","MeterValues",{"connectorId":1,"transactionId":580053715,"meterV…" at bounding box center [718, 516] width 763 height 94
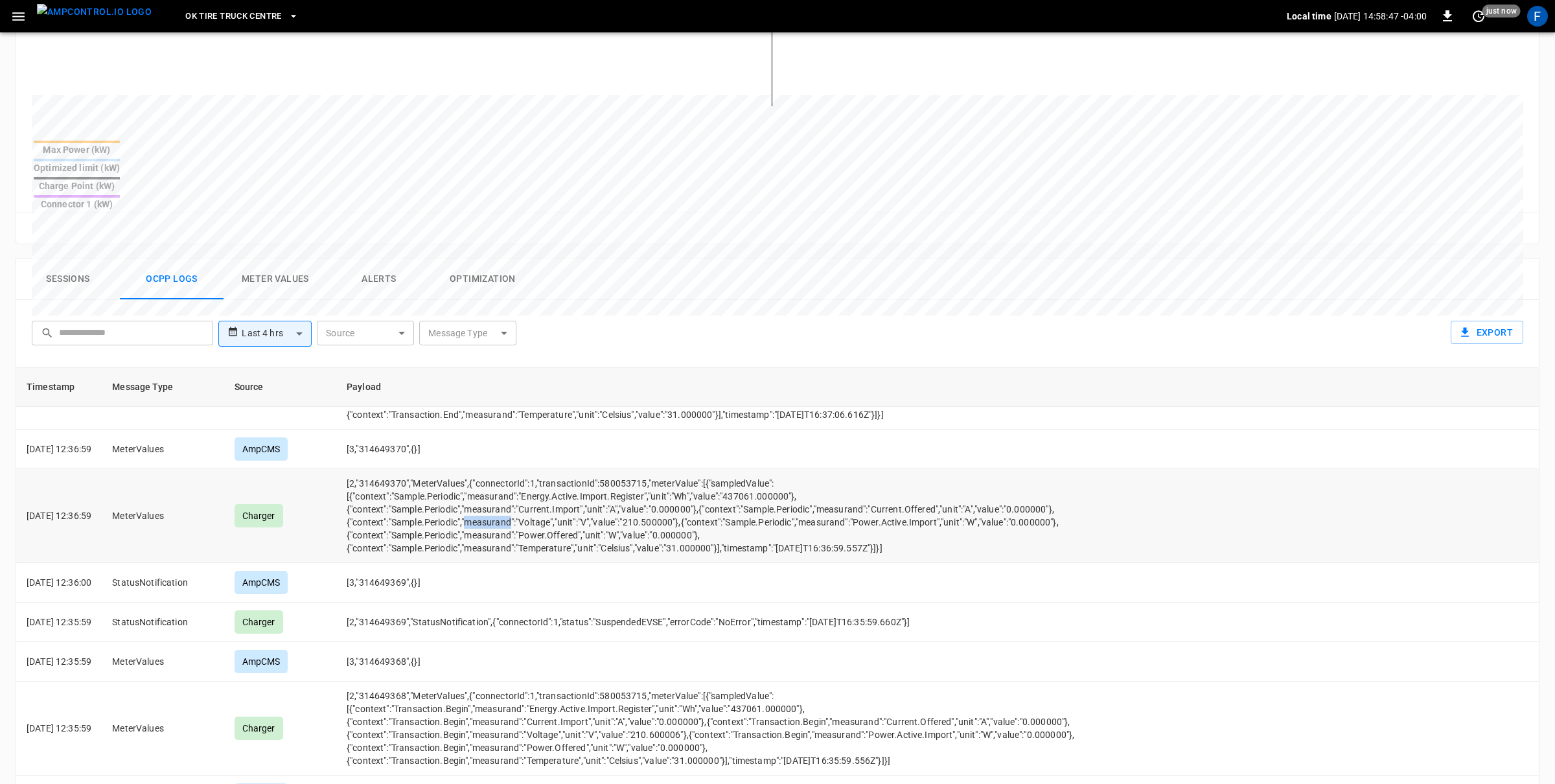
click at [513, 480] on td "[2,"314649370","MeterValues",{"connectorId":1,"transactionId":580053715,"meterV…" at bounding box center [718, 516] width 763 height 94
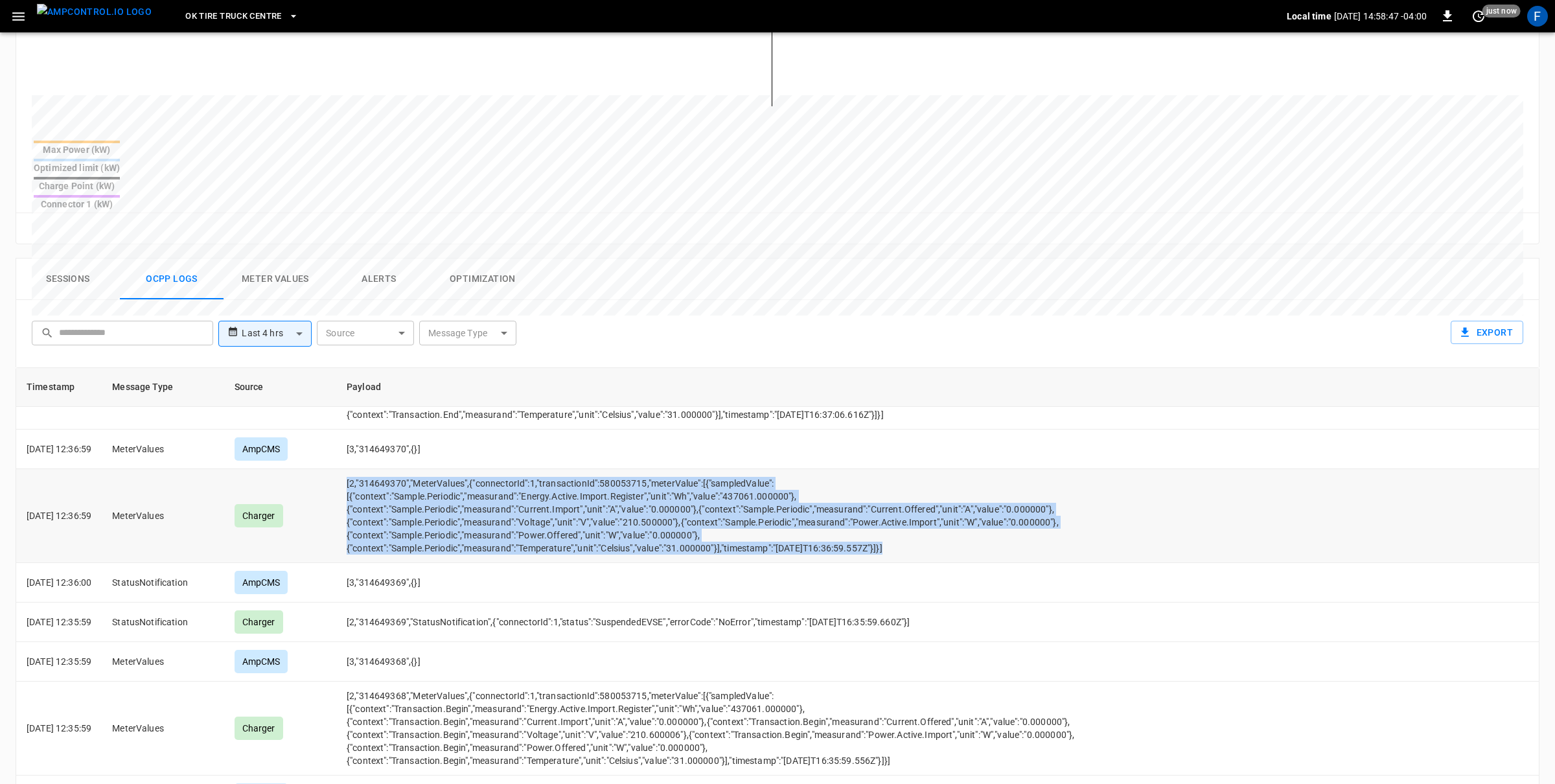
click at [513, 480] on td "[2,"314649370","MeterValues",{"connectorId":1,"transactionId":580053715,"meterV…" at bounding box center [718, 516] width 763 height 94
copy td "[2,"314649370","MeterValues",{"connectorId":1,"transactionId":580053715,"meterV…"
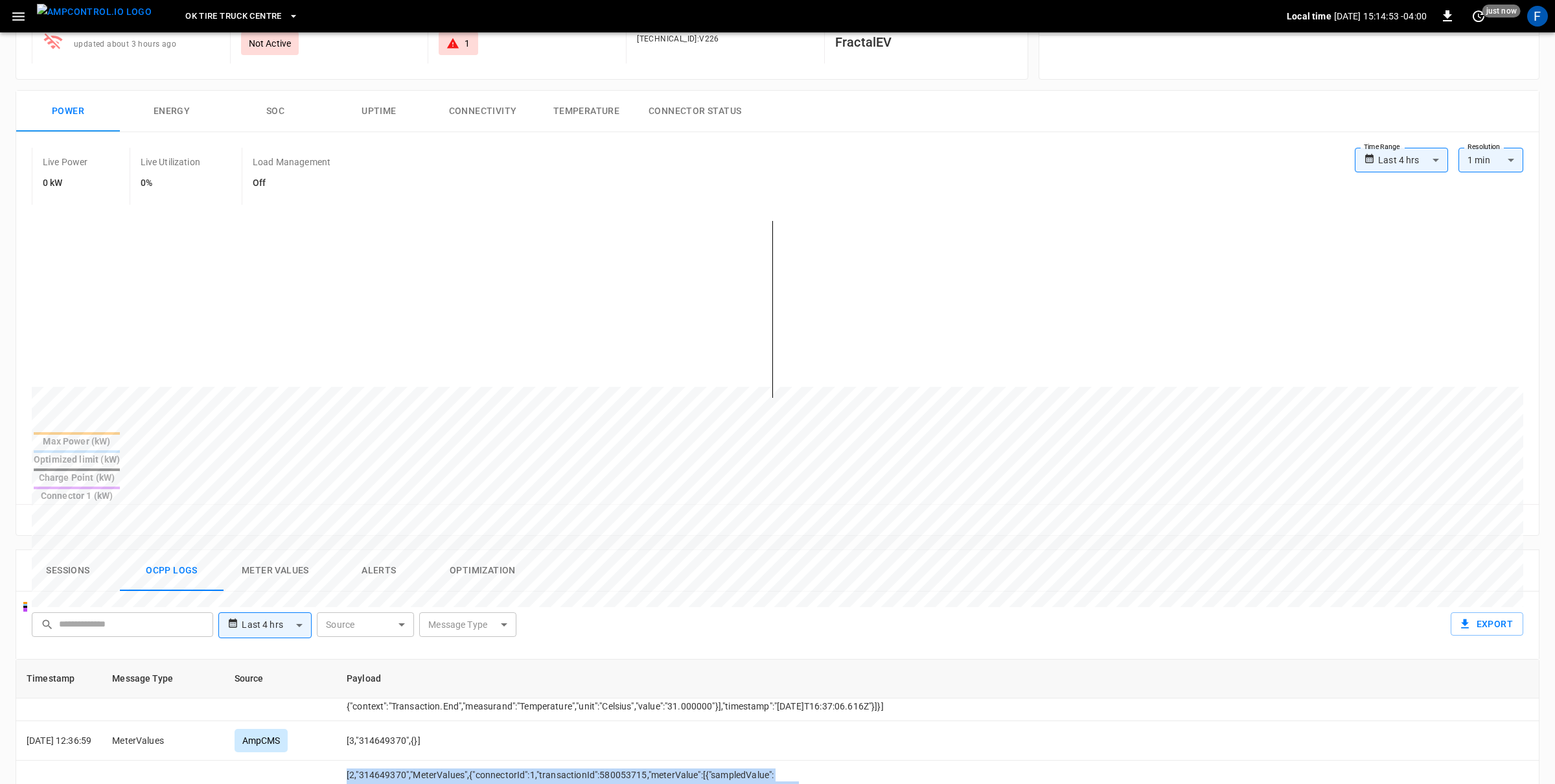
scroll to position [0, 0]
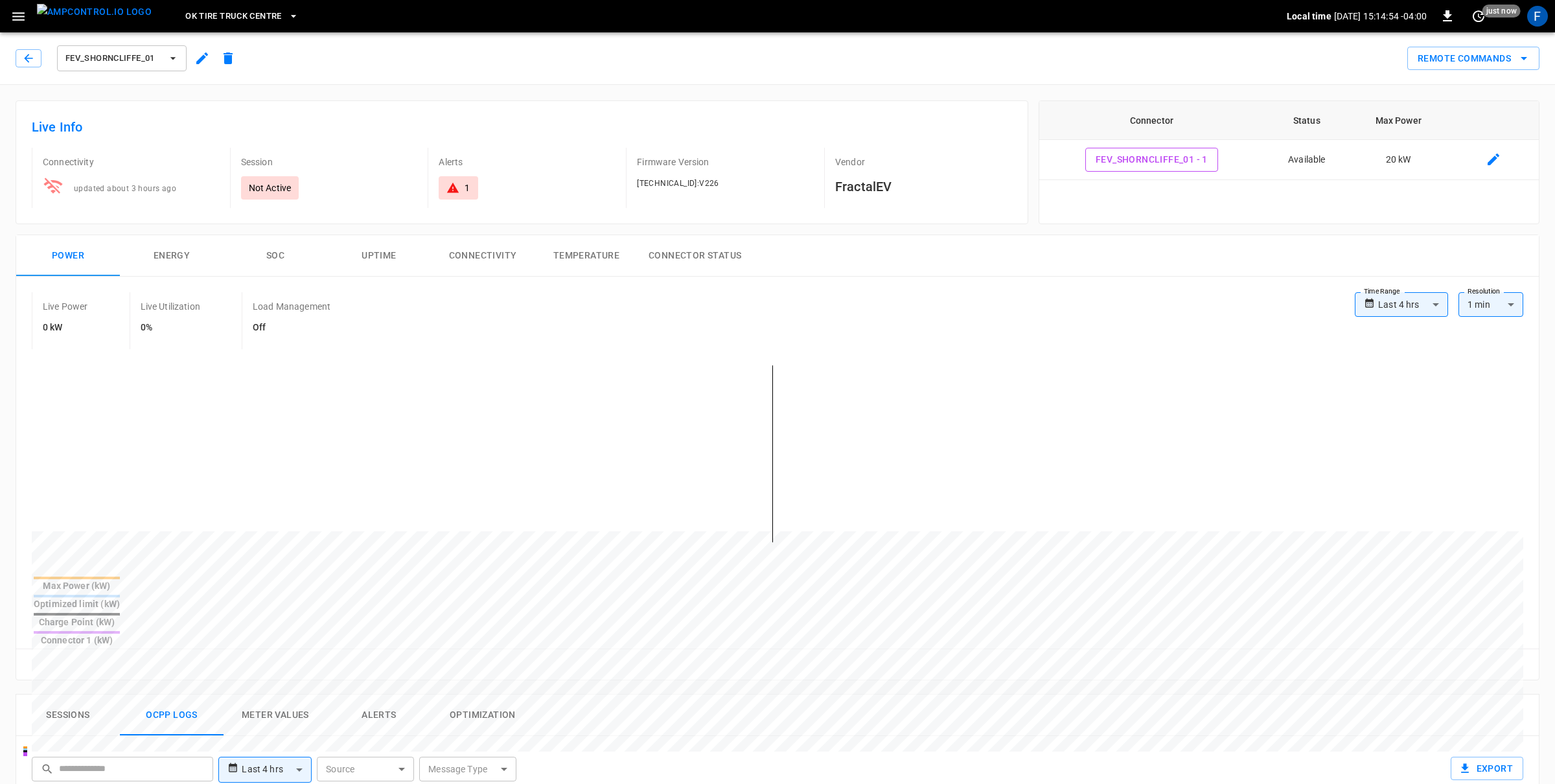
click at [109, 20] on img "menu" at bounding box center [94, 11] width 115 height 16
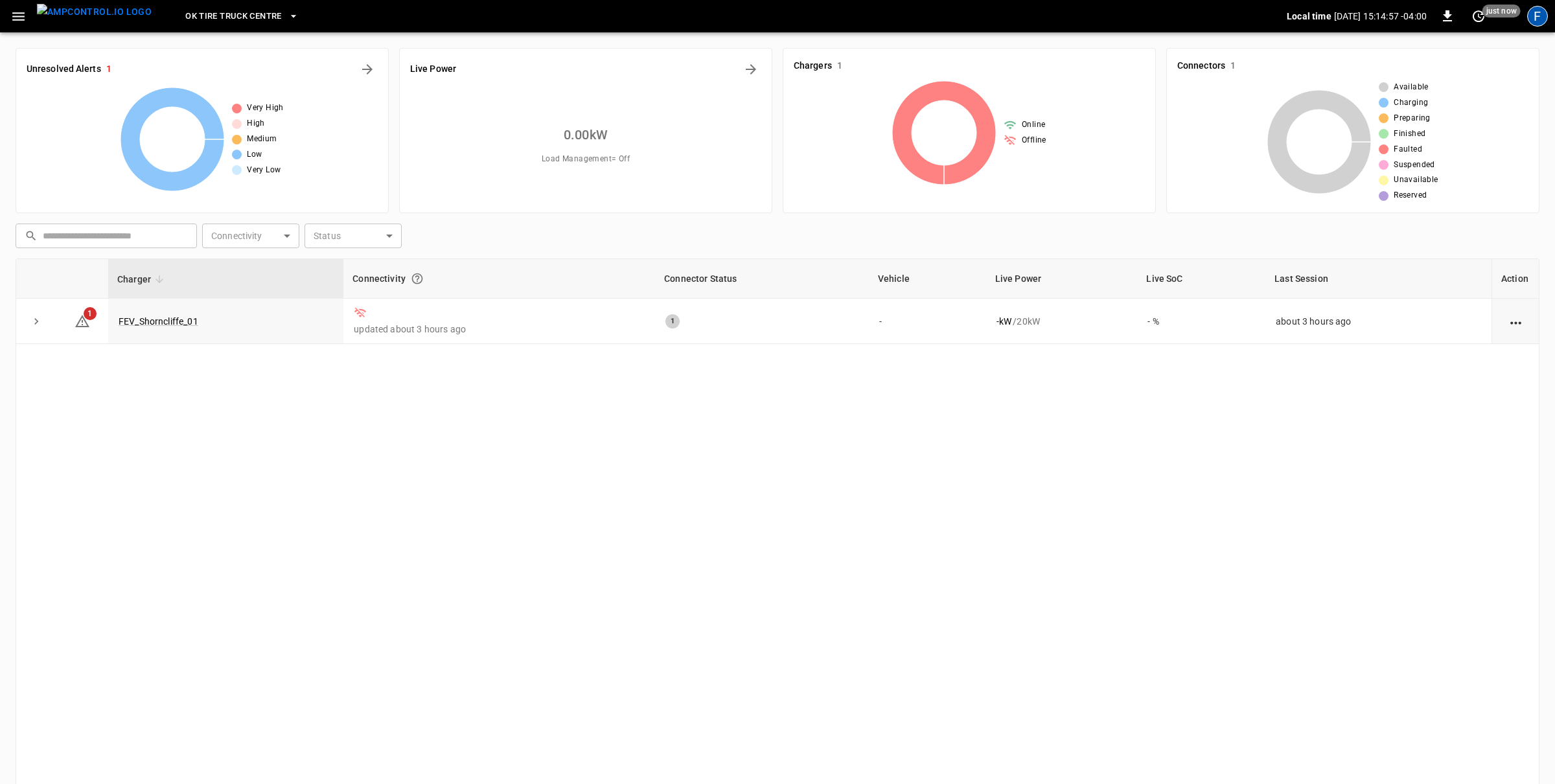
click at [1533, 19] on div "F" at bounding box center [1537, 16] width 21 height 21
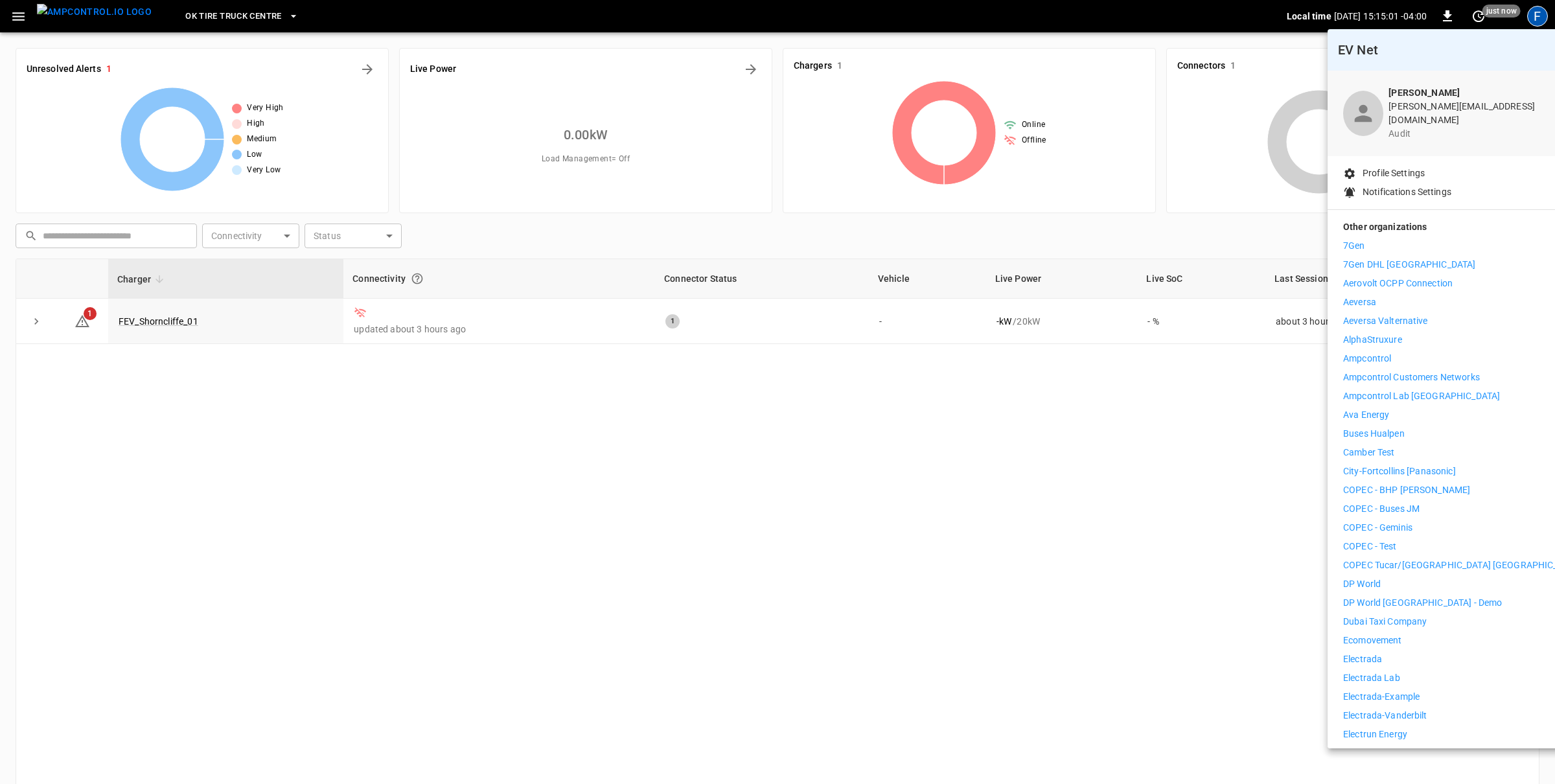
click at [1388, 351] on p "Ampcontrol" at bounding box center [1366, 358] width 48 height 14
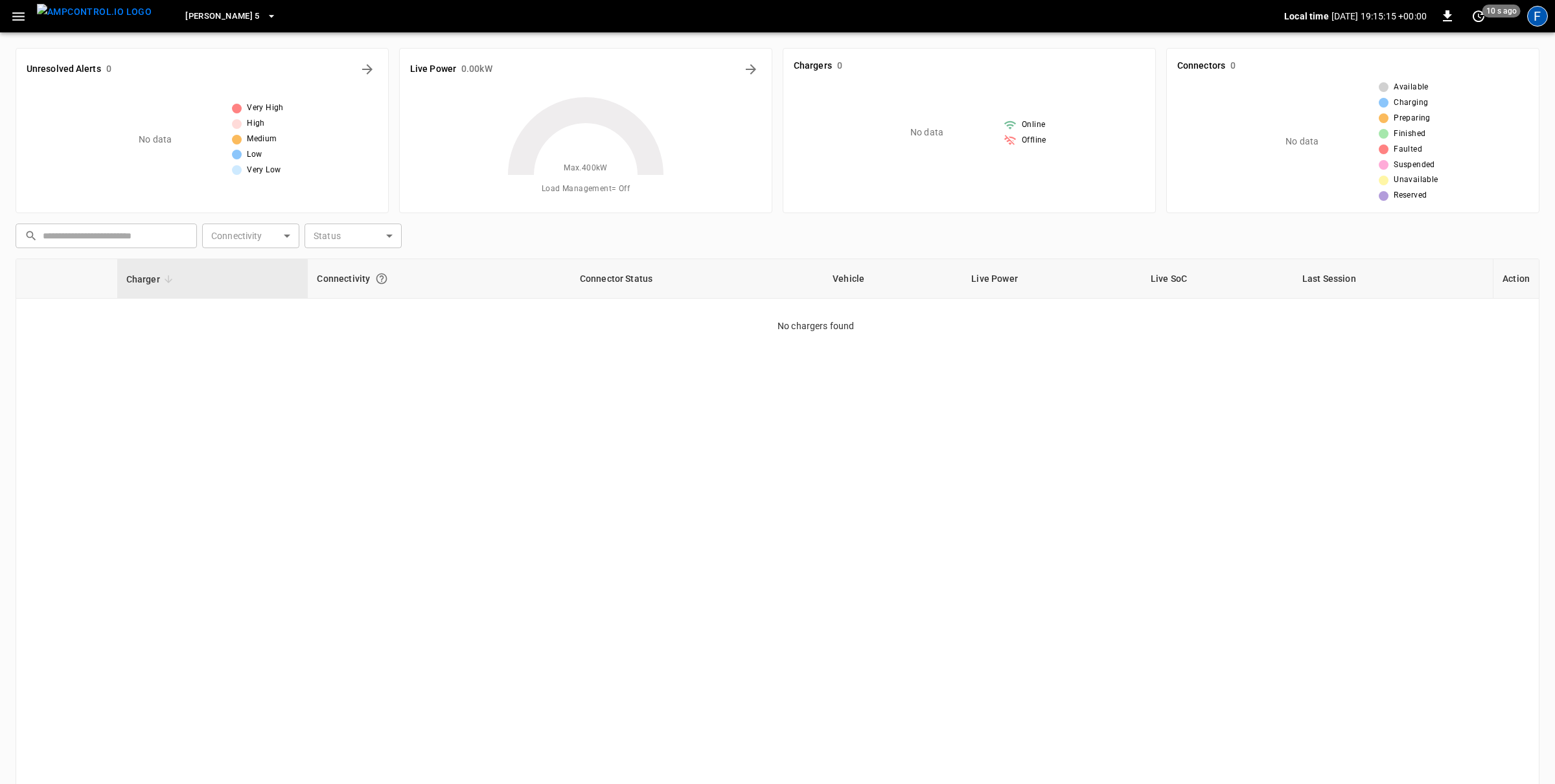
click at [1537, 20] on div "F" at bounding box center [1537, 16] width 21 height 21
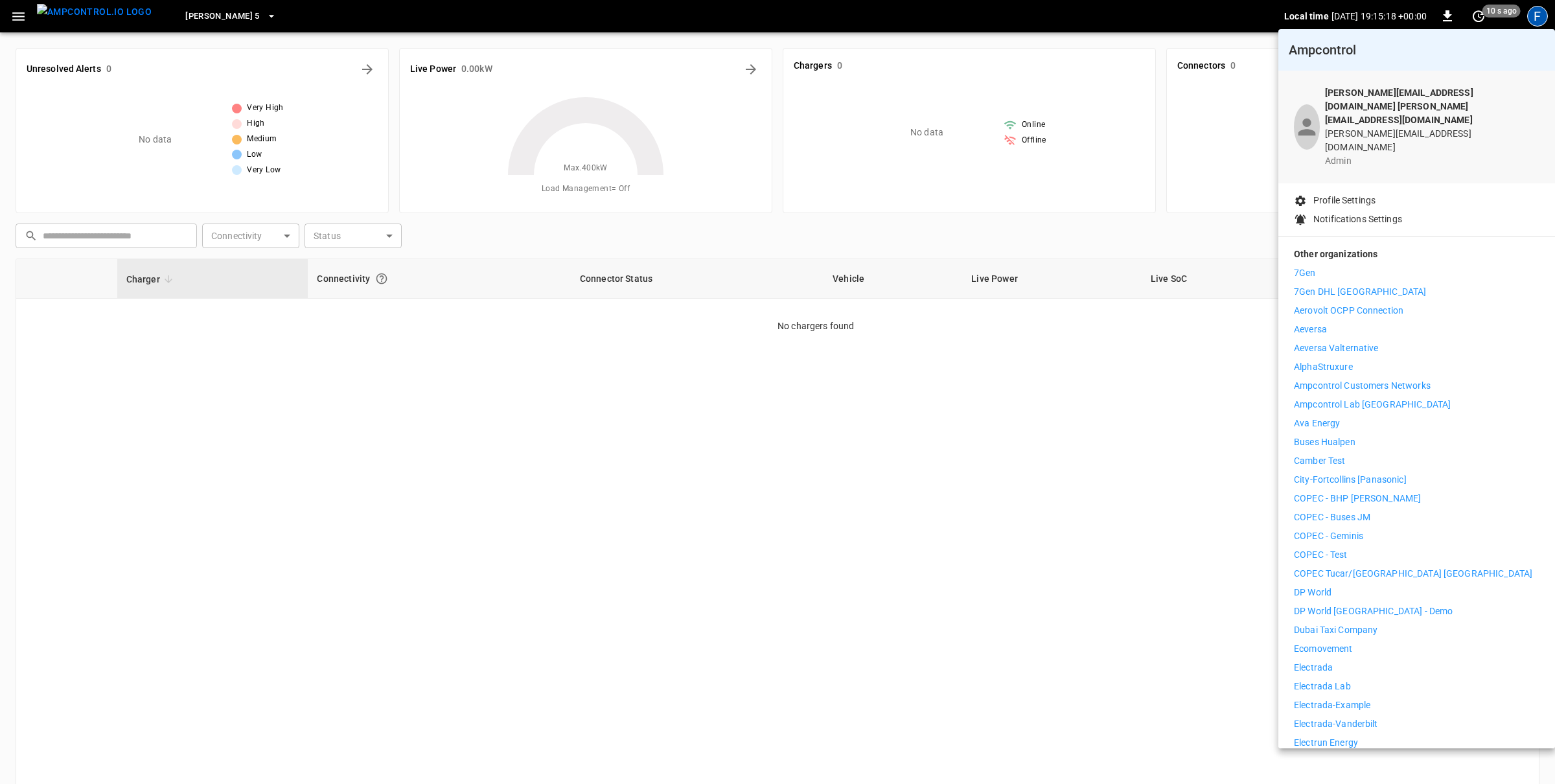
click at [1347, 661] on li "Electrada" at bounding box center [1417, 667] width 246 height 14
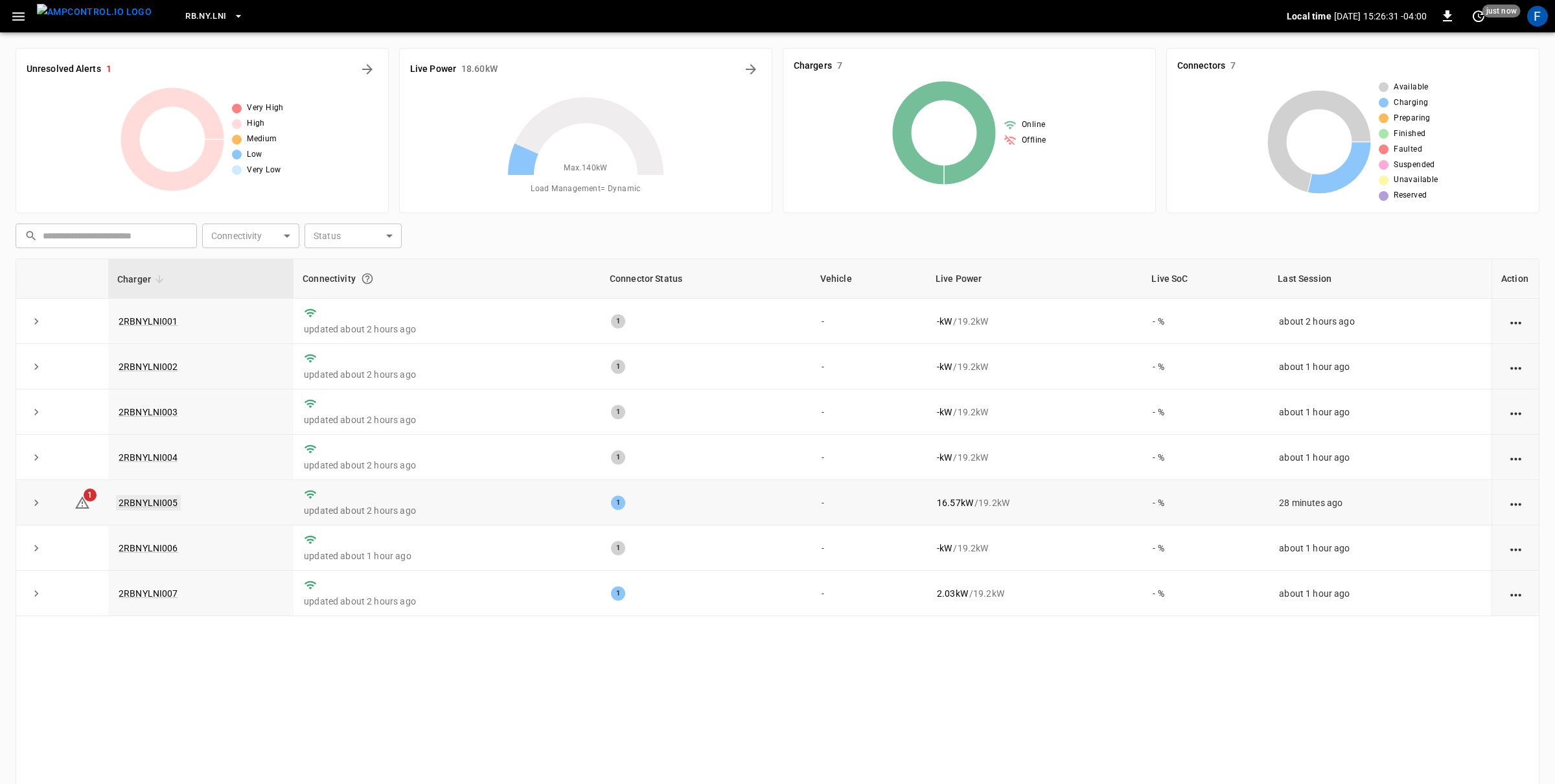
click at [143, 510] on link "2RBNYLNI005" at bounding box center [148, 503] width 64 height 16
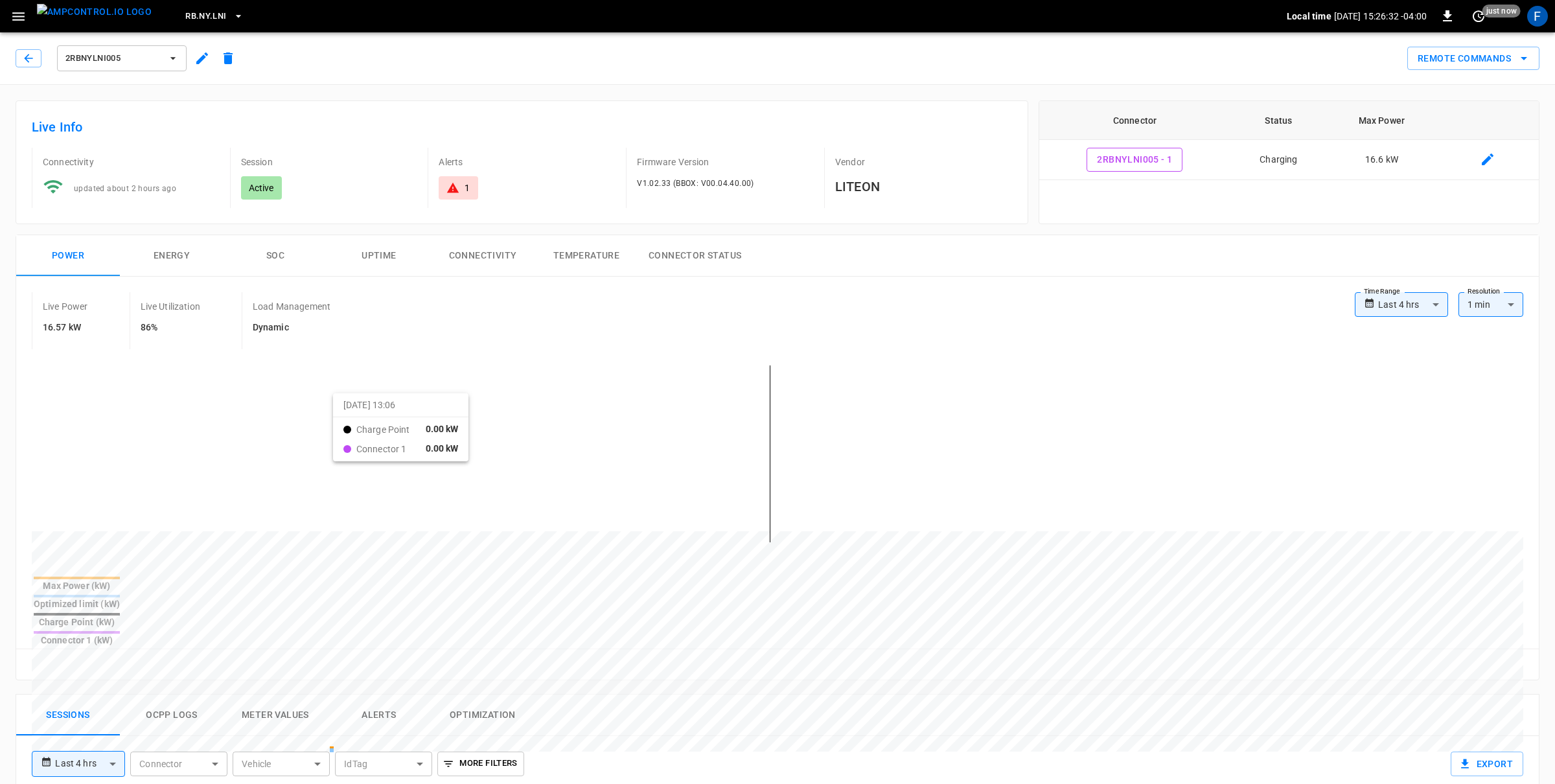
scroll to position [50, 0]
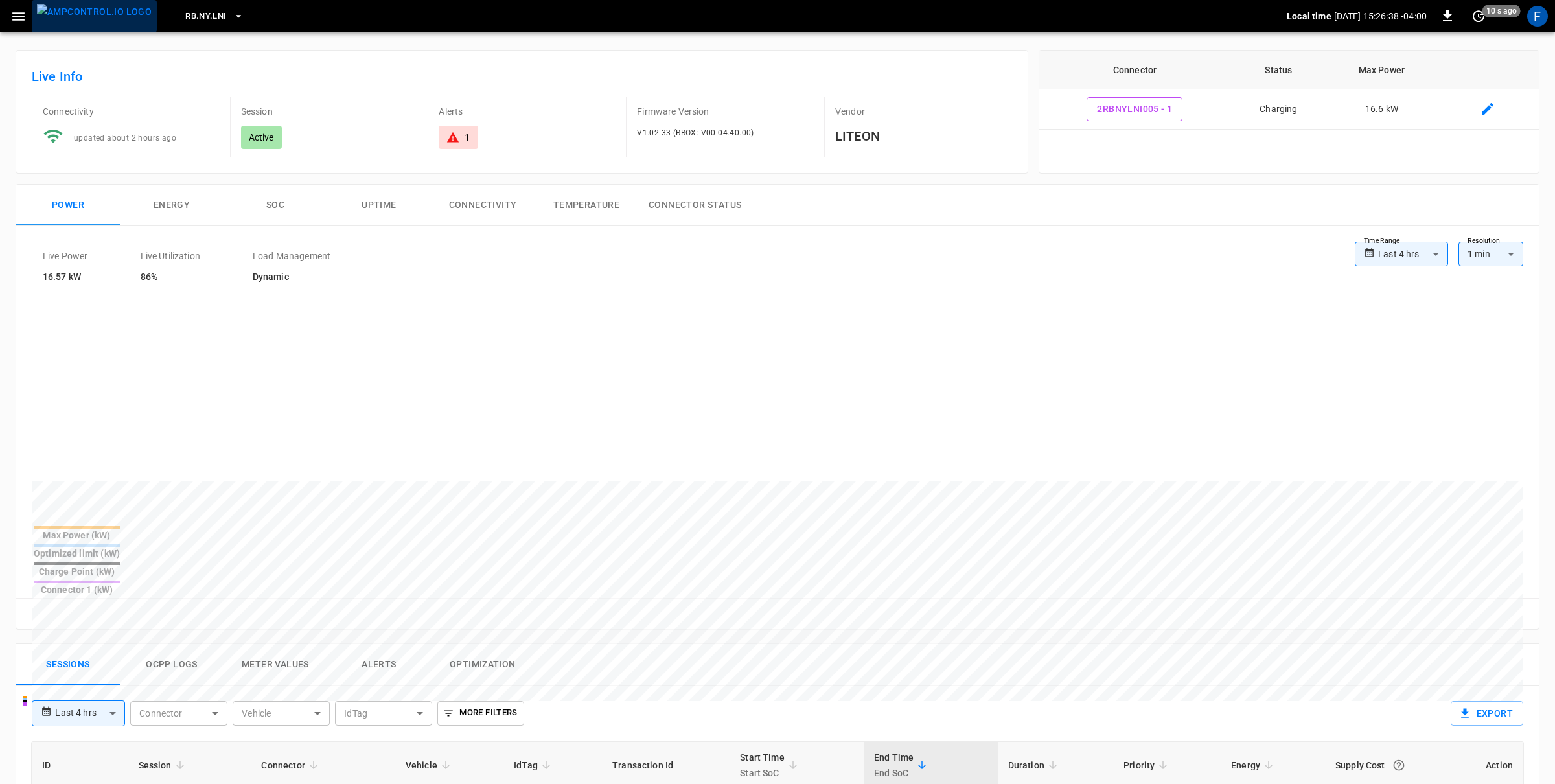
click at [100, 18] on img "menu" at bounding box center [94, 11] width 115 height 16
